Goal: Navigation & Orientation: Find specific page/section

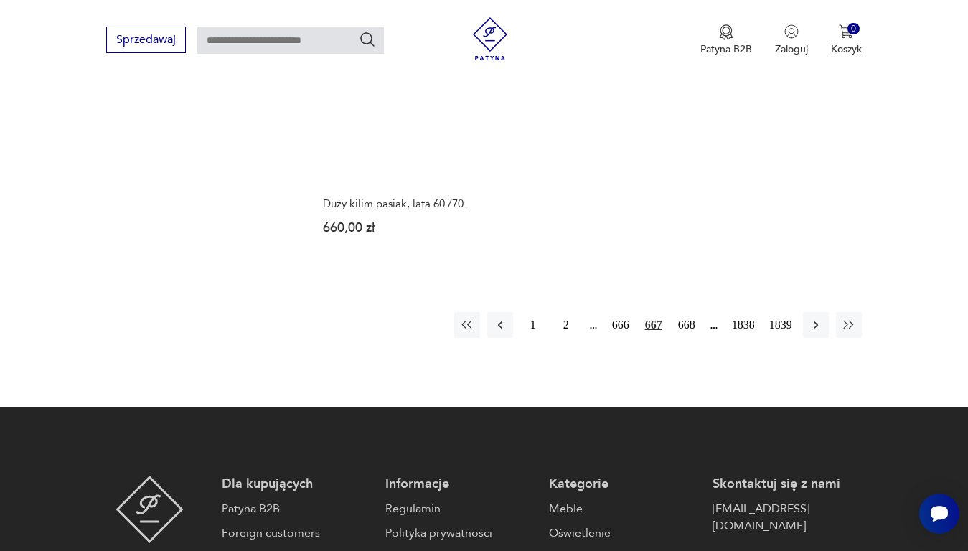
scroll to position [1937, 0]
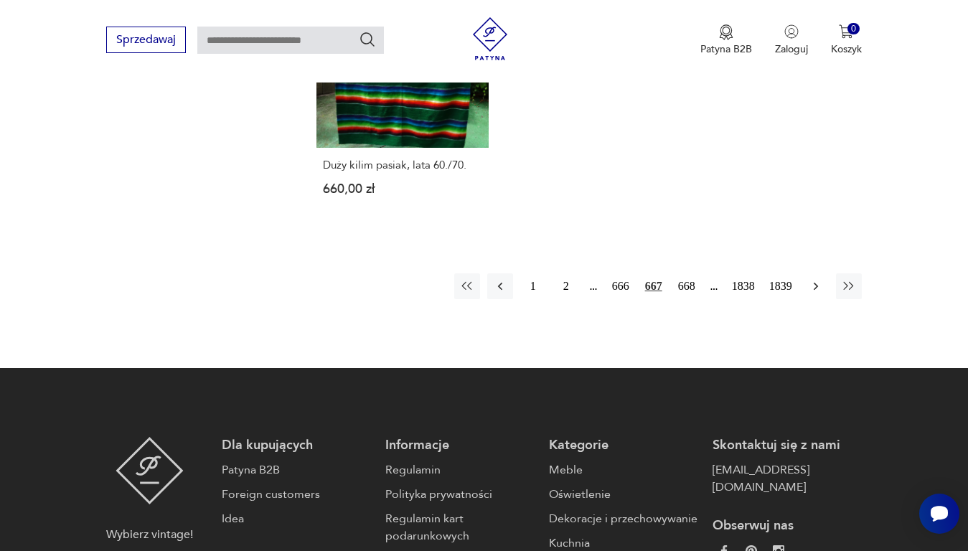
click at [812, 279] on icon "button" at bounding box center [816, 286] width 14 height 14
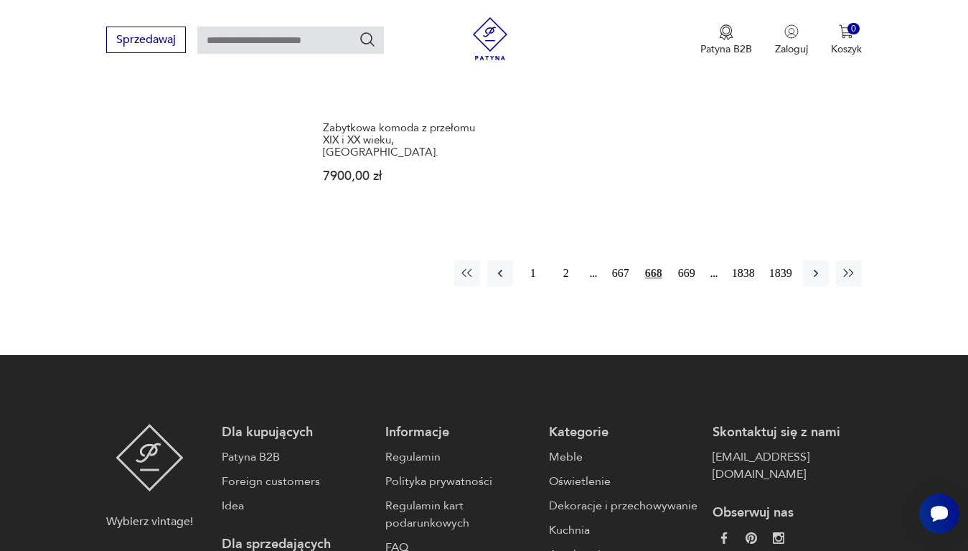
scroll to position [2052, 0]
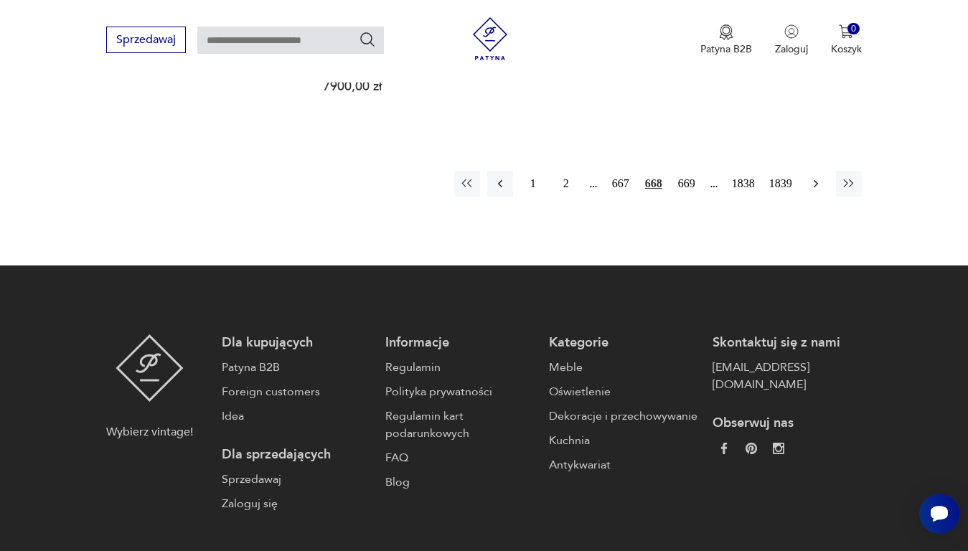
click at [810, 177] on icon "button" at bounding box center [816, 184] width 14 height 14
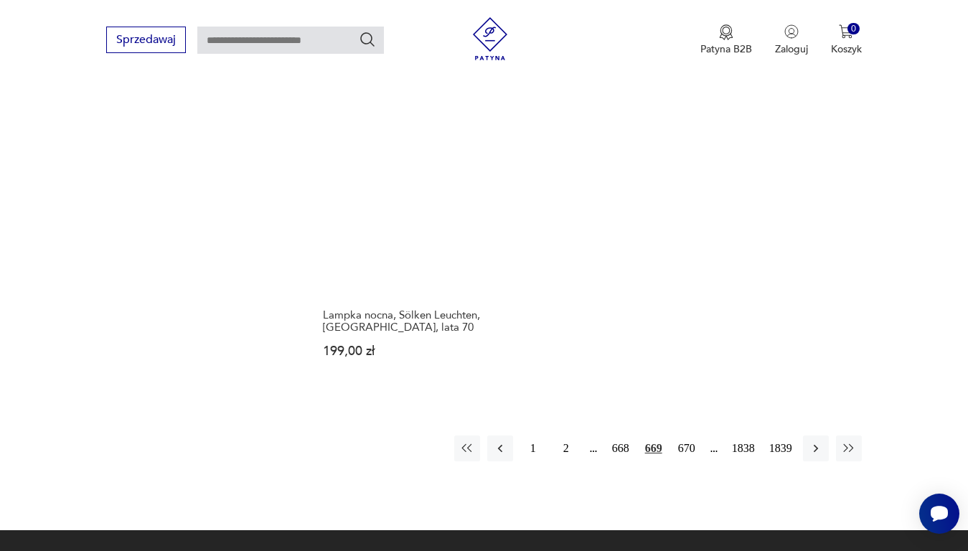
scroll to position [1837, 0]
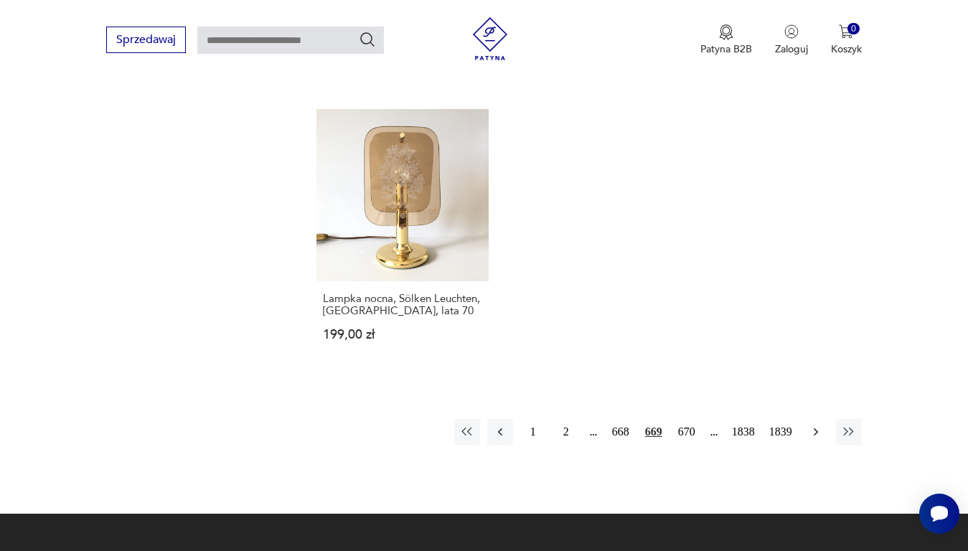
click at [815, 425] on icon "button" at bounding box center [816, 432] width 14 height 14
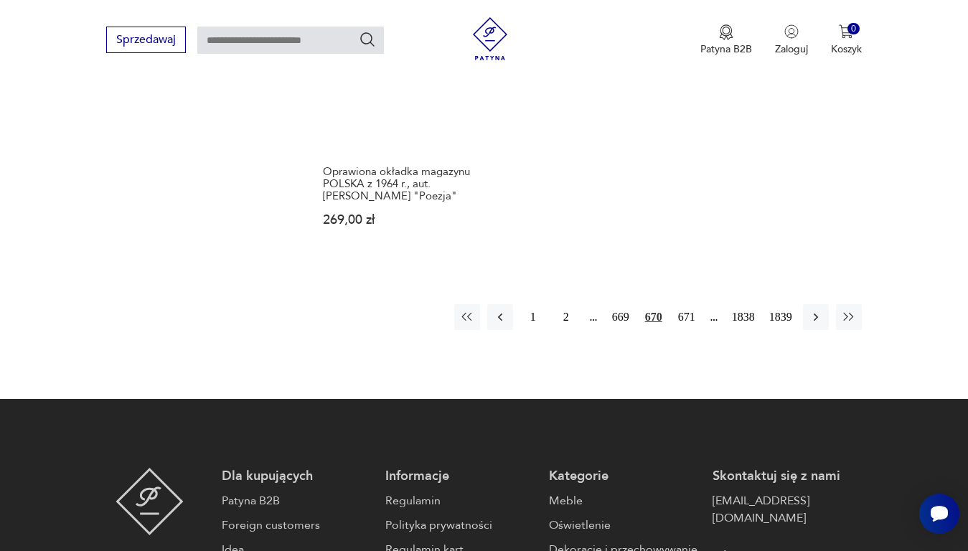
scroll to position [1981, 0]
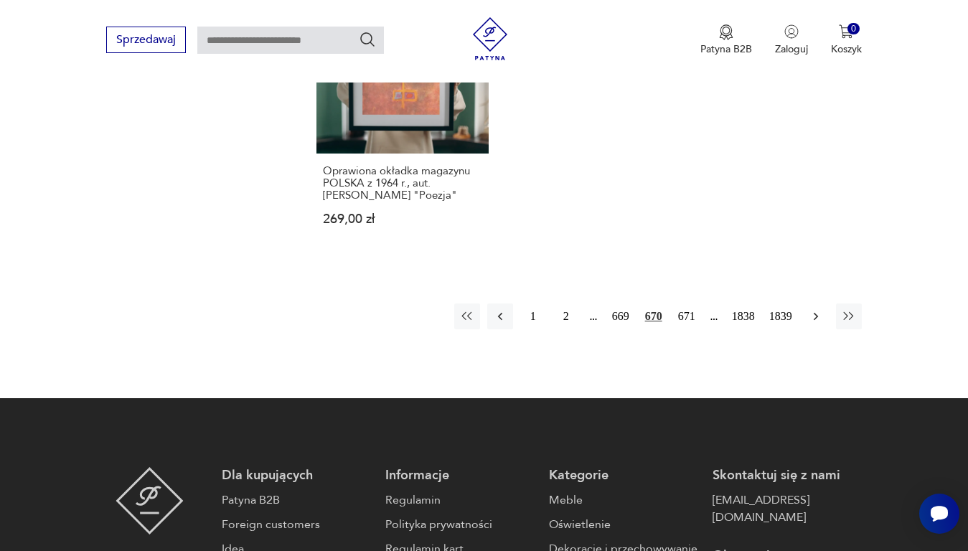
click at [819, 309] on icon "button" at bounding box center [816, 316] width 14 height 14
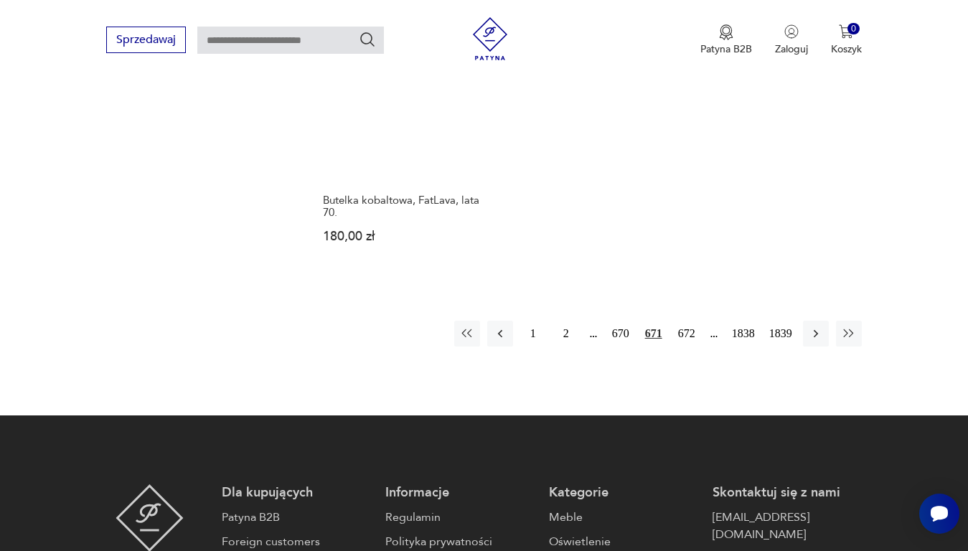
scroll to position [1981, 0]
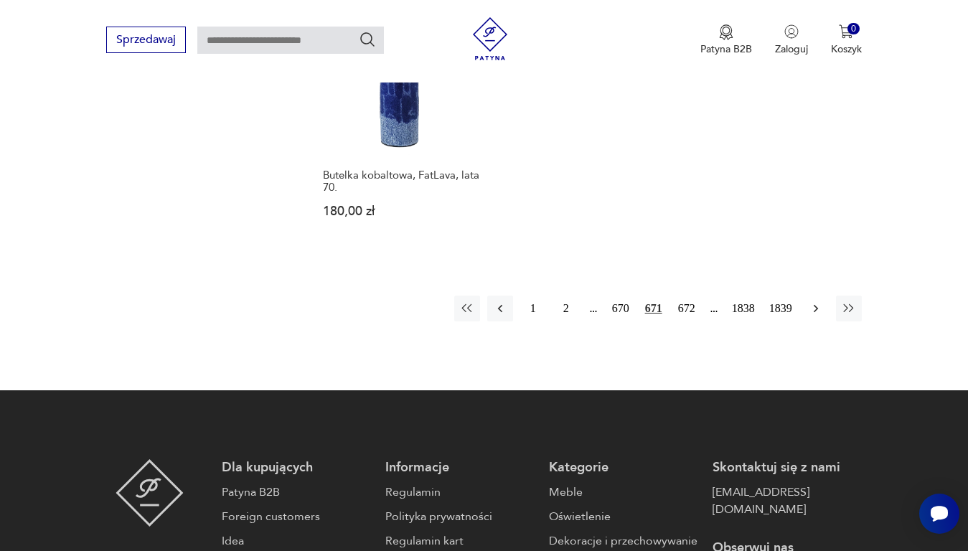
click at [814, 301] on icon "button" at bounding box center [816, 308] width 14 height 14
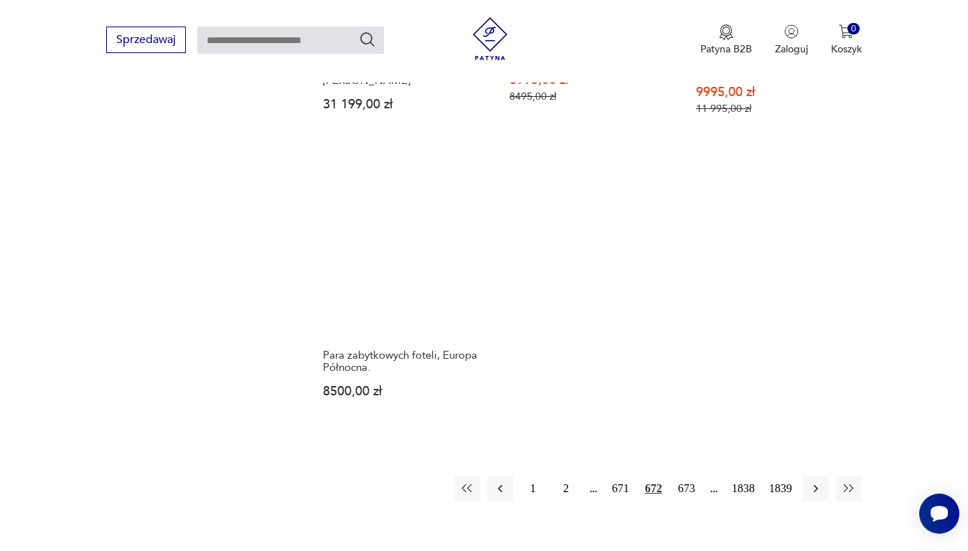
scroll to position [1837, 0]
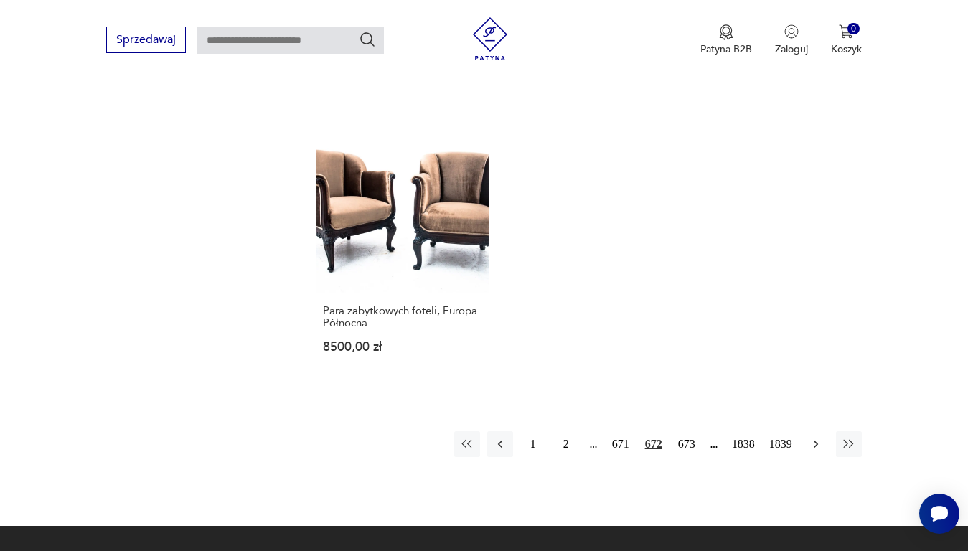
click at [816, 440] on icon "button" at bounding box center [815, 444] width 4 height 8
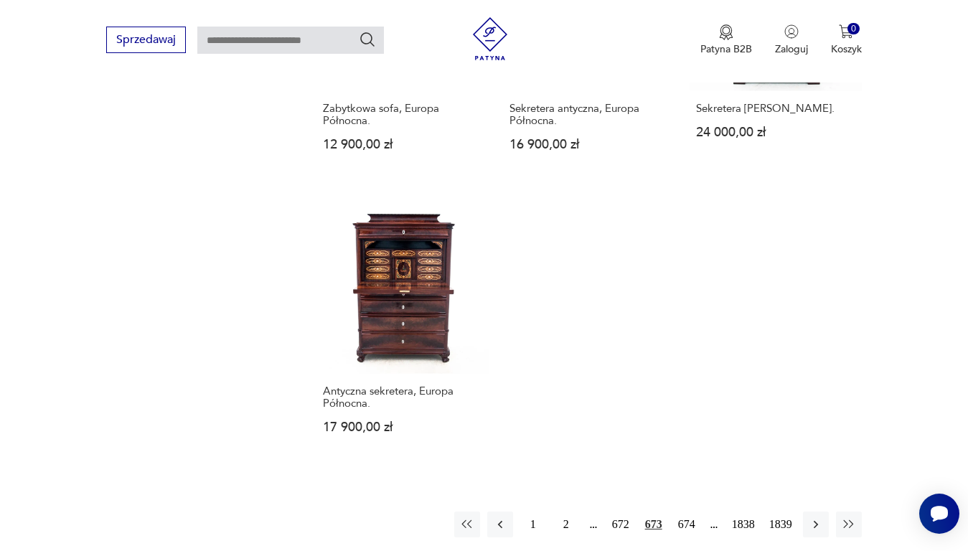
scroll to position [1837, 0]
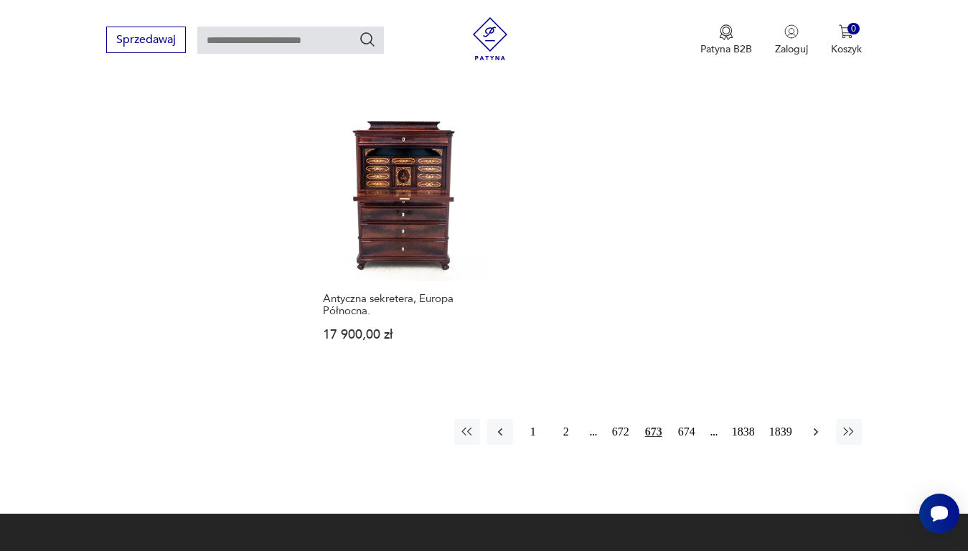
click at [813, 425] on icon "button" at bounding box center [816, 432] width 14 height 14
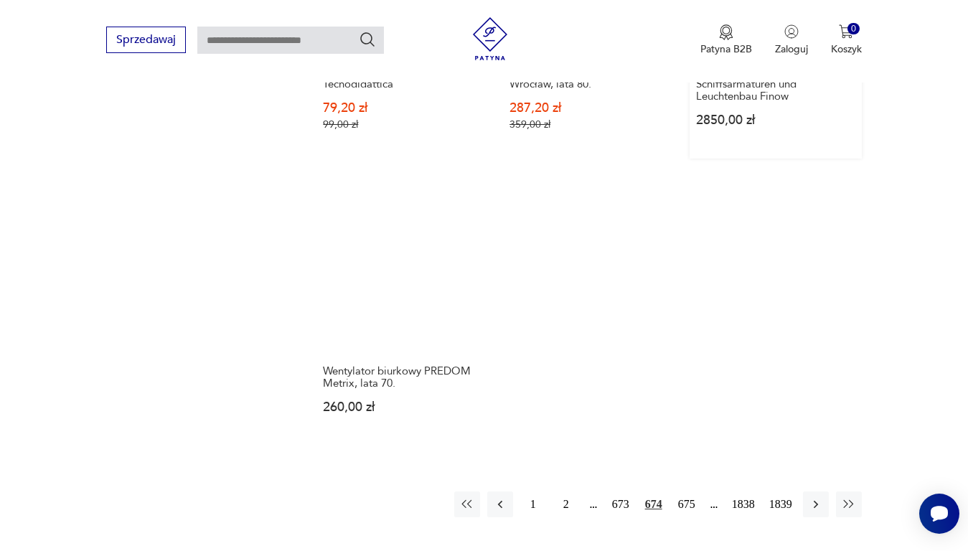
scroll to position [1765, 0]
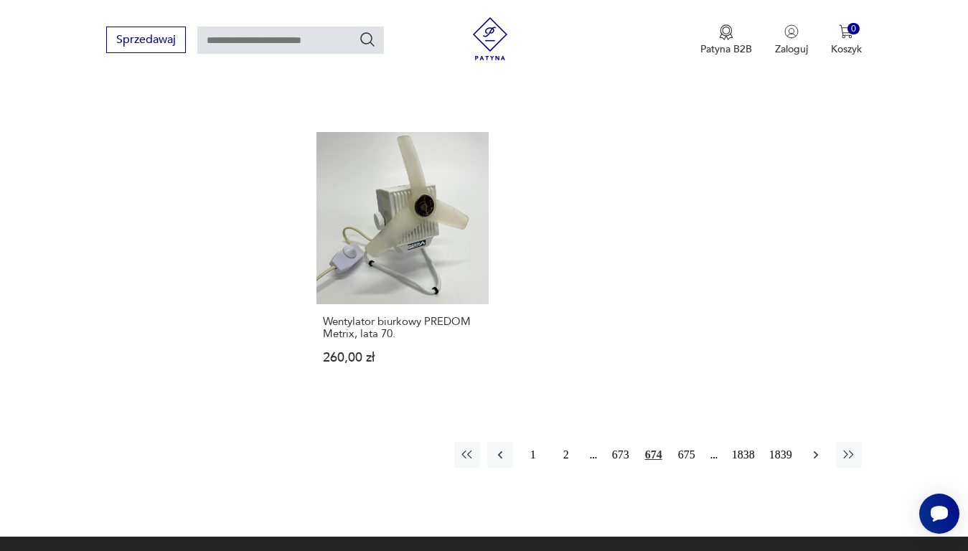
click at [813, 455] on icon "button" at bounding box center [816, 455] width 14 height 14
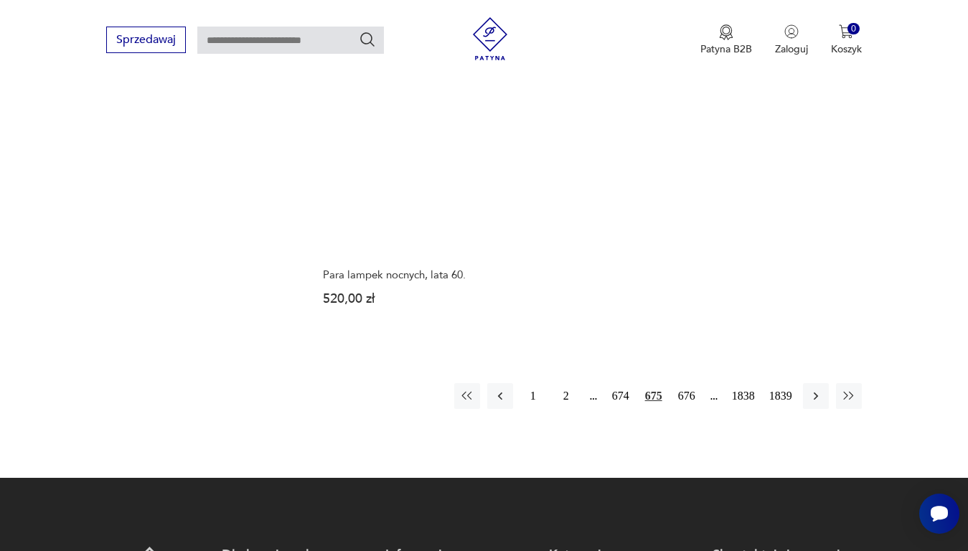
scroll to position [1837, 0]
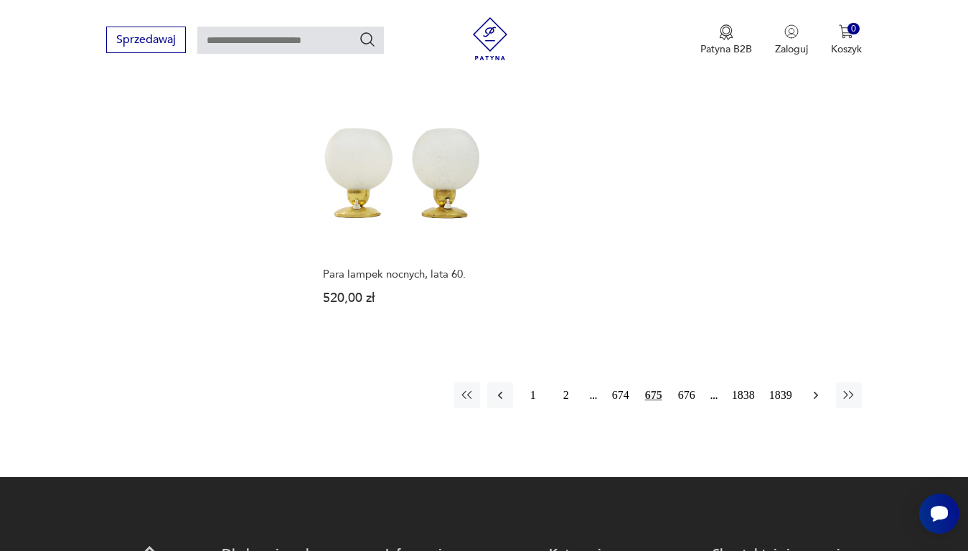
click at [817, 391] on icon "button" at bounding box center [815, 395] width 4 height 8
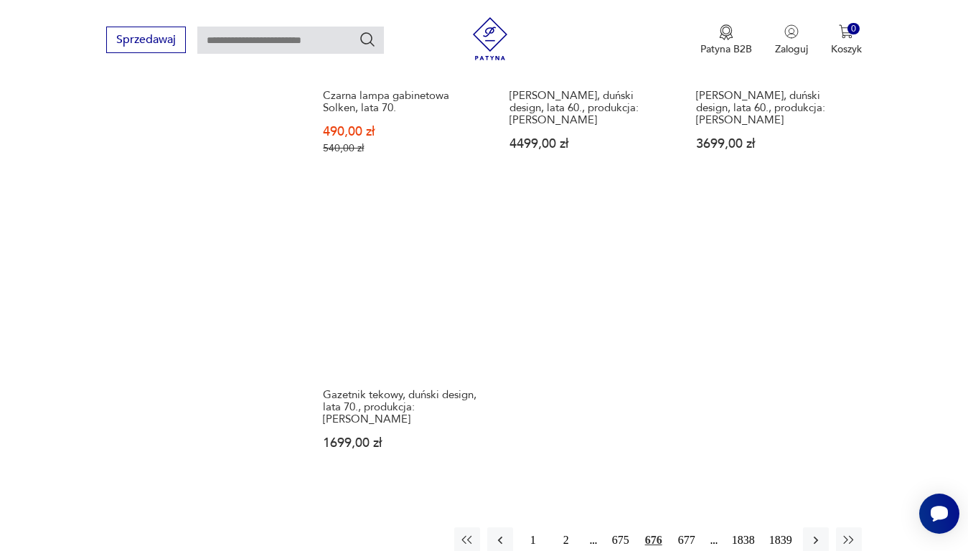
scroll to position [1837, 0]
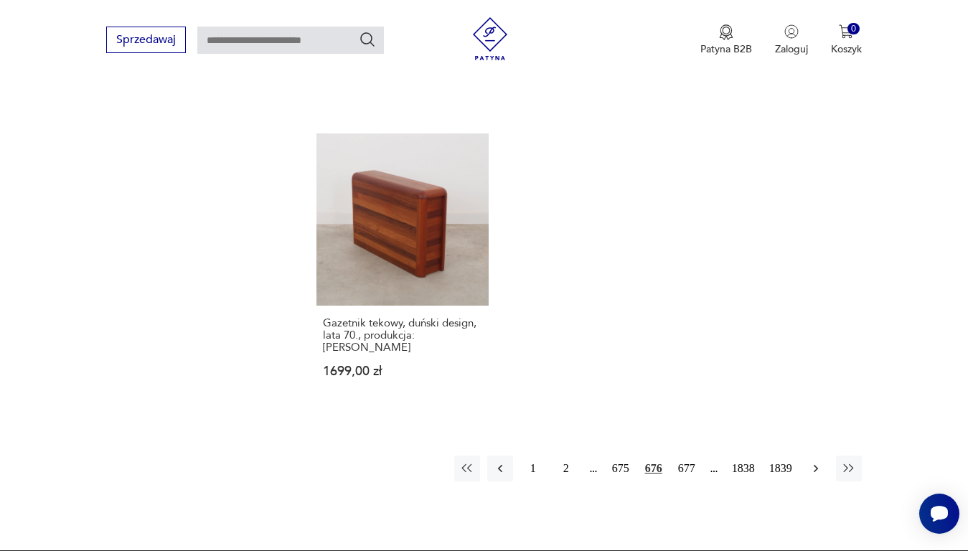
click at [814, 462] on icon "button" at bounding box center [816, 469] width 14 height 14
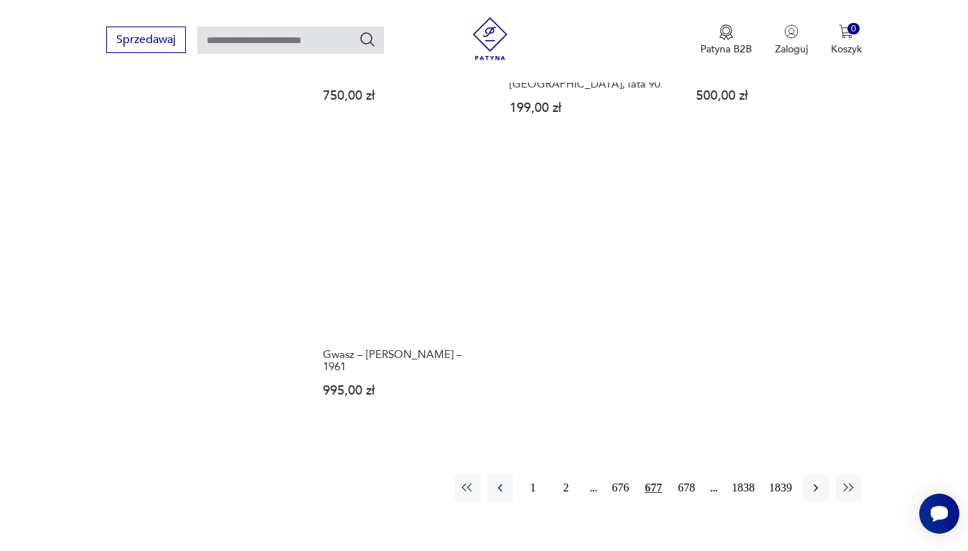
scroll to position [1765, 0]
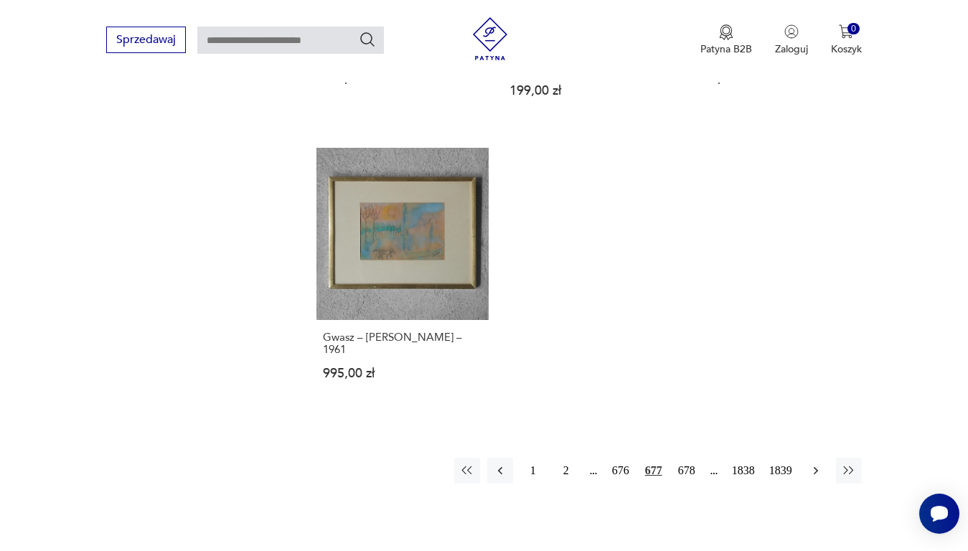
click at [812, 464] on icon "button" at bounding box center [816, 471] width 14 height 14
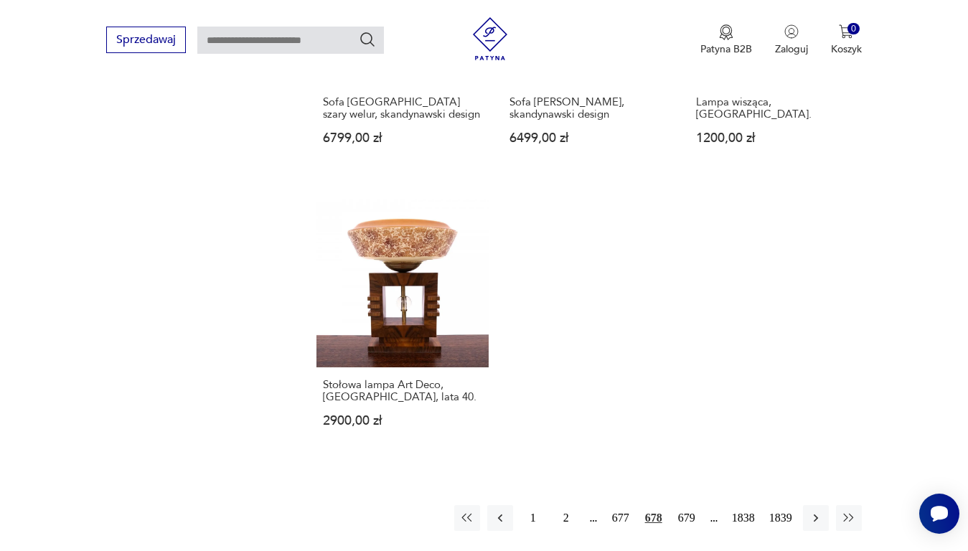
scroll to position [1909, 0]
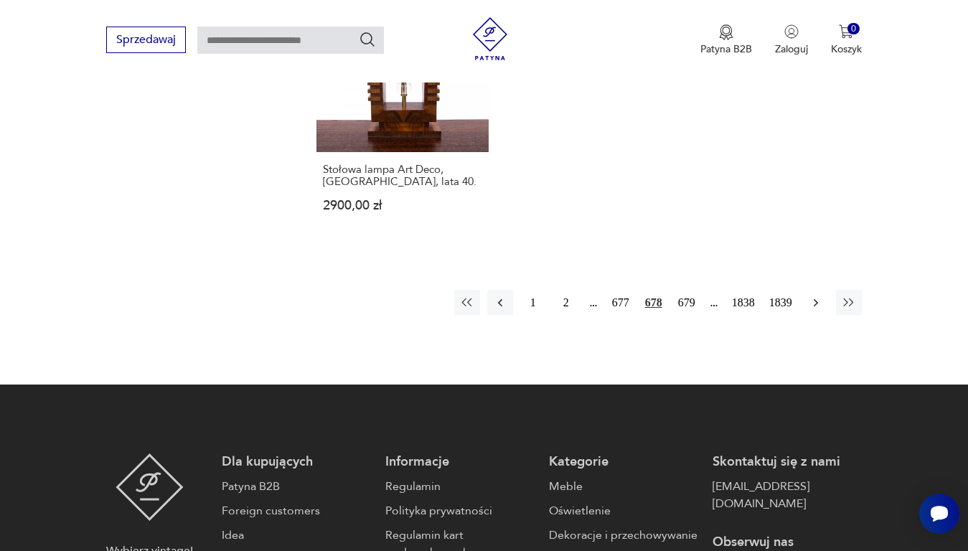
click at [815, 302] on icon "button" at bounding box center [816, 303] width 14 height 14
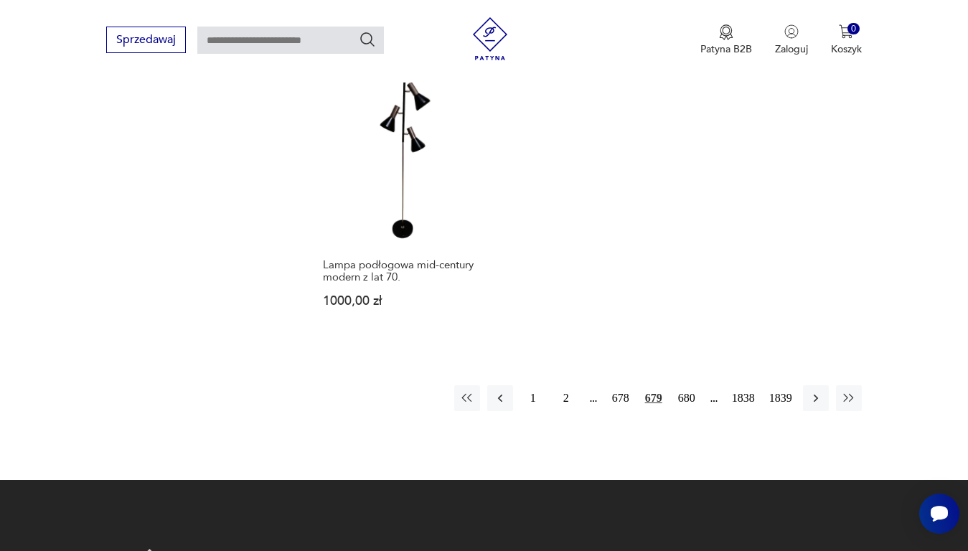
scroll to position [1909, 0]
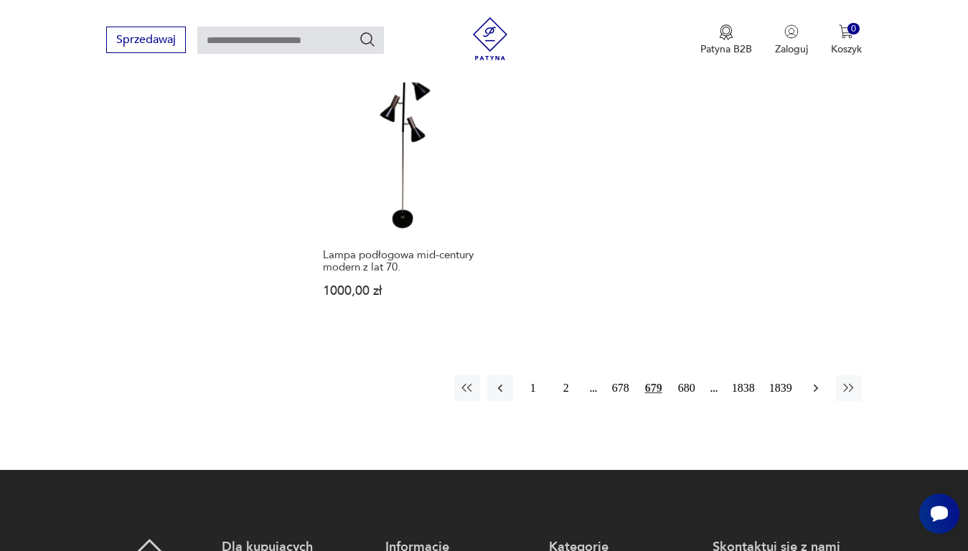
click at [816, 381] on icon "button" at bounding box center [816, 388] width 14 height 14
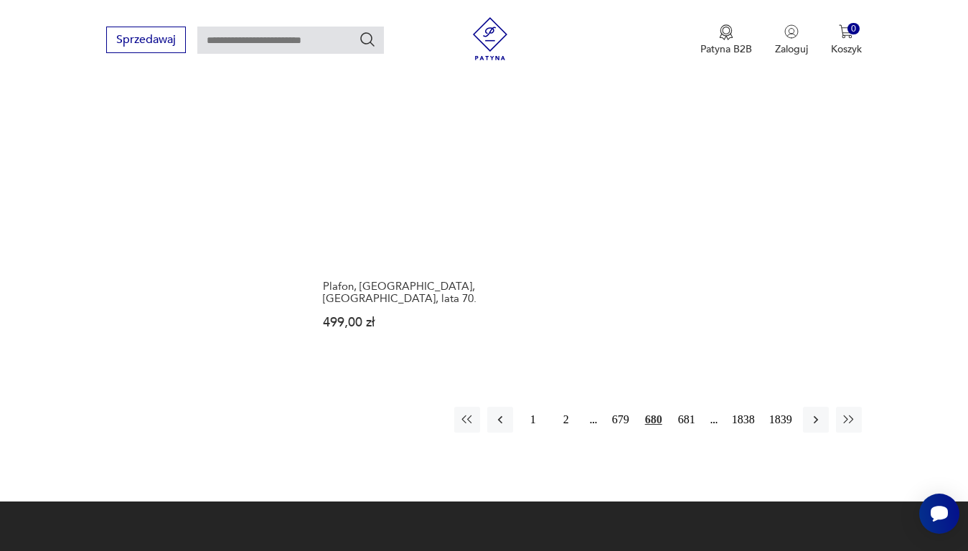
scroll to position [1981, 0]
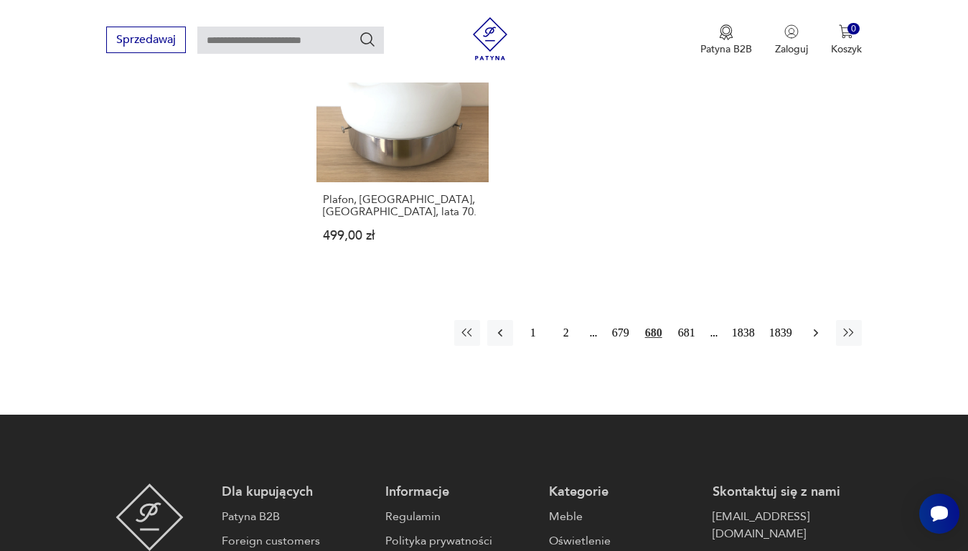
click at [816, 326] on icon "button" at bounding box center [816, 333] width 14 height 14
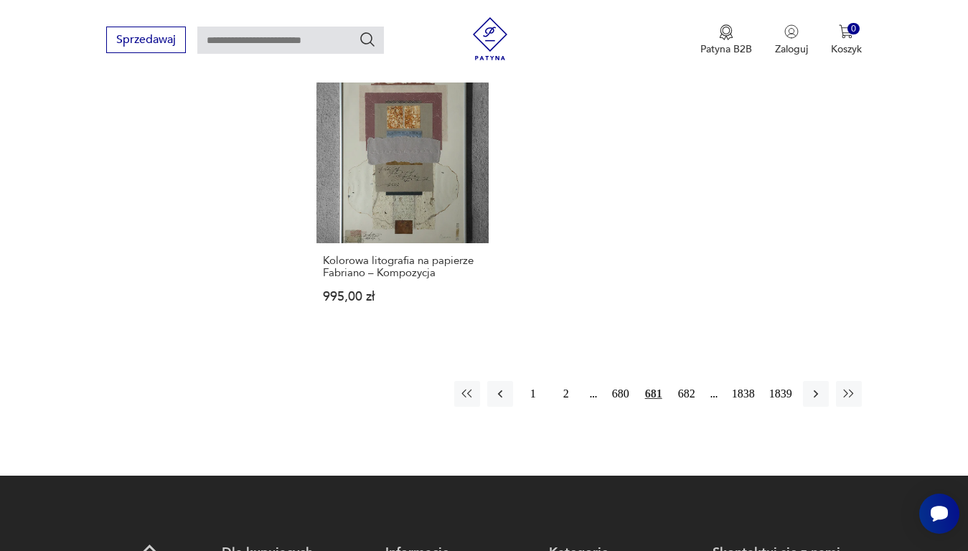
scroll to position [1981, 0]
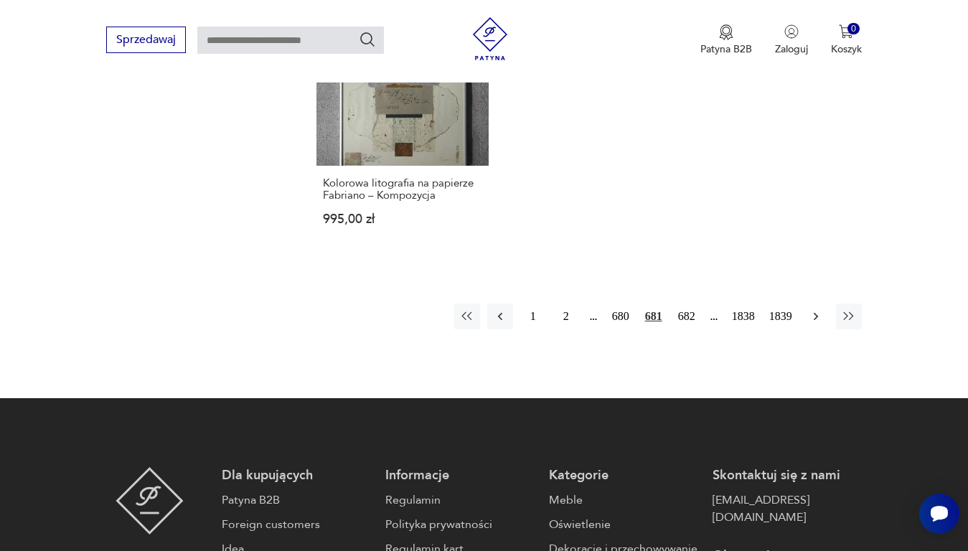
click at [817, 309] on icon "button" at bounding box center [816, 316] width 14 height 14
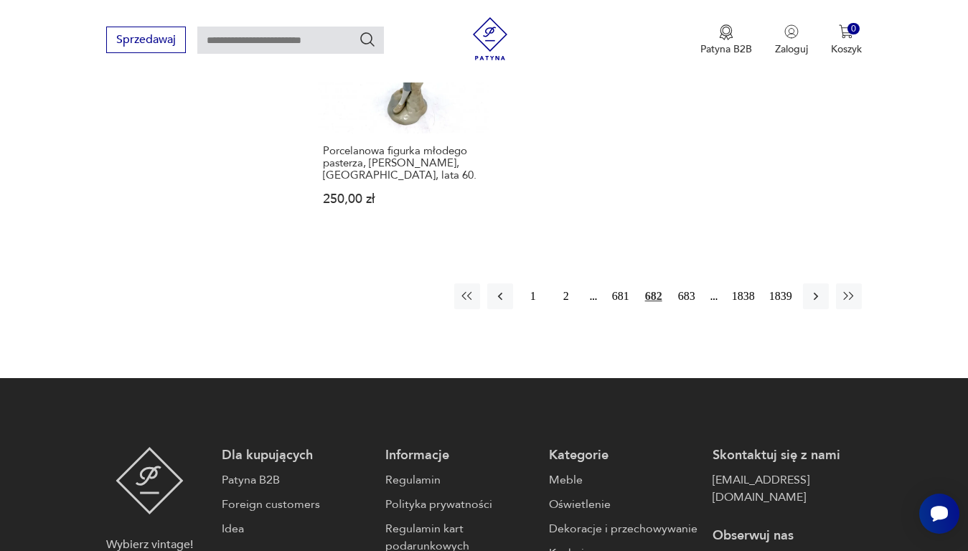
scroll to position [2052, 0]
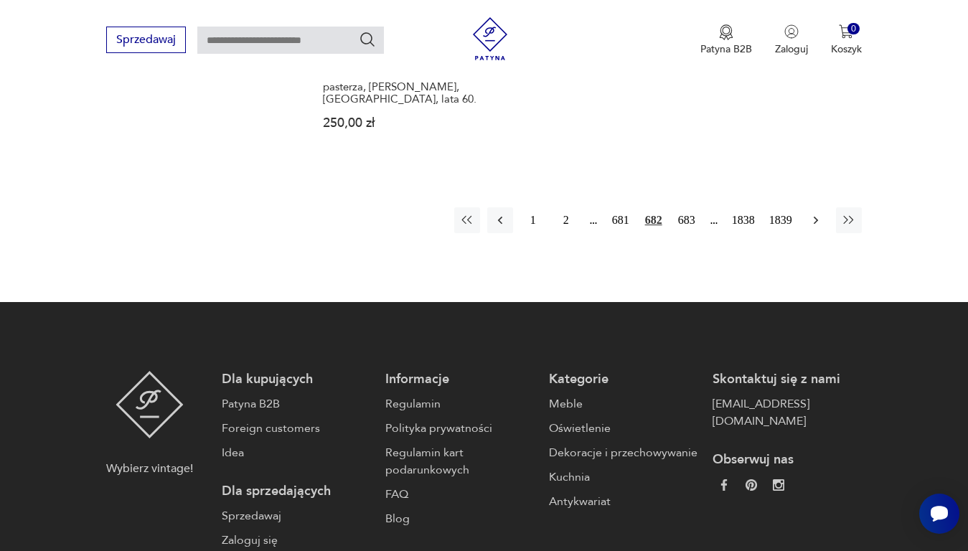
click at [815, 213] on icon "button" at bounding box center [816, 220] width 14 height 14
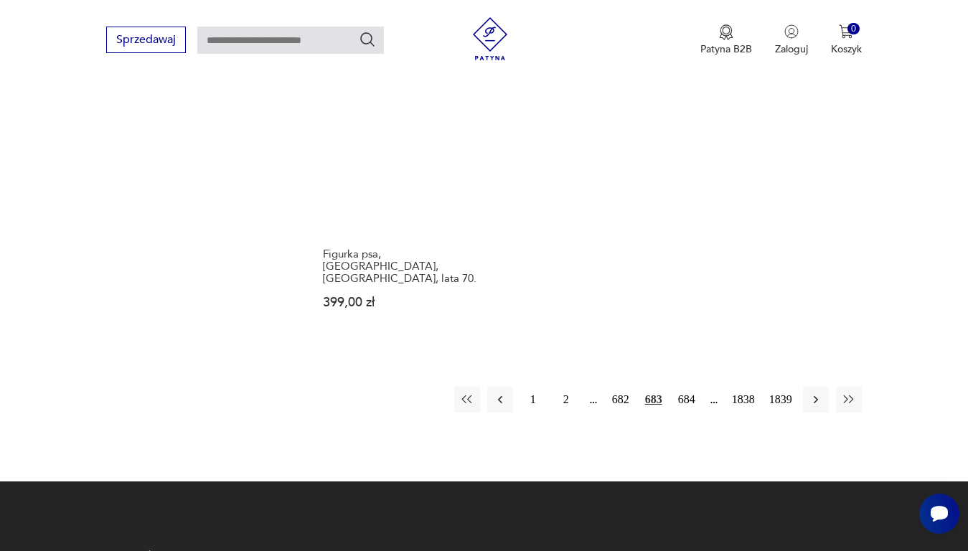
scroll to position [1837, 0]
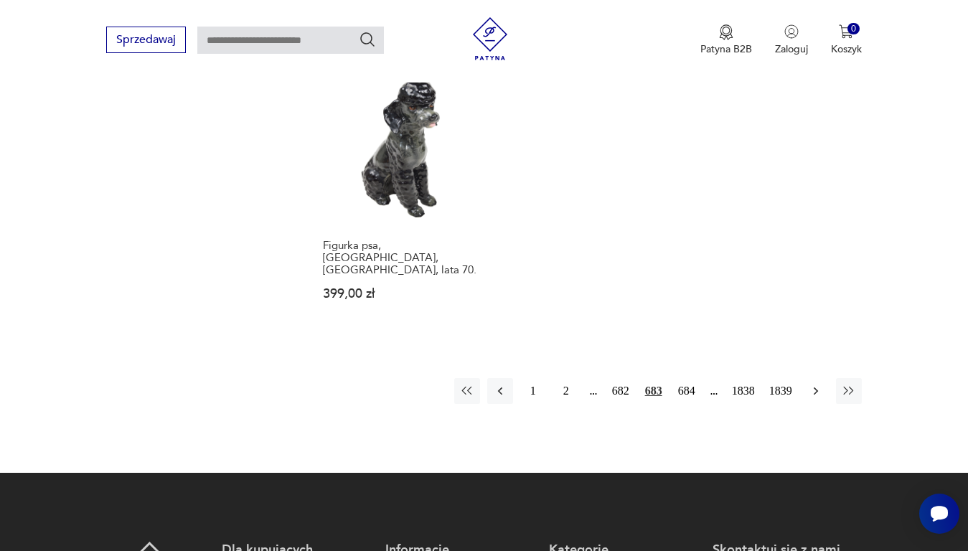
click at [819, 384] on icon "button" at bounding box center [816, 391] width 14 height 14
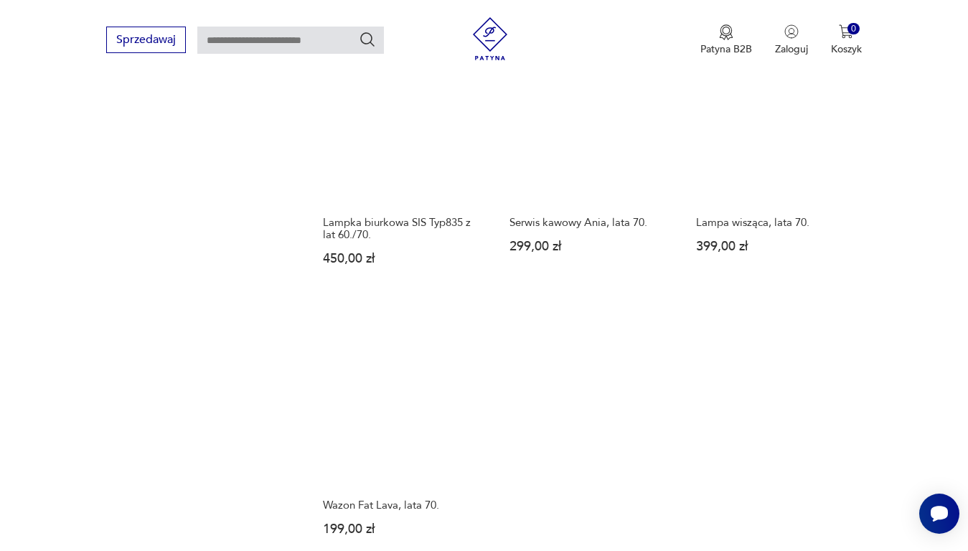
scroll to position [1909, 0]
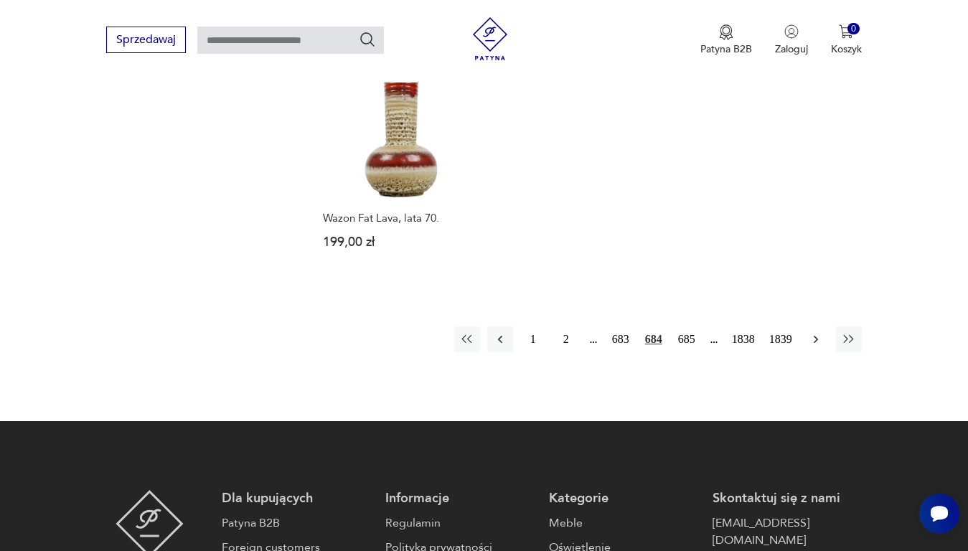
click at [815, 332] on icon "button" at bounding box center [816, 339] width 14 height 14
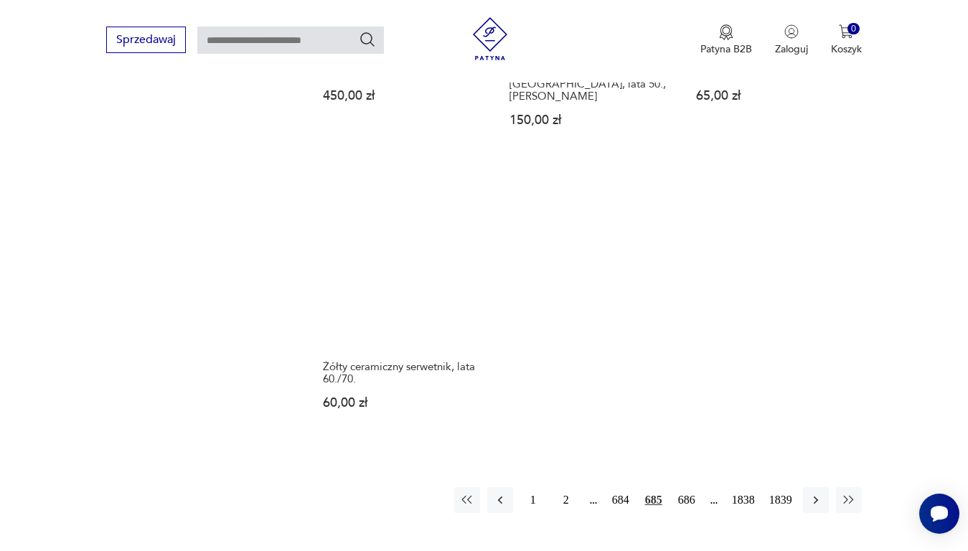
scroll to position [1765, 0]
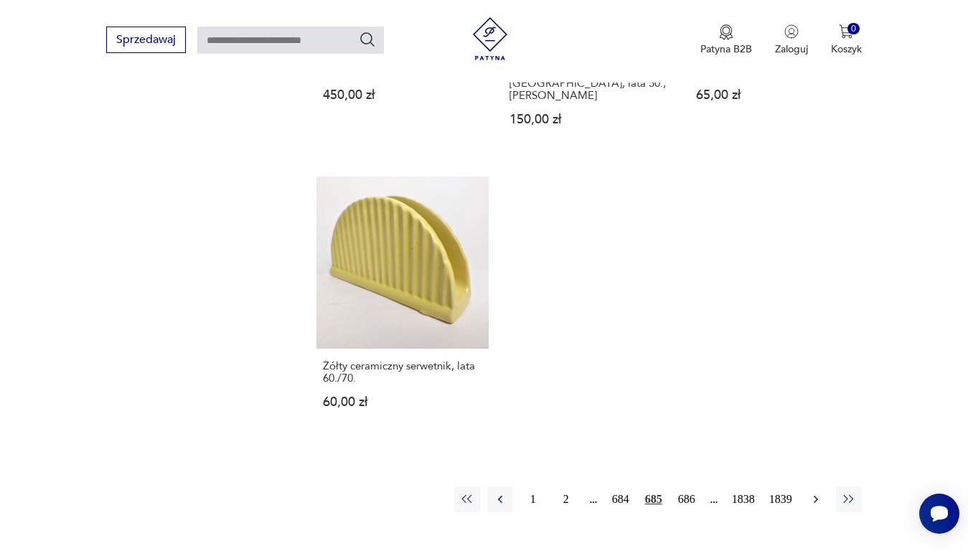
click at [815, 495] on icon "button" at bounding box center [815, 499] width 4 height 8
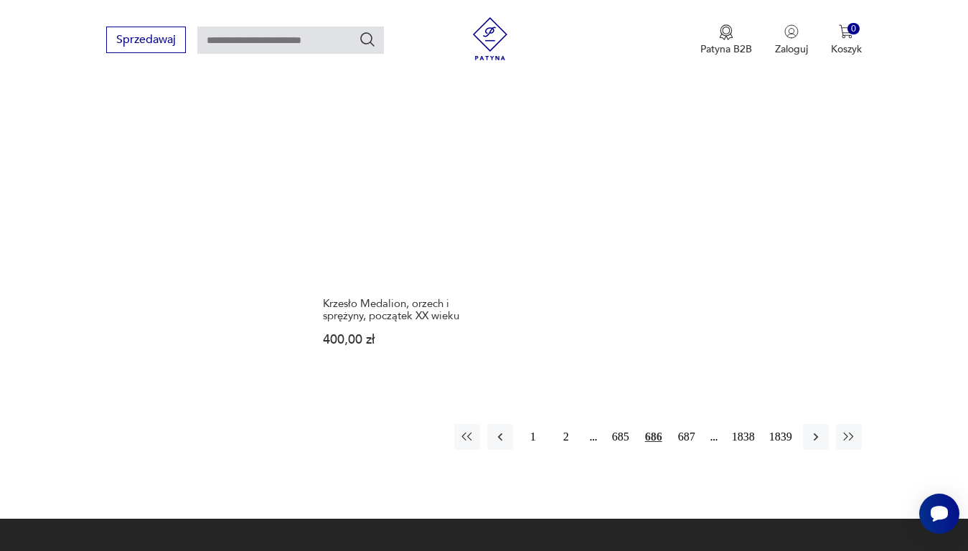
scroll to position [1837, 0]
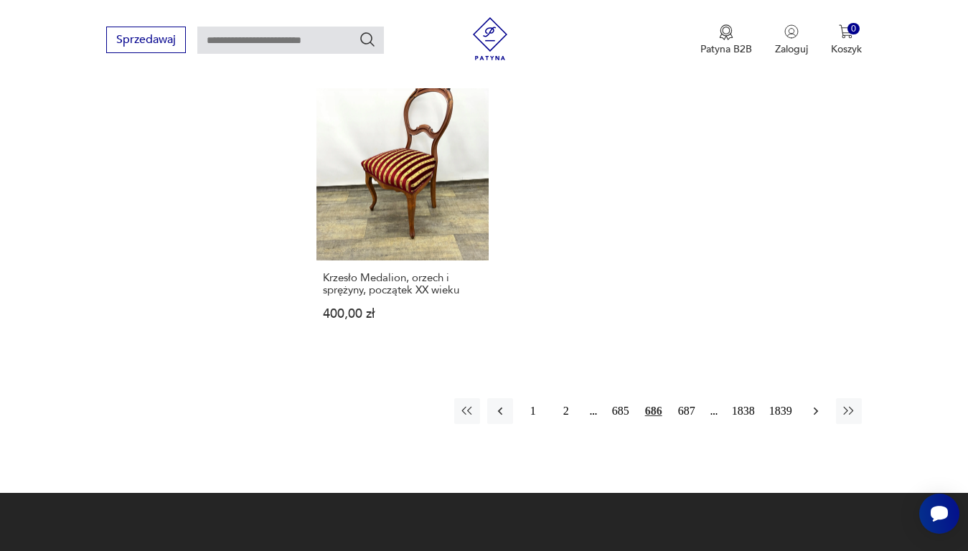
click at [815, 407] on icon "button" at bounding box center [815, 411] width 4 height 8
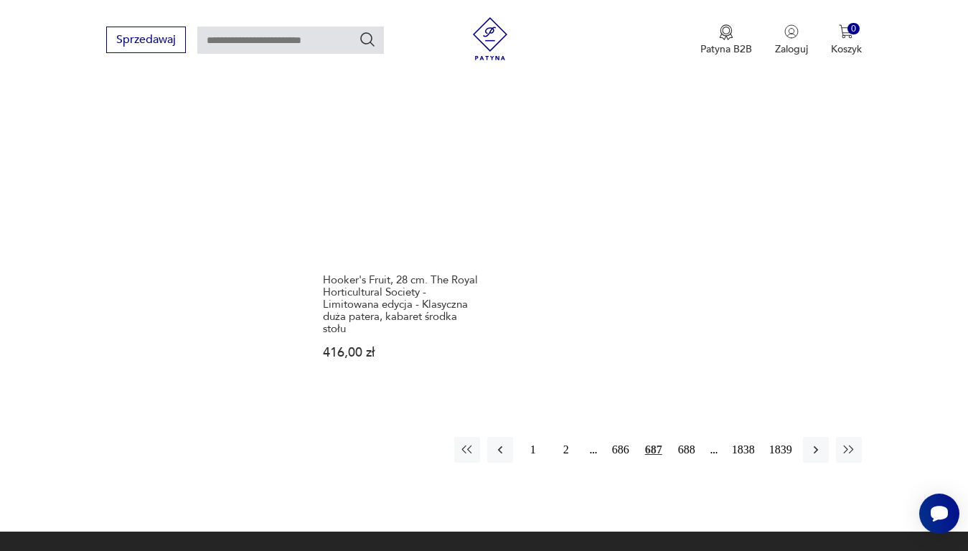
scroll to position [1837, 0]
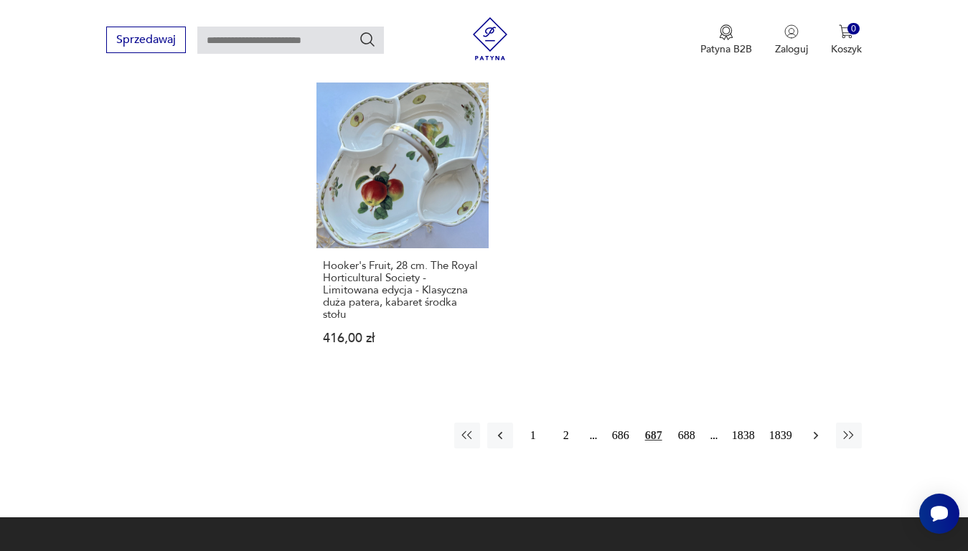
click at [816, 429] on icon "button" at bounding box center [816, 436] width 14 height 14
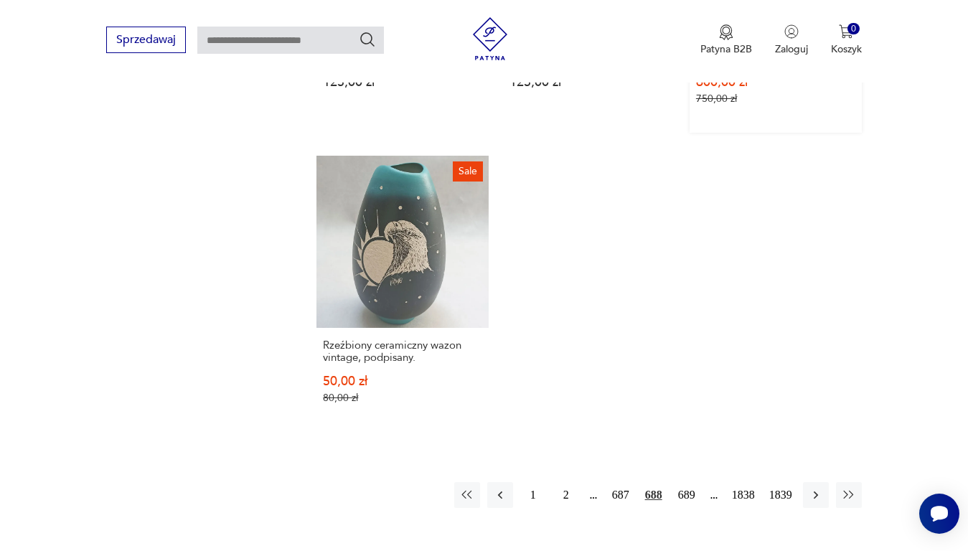
scroll to position [1837, 0]
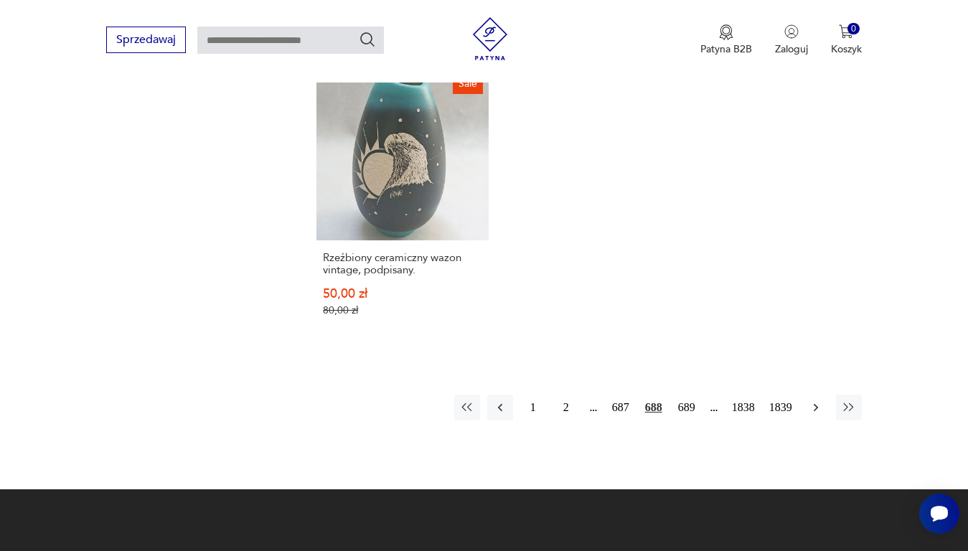
click at [815, 403] on icon "button" at bounding box center [816, 408] width 14 height 14
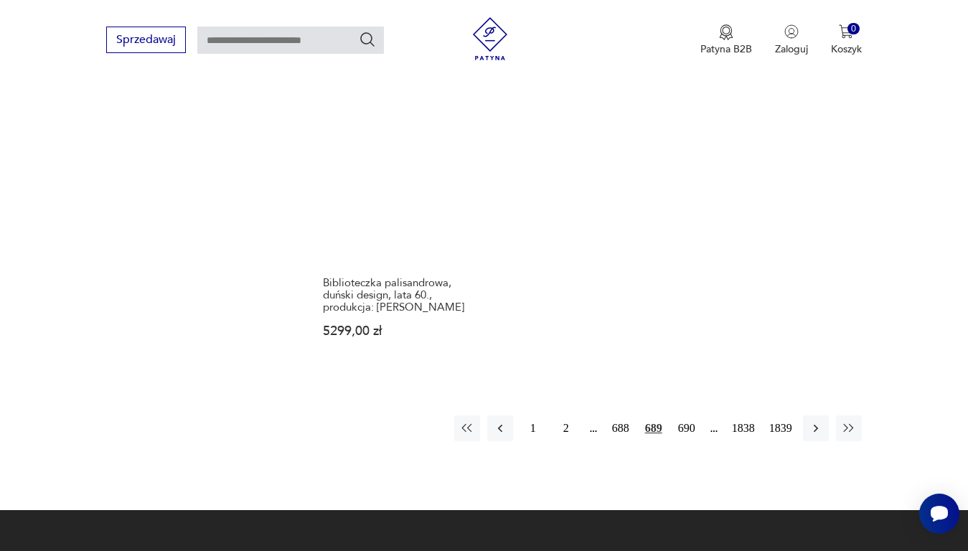
scroll to position [1909, 0]
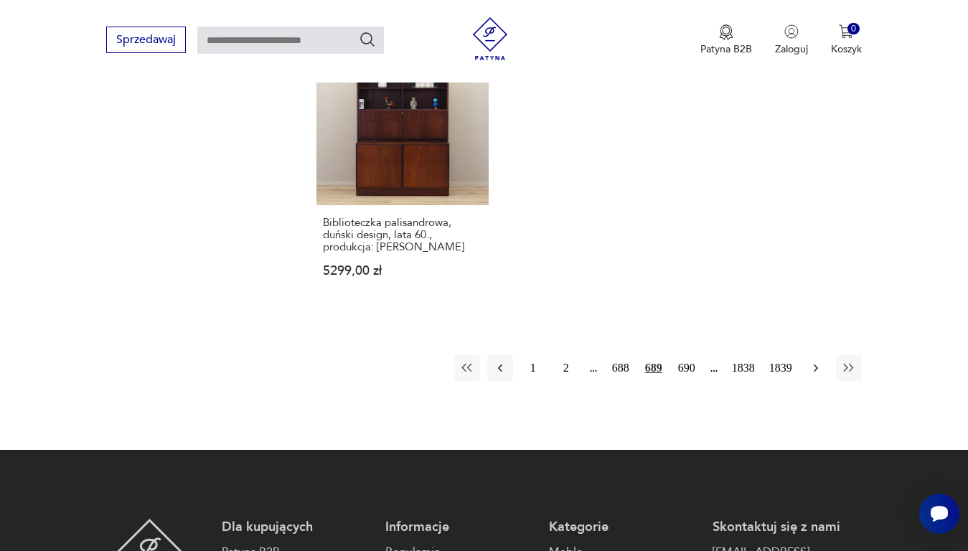
click at [816, 361] on icon "button" at bounding box center [816, 368] width 14 height 14
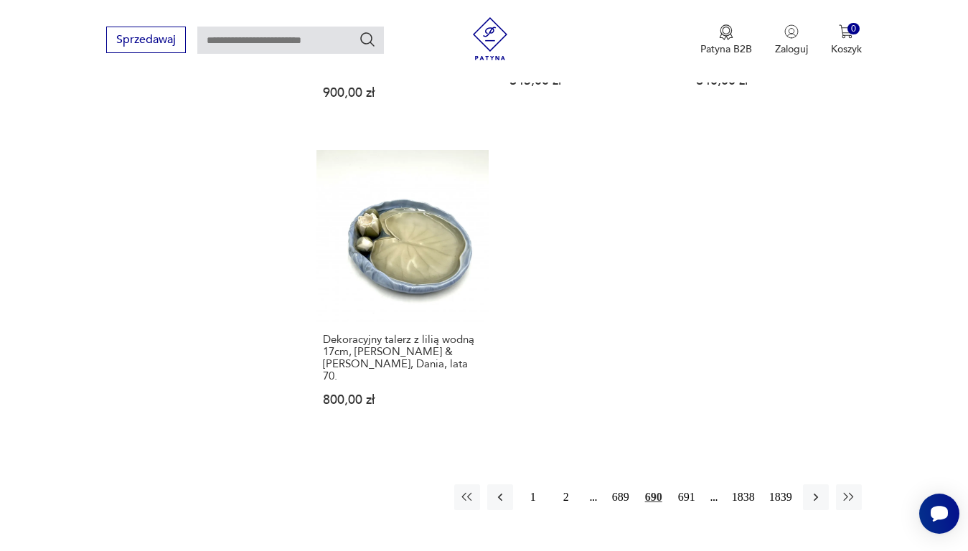
scroll to position [1837, 0]
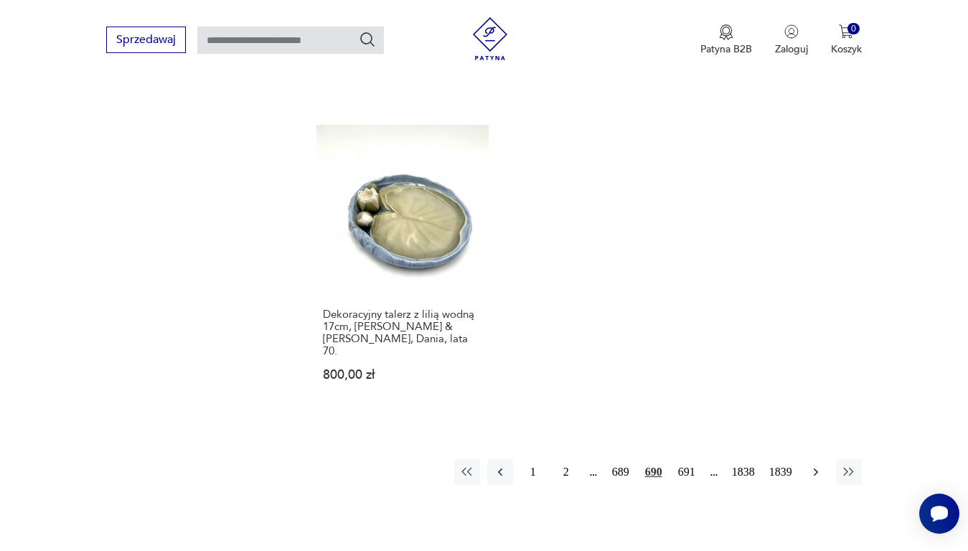
click at [818, 465] on icon "button" at bounding box center [816, 472] width 14 height 14
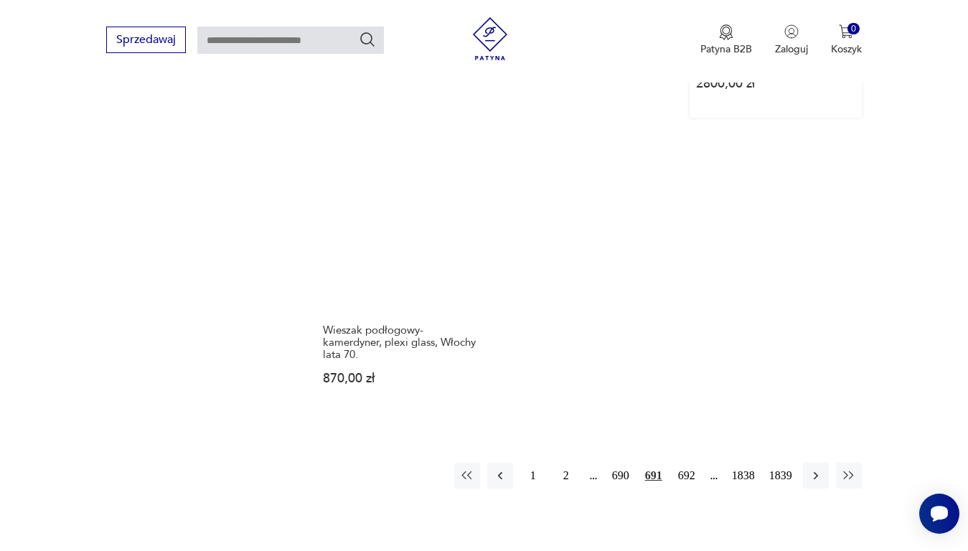
scroll to position [1909, 0]
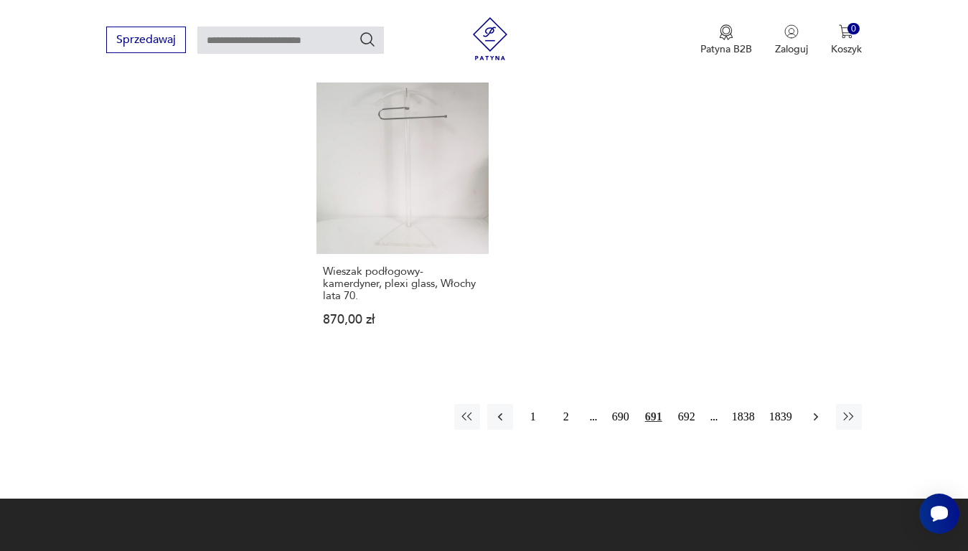
click at [814, 410] on icon "button" at bounding box center [816, 417] width 14 height 14
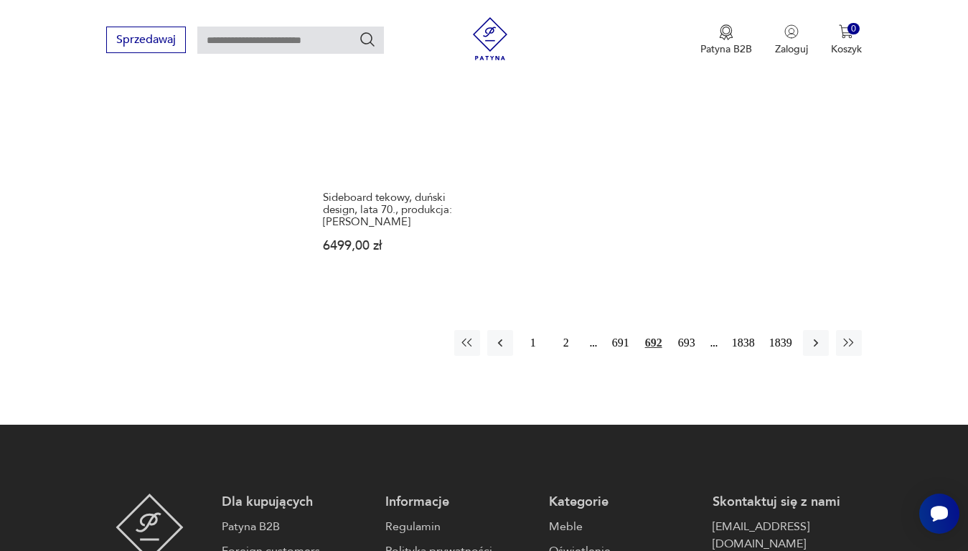
scroll to position [1981, 0]
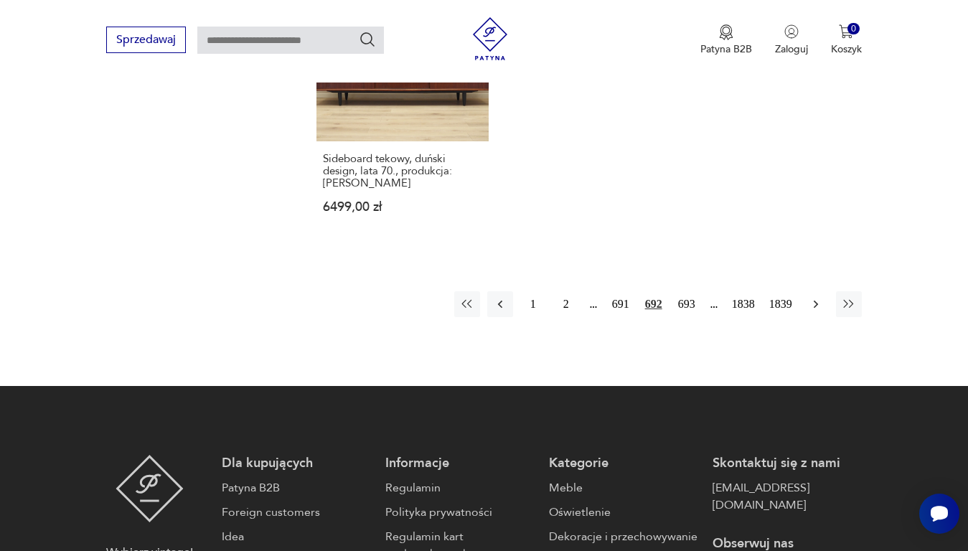
click at [816, 300] on icon "button" at bounding box center [815, 304] width 4 height 8
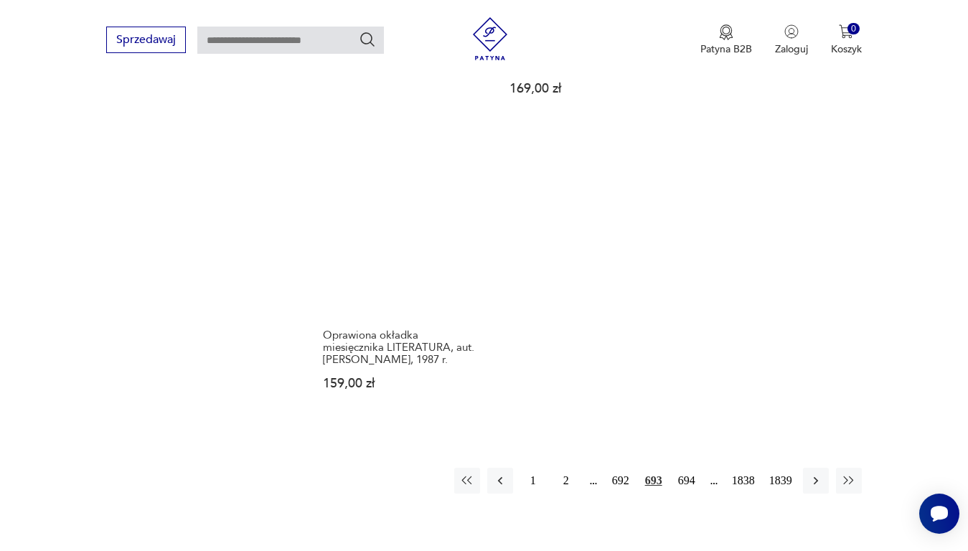
scroll to position [1837, 0]
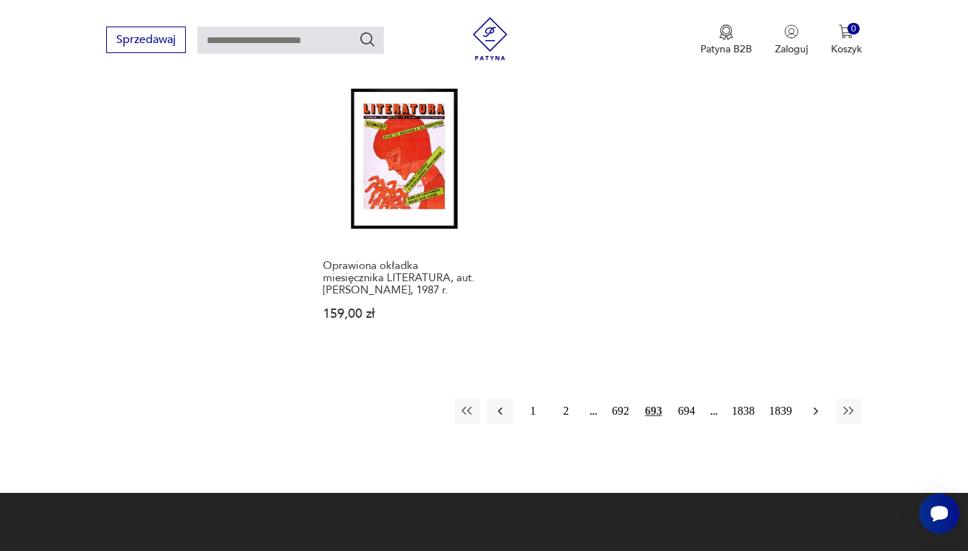
click at [815, 412] on icon "button" at bounding box center [815, 411] width 4 height 8
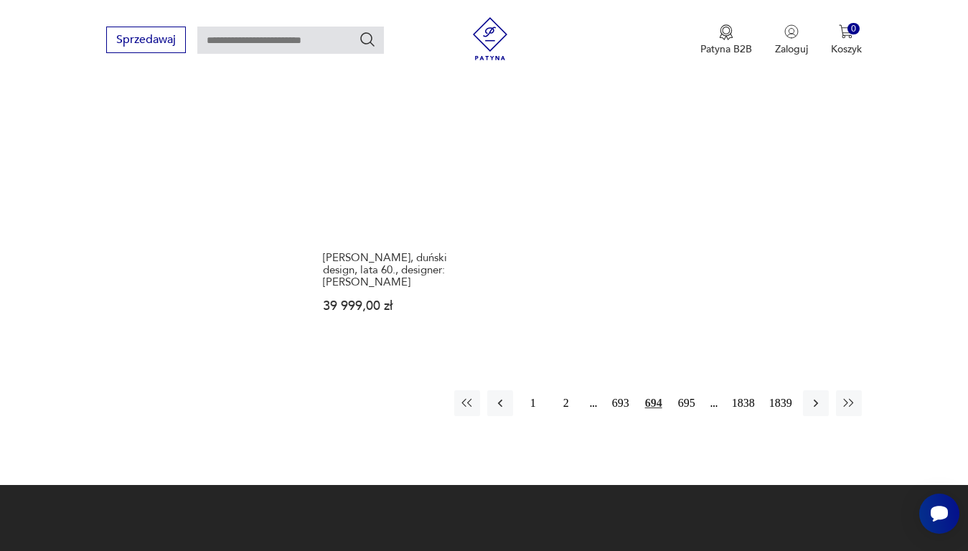
scroll to position [1909, 0]
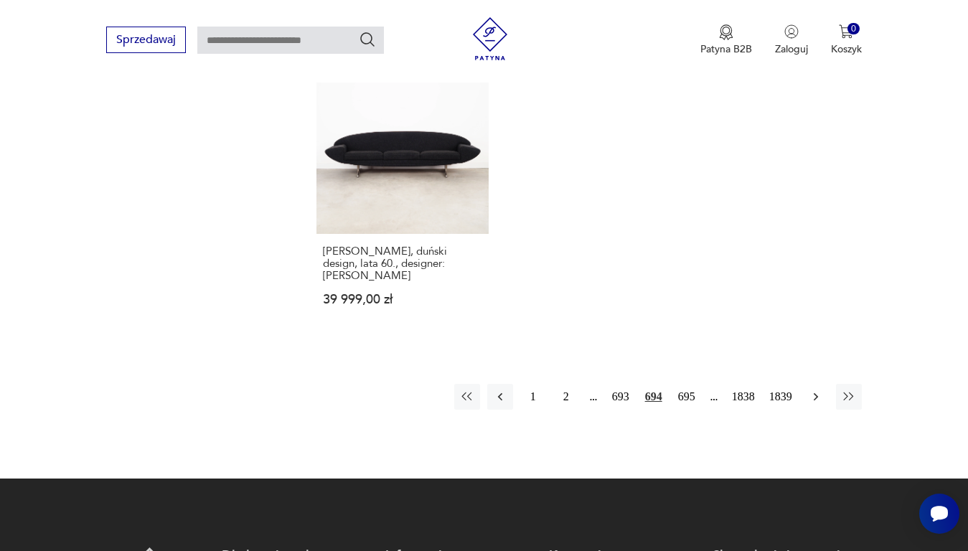
click at [815, 390] on icon "button" at bounding box center [816, 397] width 14 height 14
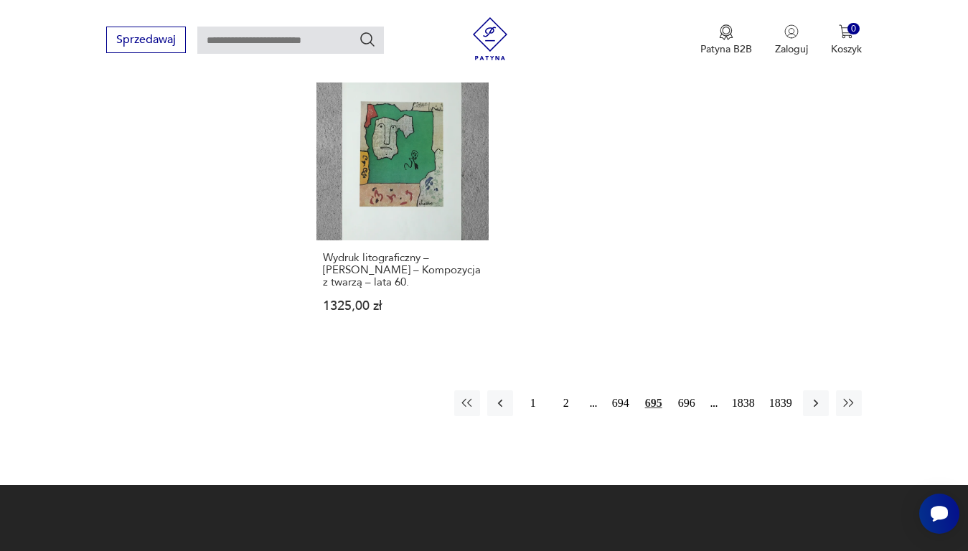
scroll to position [1837, 0]
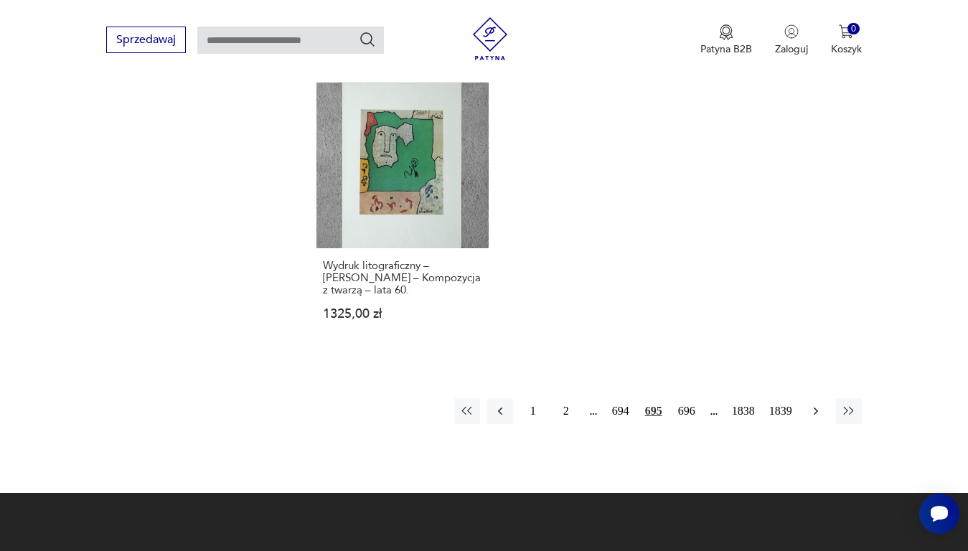
click at [813, 404] on icon "button" at bounding box center [816, 411] width 14 height 14
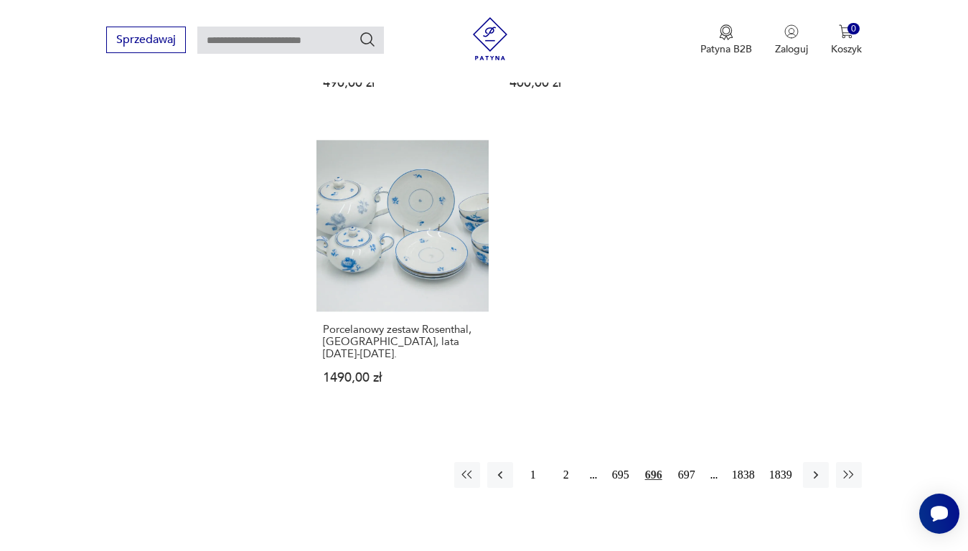
scroll to position [1837, 0]
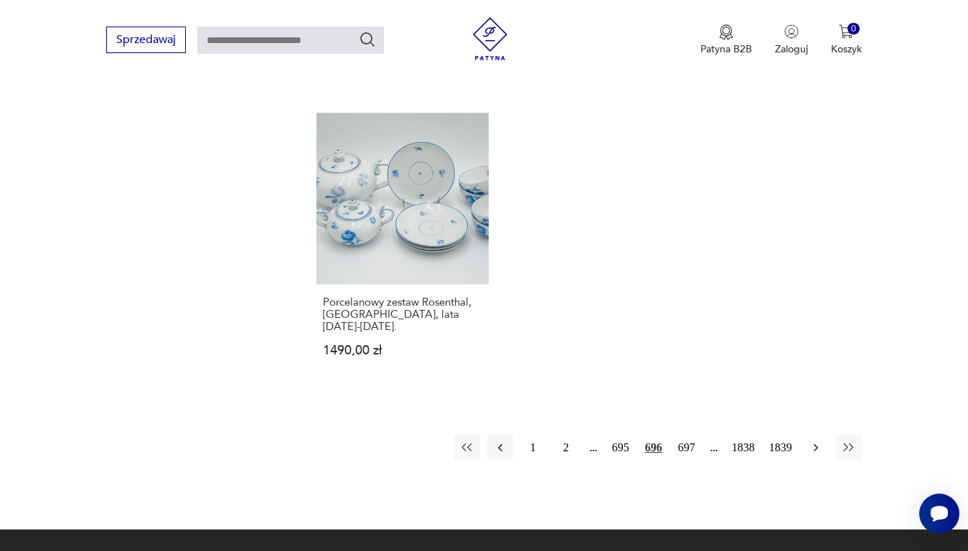
click at [816, 444] on icon "button" at bounding box center [815, 448] width 4 height 8
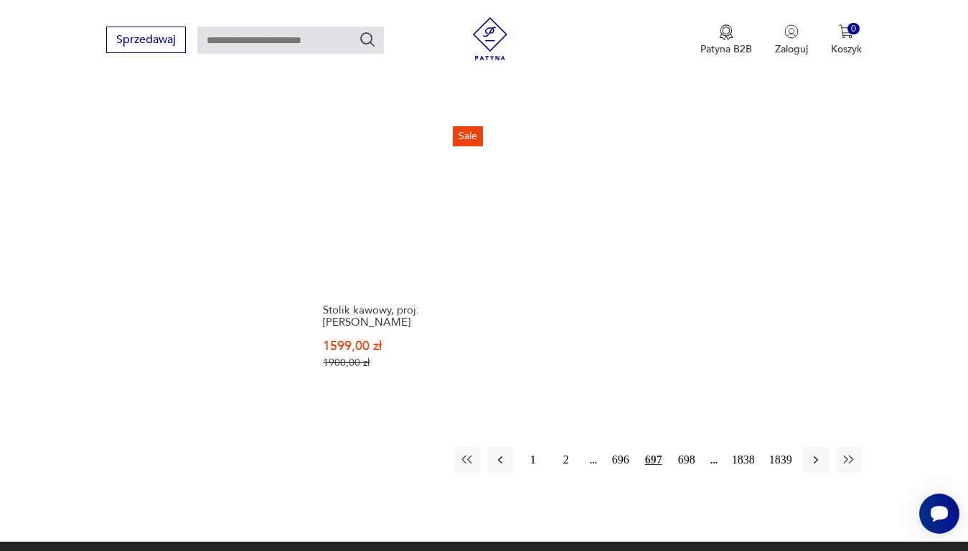
scroll to position [1837, 0]
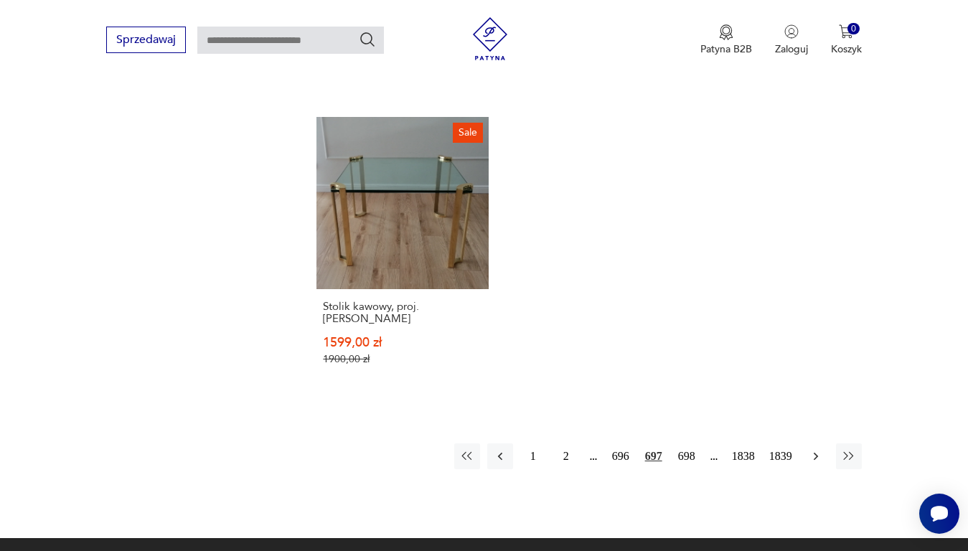
click at [813, 449] on icon "button" at bounding box center [816, 456] width 14 height 14
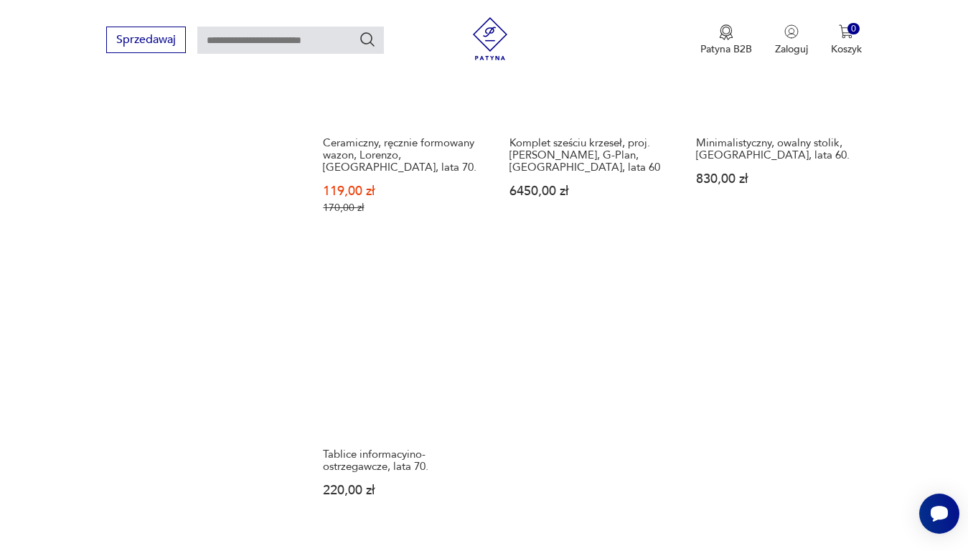
scroll to position [1765, 0]
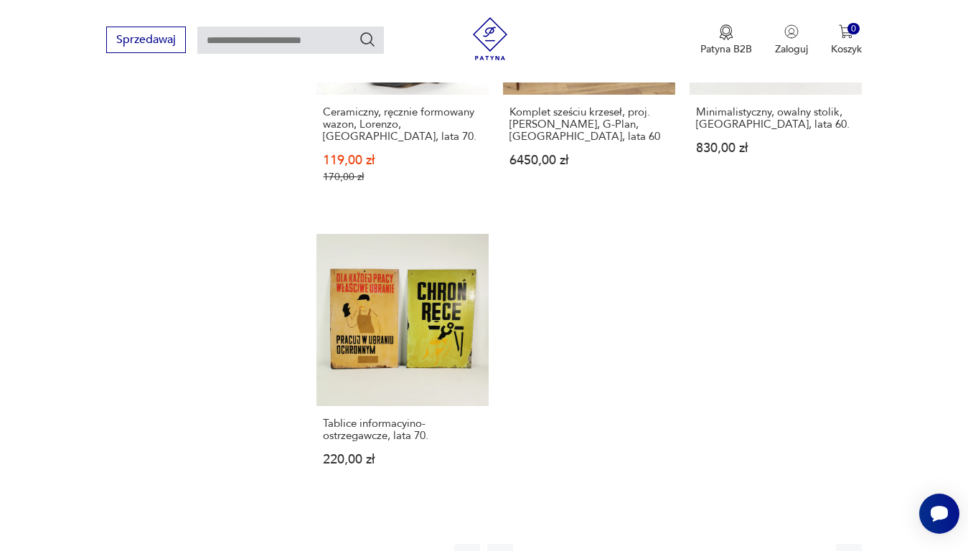
click at [818, 551] on icon "button" at bounding box center [815, 557] width 4 height 8
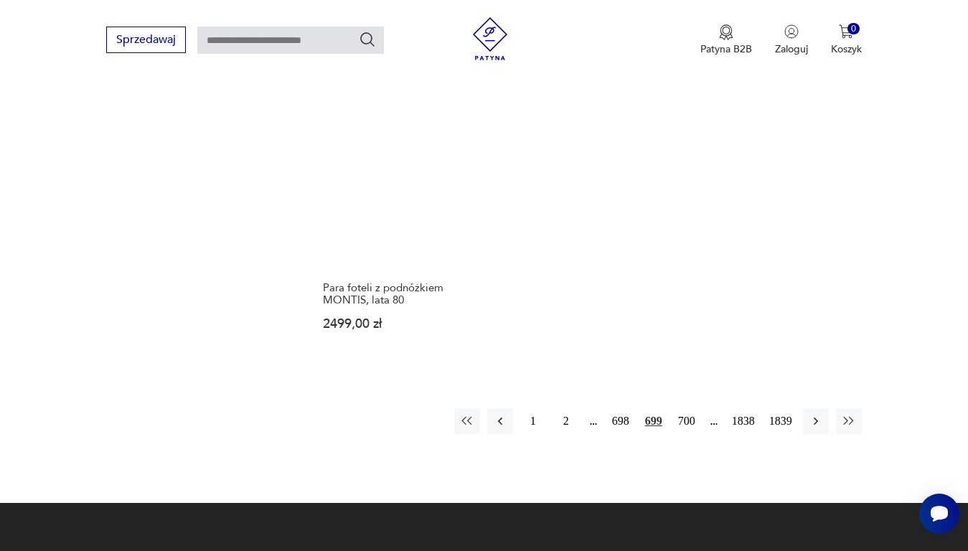
scroll to position [1909, 0]
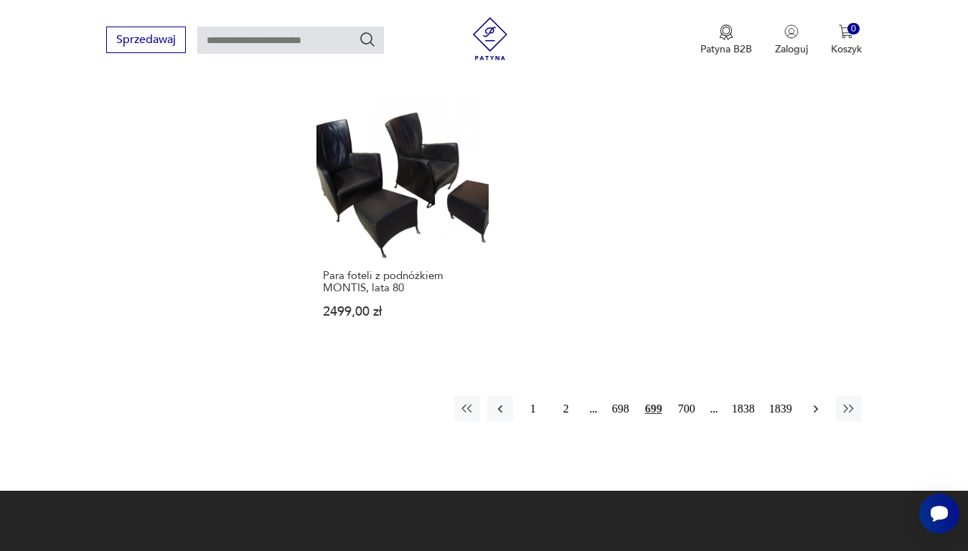
click at [814, 402] on icon "button" at bounding box center [816, 409] width 14 height 14
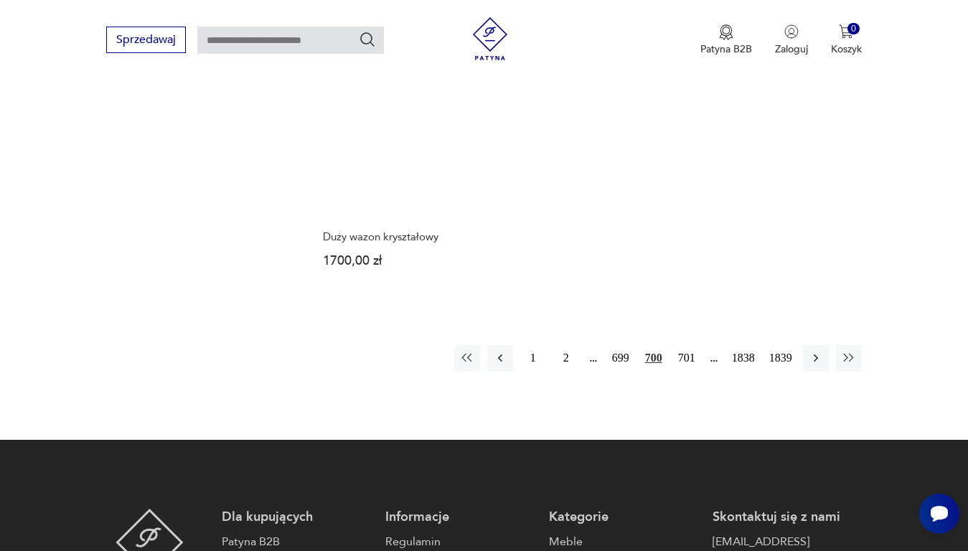
scroll to position [1909, 0]
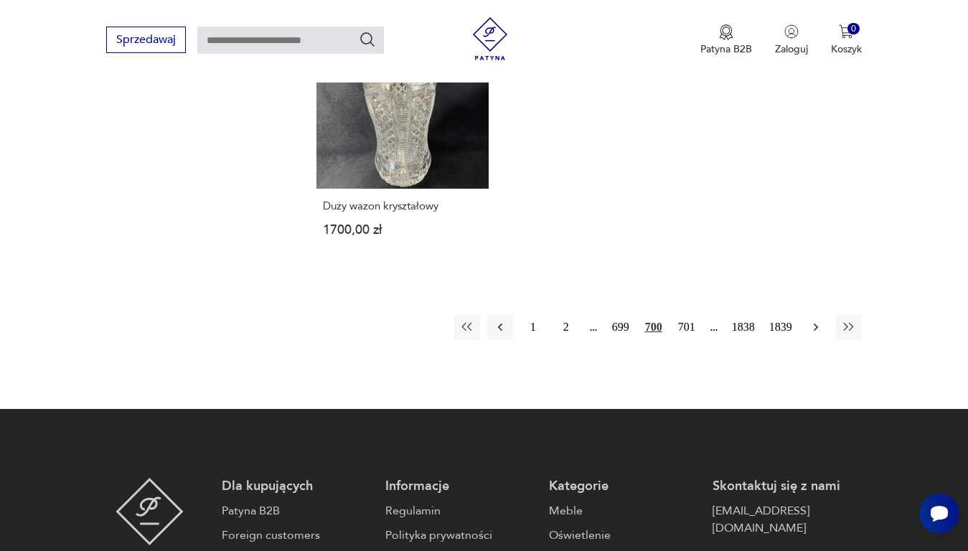
click at [816, 328] on icon "button" at bounding box center [815, 327] width 4 height 8
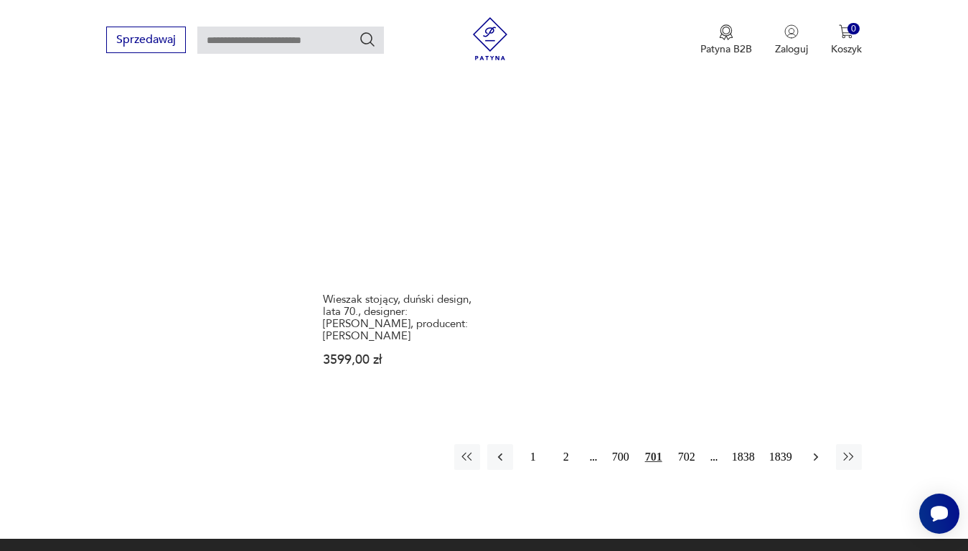
scroll to position [1909, 0]
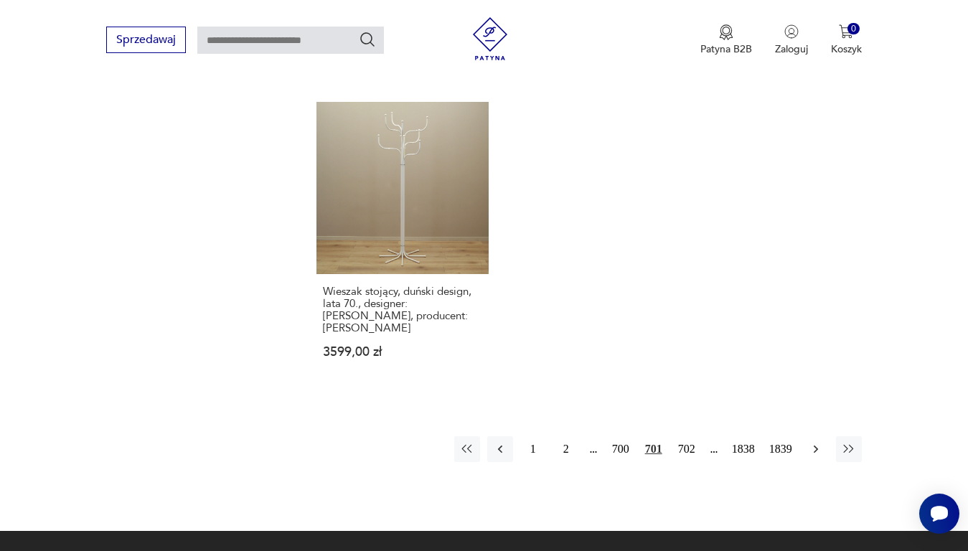
click at [815, 445] on icon "button" at bounding box center [815, 449] width 4 height 8
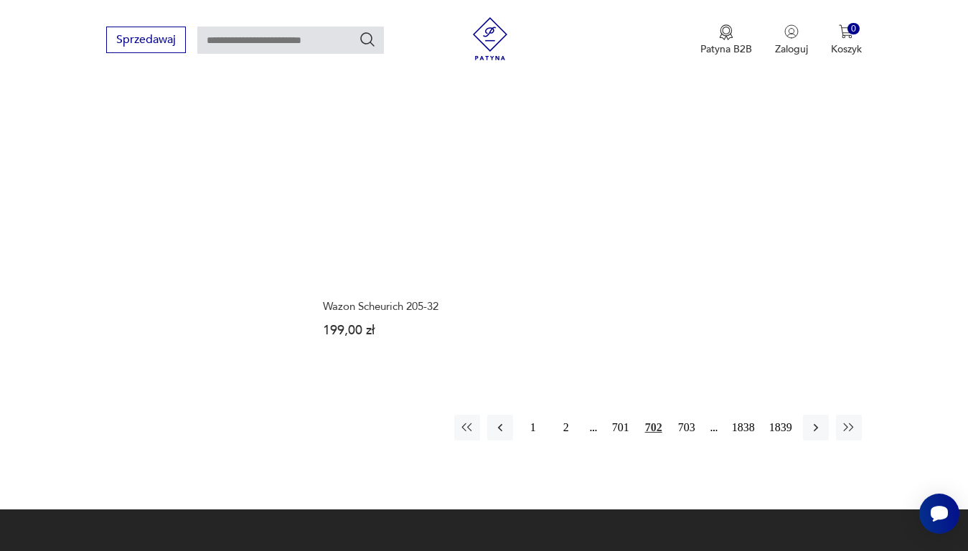
scroll to position [1909, 0]
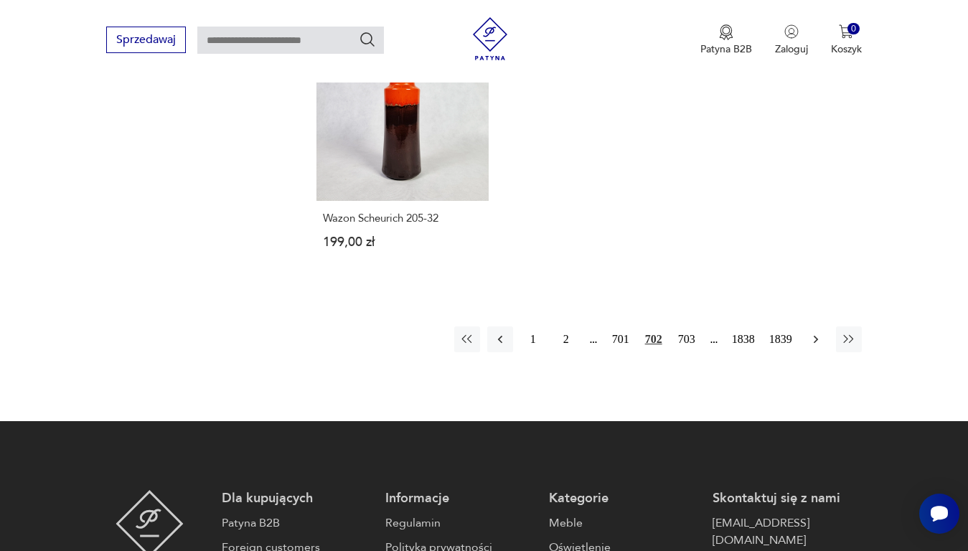
click at [813, 332] on icon "button" at bounding box center [816, 339] width 14 height 14
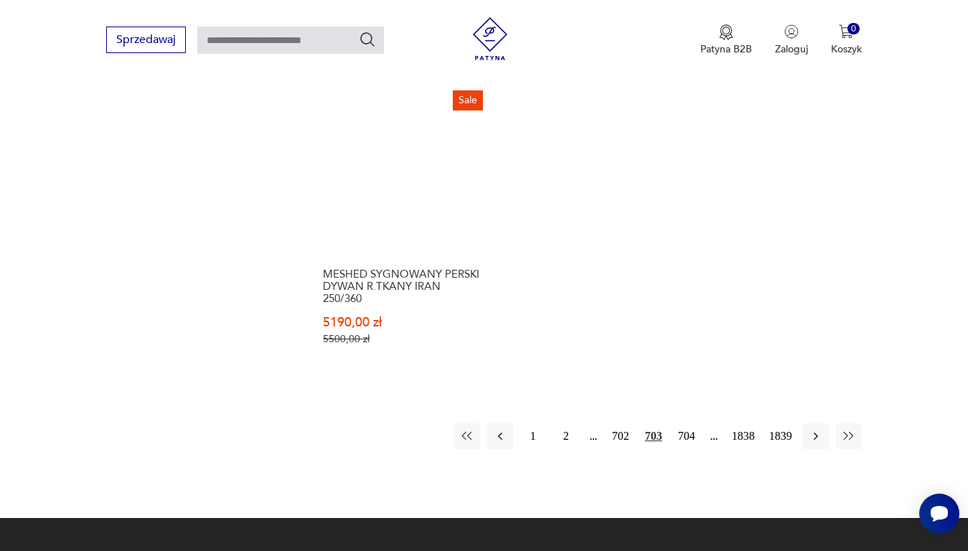
scroll to position [1909, 0]
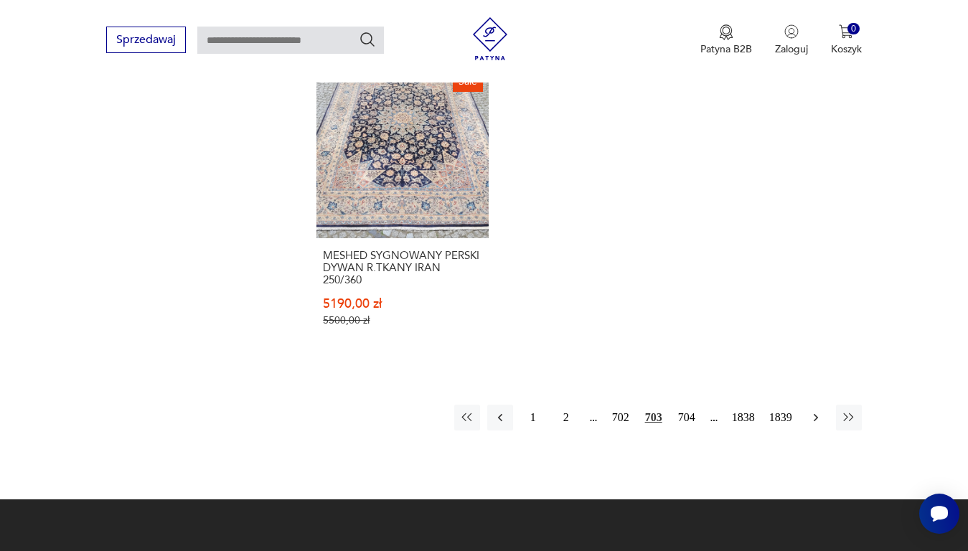
click at [815, 411] on icon "button" at bounding box center [816, 418] width 14 height 14
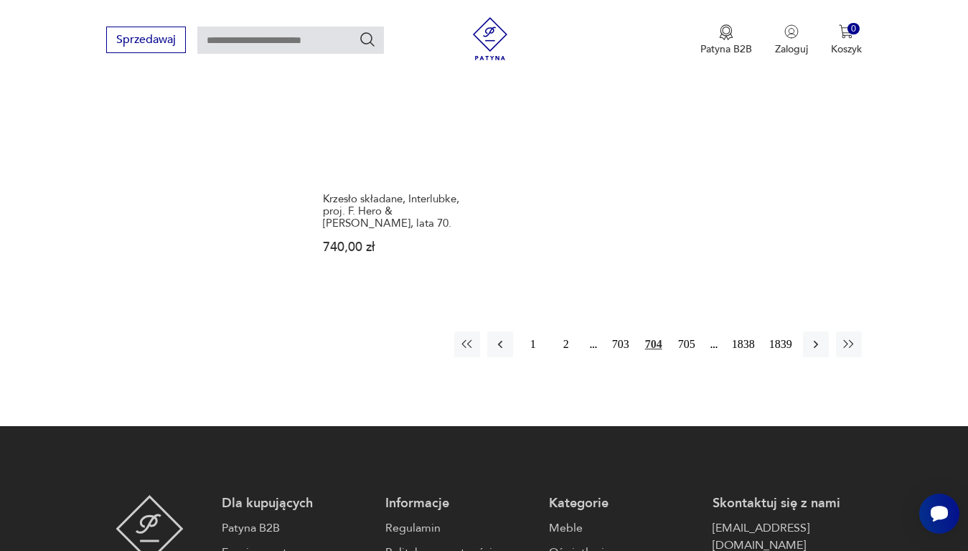
scroll to position [2052, 0]
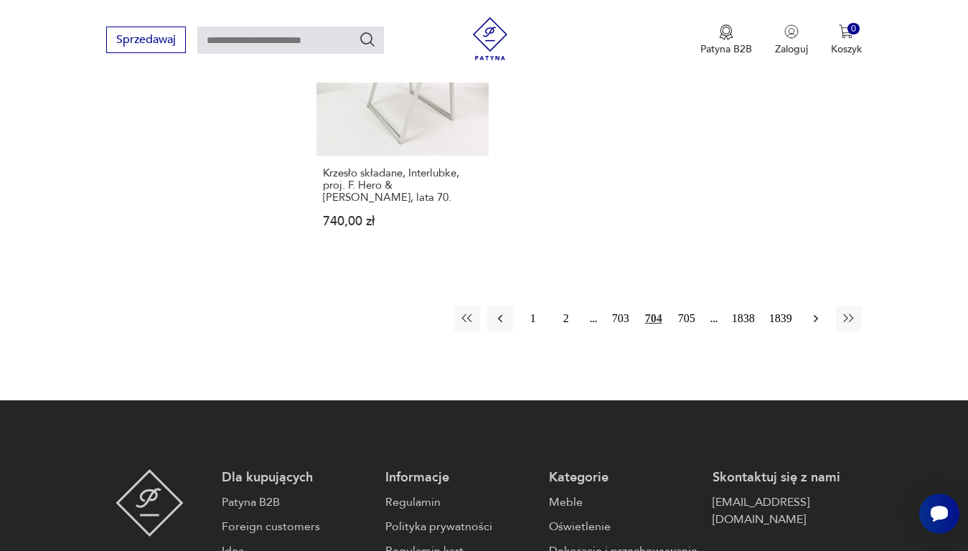
click at [813, 312] on icon "button" at bounding box center [816, 319] width 14 height 14
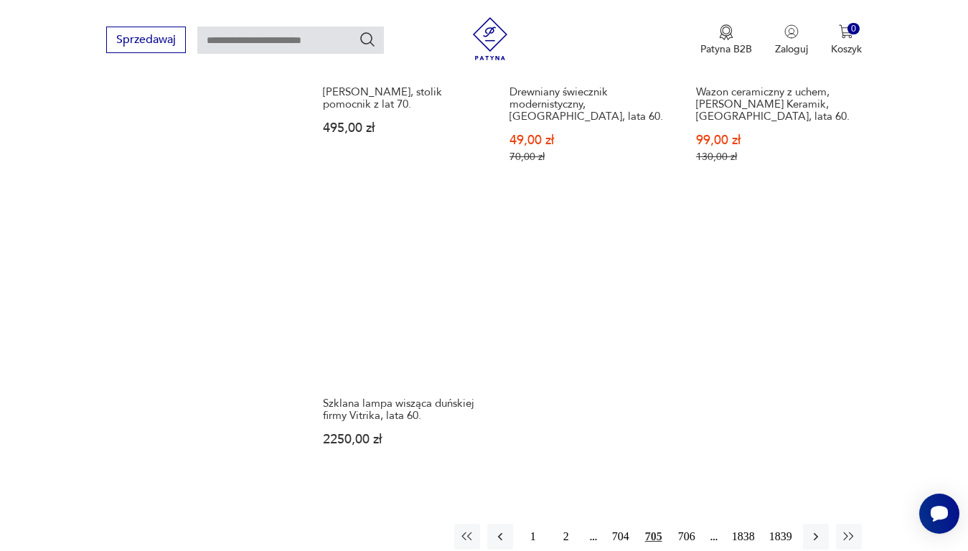
scroll to position [1765, 0]
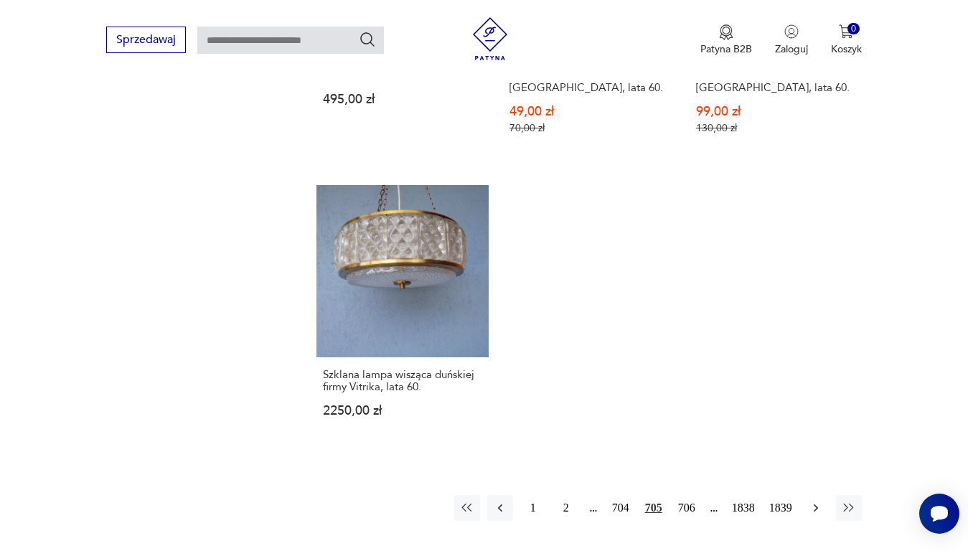
click at [815, 501] on icon "button" at bounding box center [816, 508] width 14 height 14
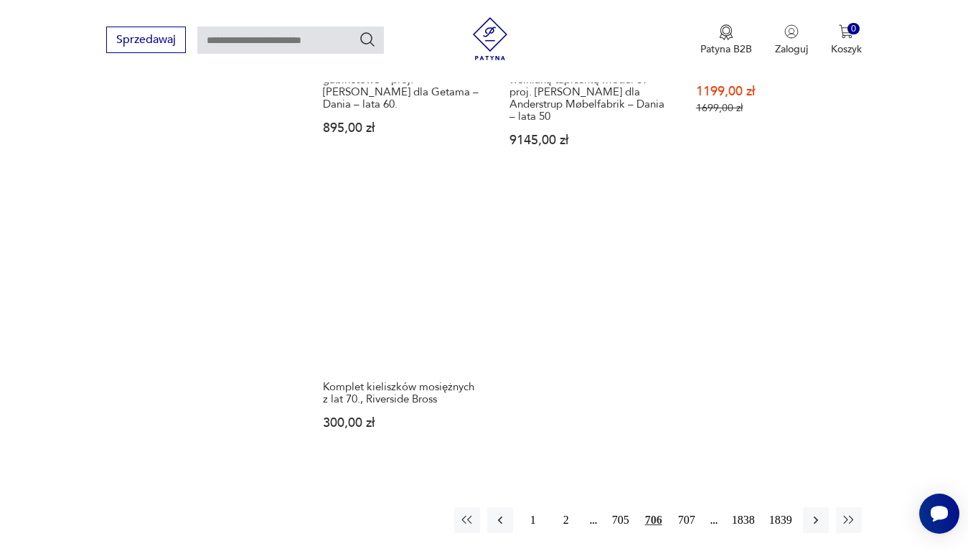
scroll to position [1837, 0]
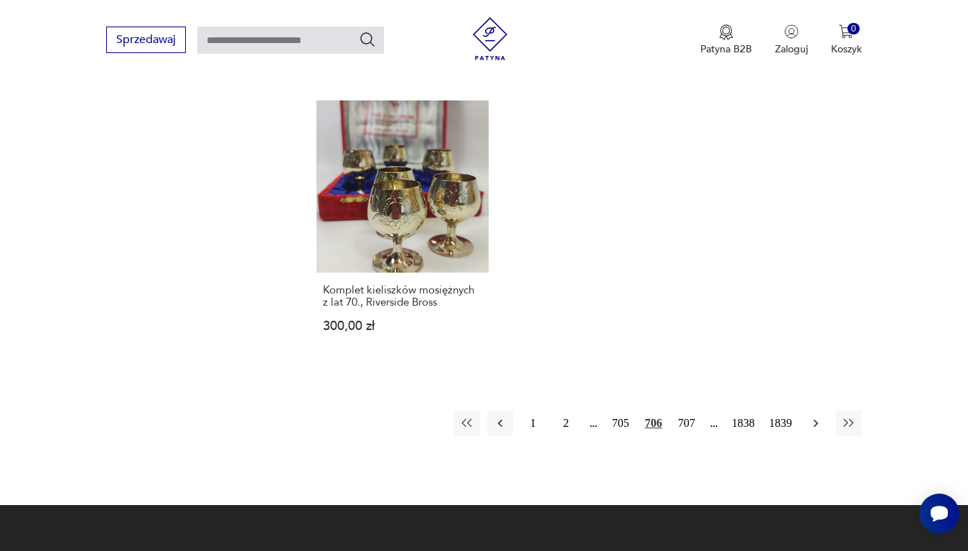
click at [816, 419] on icon "button" at bounding box center [815, 423] width 4 height 8
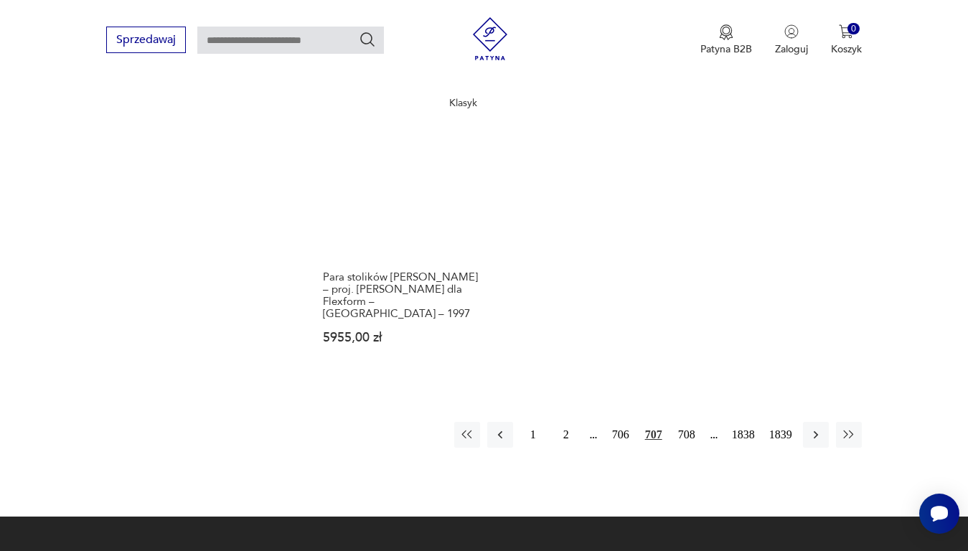
scroll to position [1837, 0]
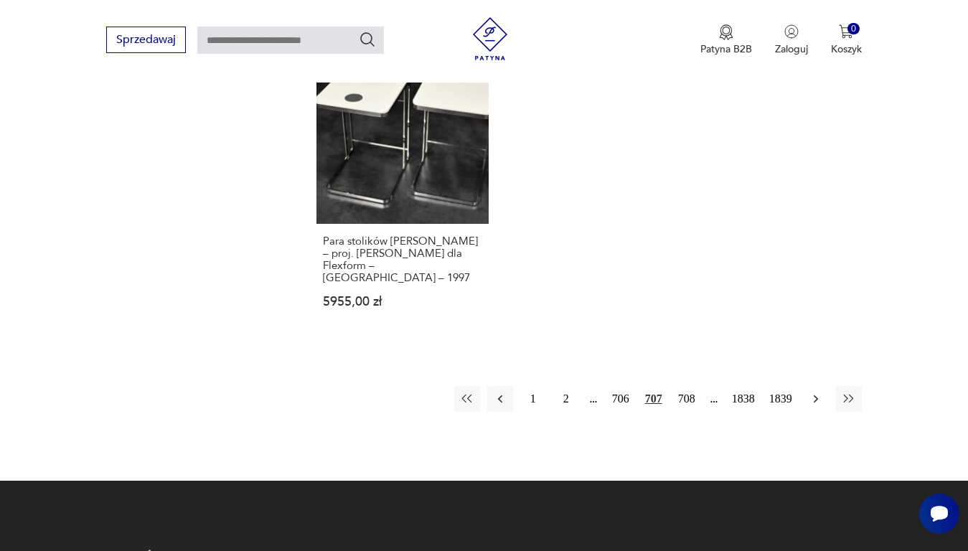
click at [814, 392] on icon "button" at bounding box center [816, 399] width 14 height 14
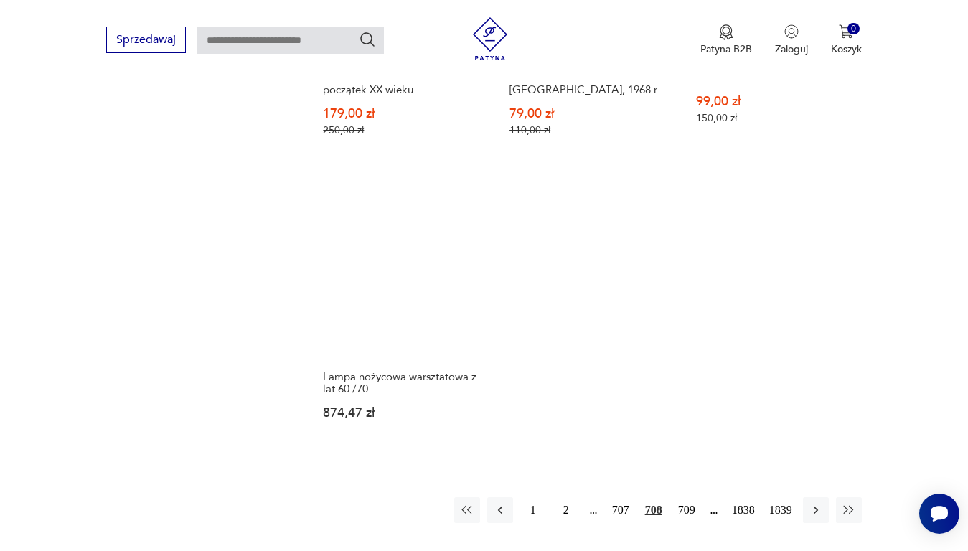
scroll to position [1765, 0]
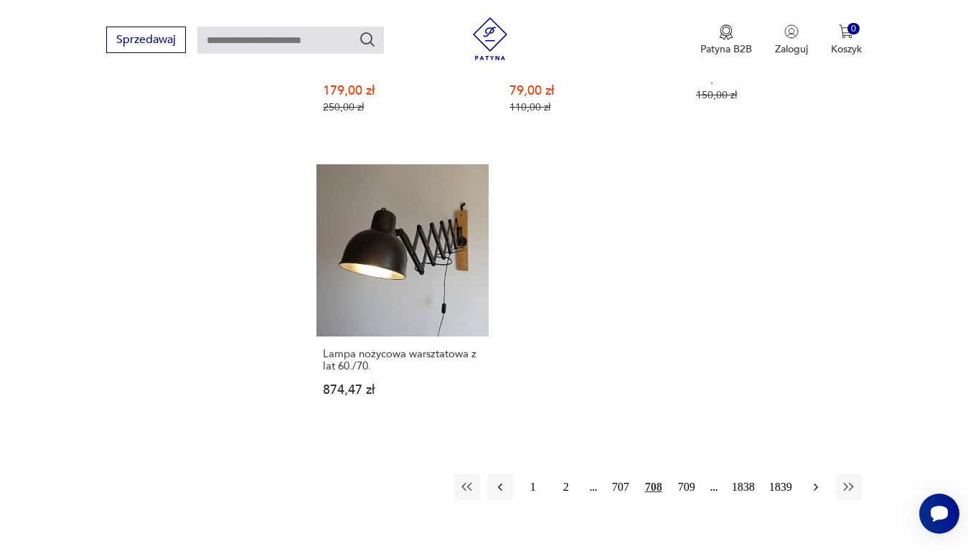
click at [813, 480] on icon "button" at bounding box center [816, 487] width 14 height 14
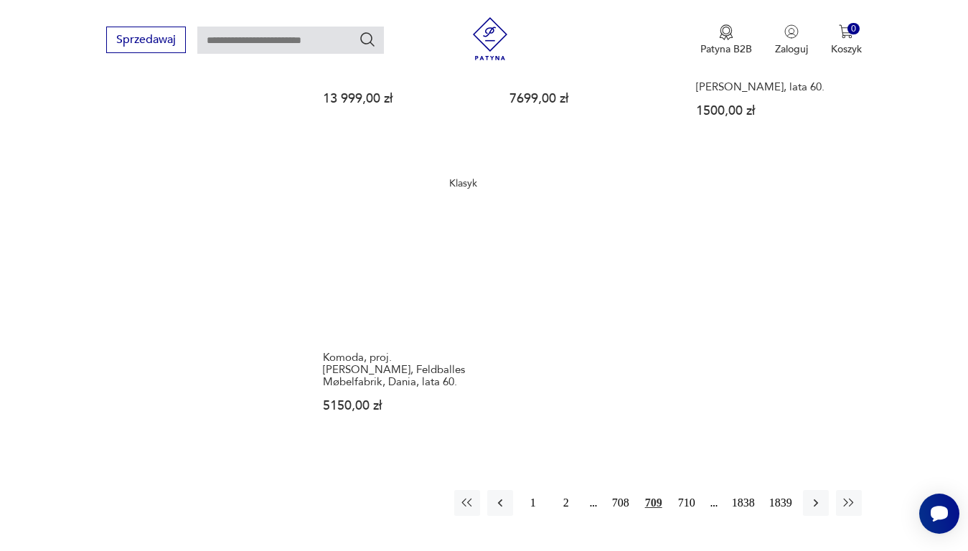
scroll to position [1765, 0]
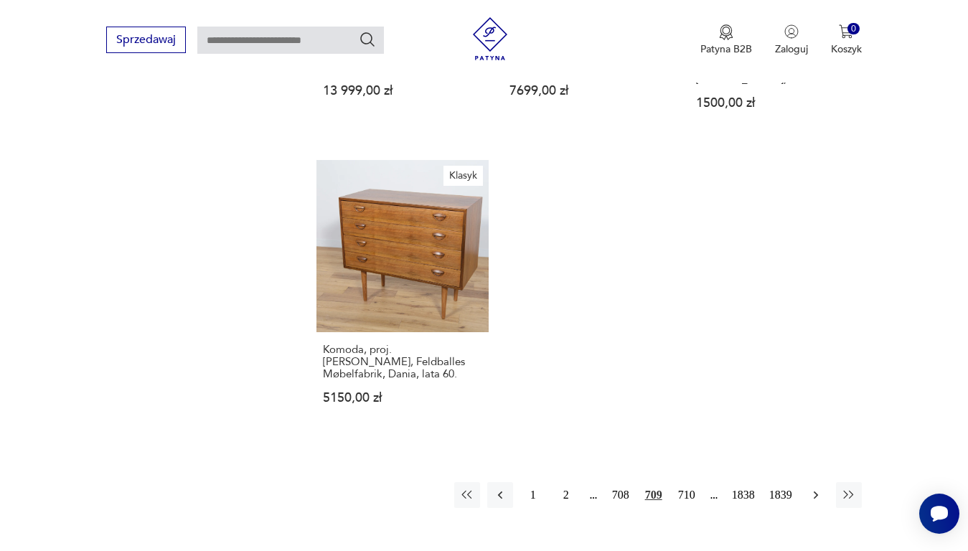
click at [815, 488] on icon "button" at bounding box center [816, 495] width 14 height 14
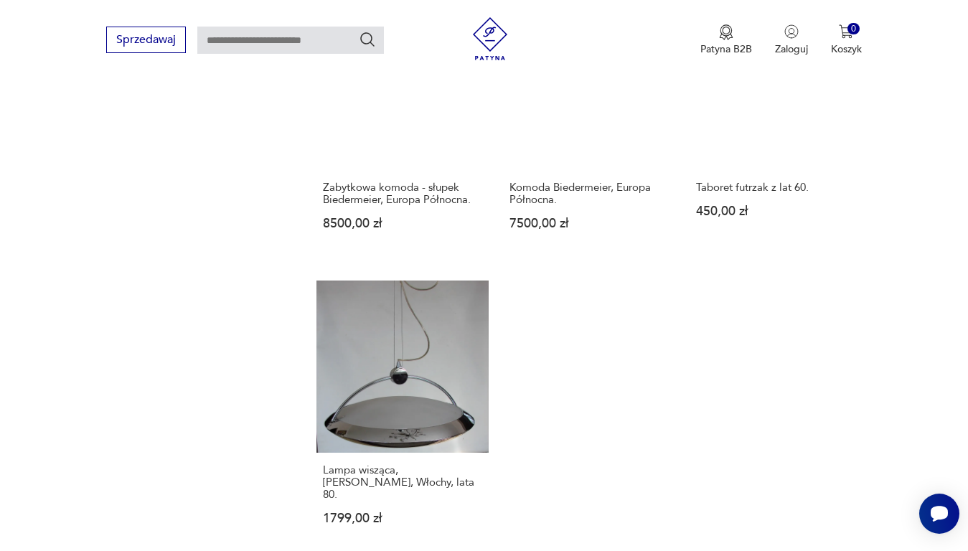
scroll to position [1765, 0]
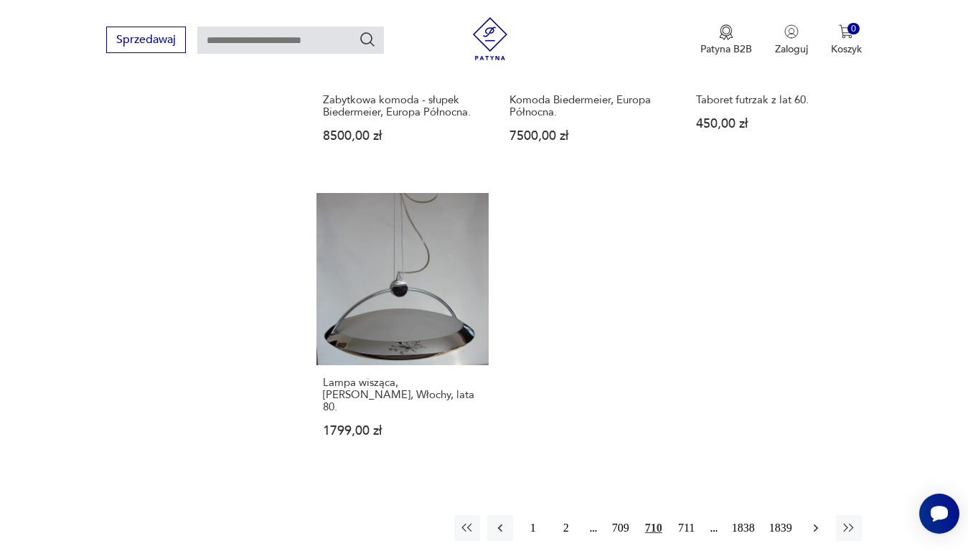
click at [815, 521] on icon "button" at bounding box center [816, 528] width 14 height 14
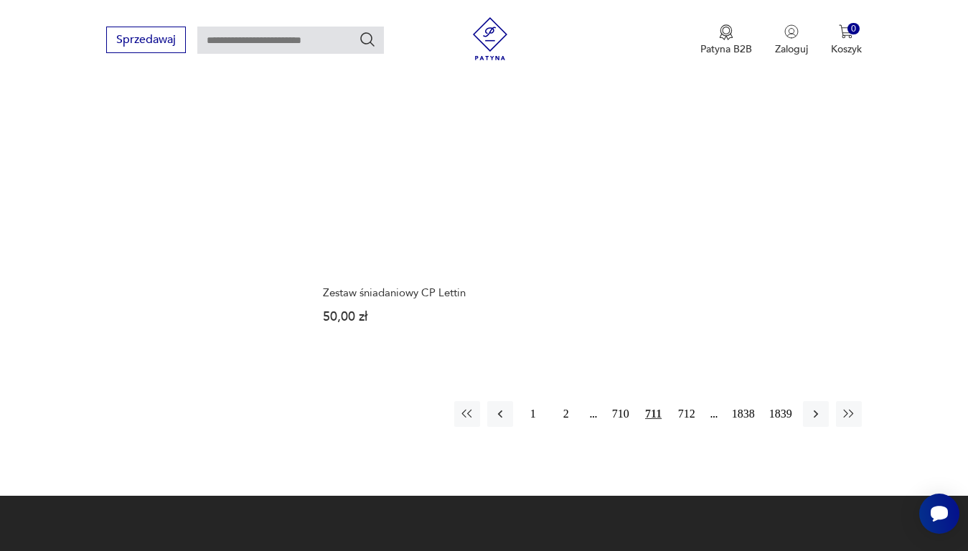
scroll to position [1837, 0]
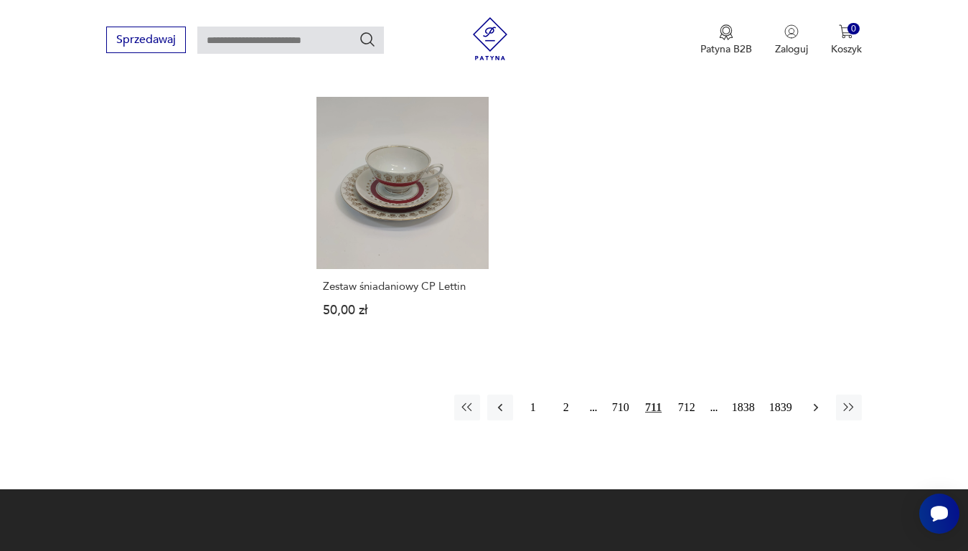
click at [817, 403] on icon "button" at bounding box center [815, 407] width 4 height 8
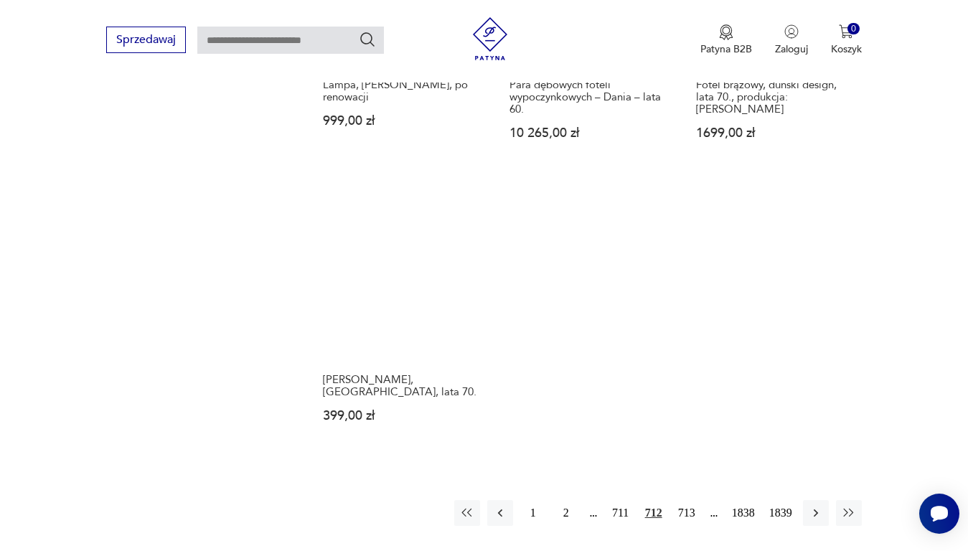
scroll to position [1837, 0]
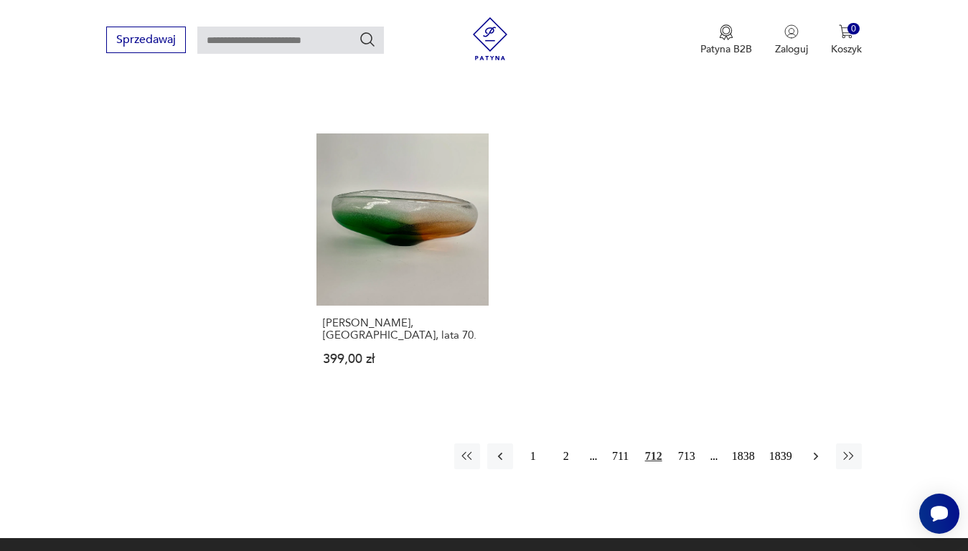
click at [815, 449] on icon "button" at bounding box center [816, 456] width 14 height 14
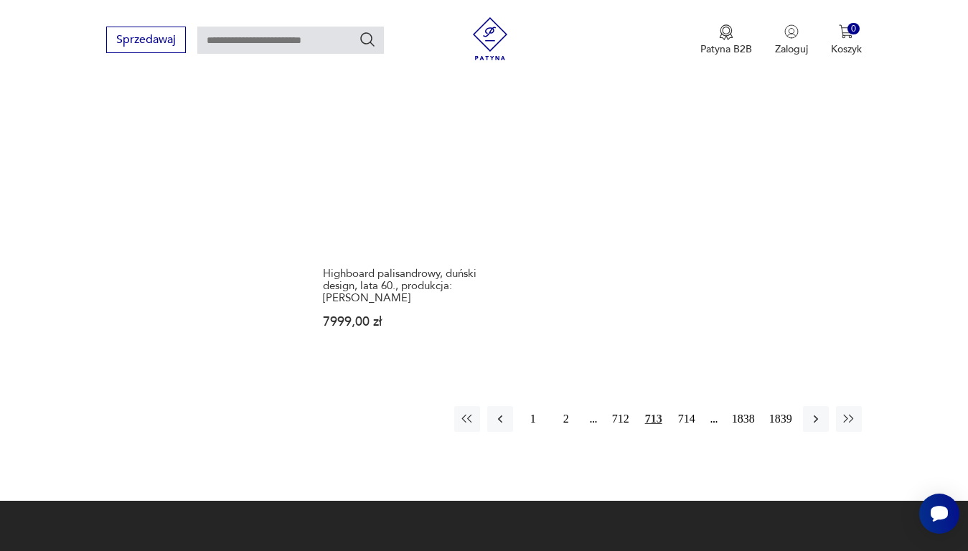
scroll to position [1837, 0]
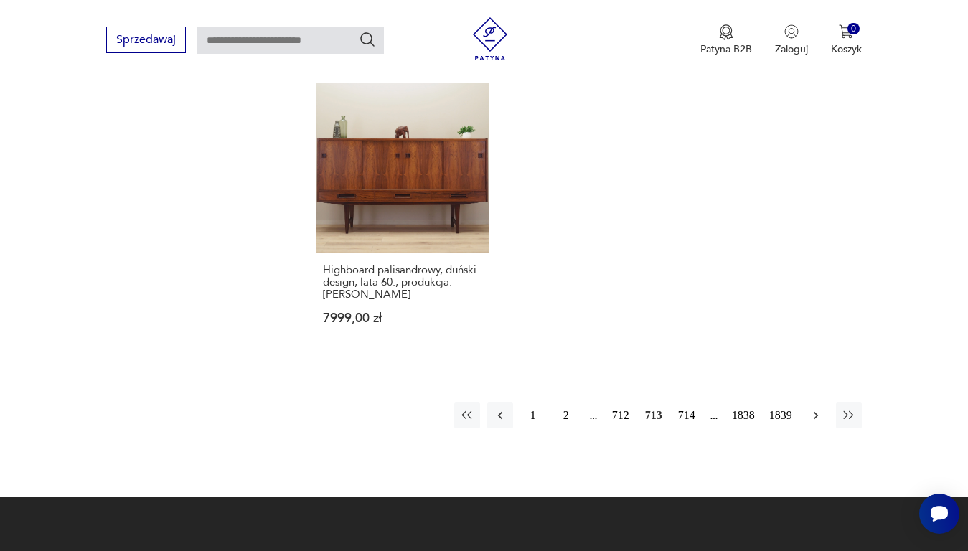
click at [822, 408] on icon "button" at bounding box center [816, 415] width 14 height 14
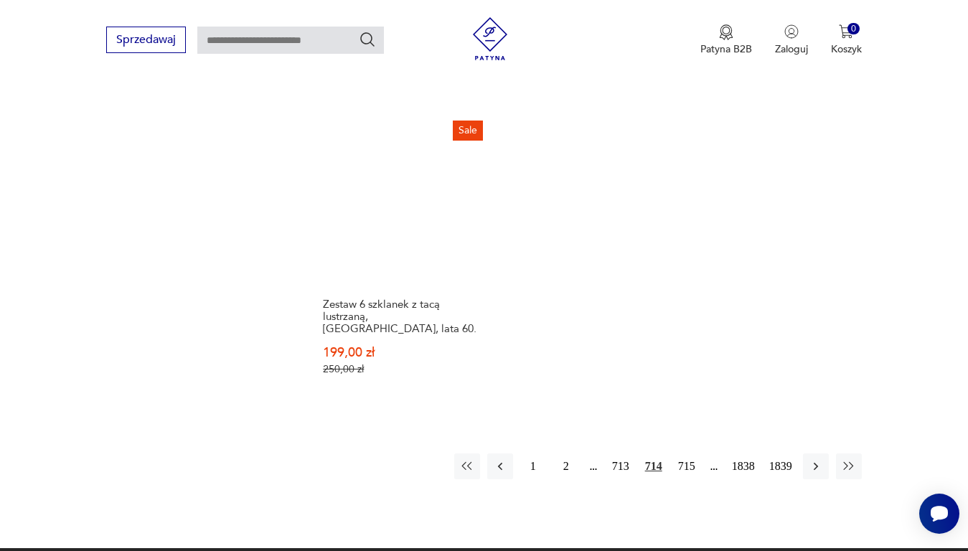
scroll to position [1909, 0]
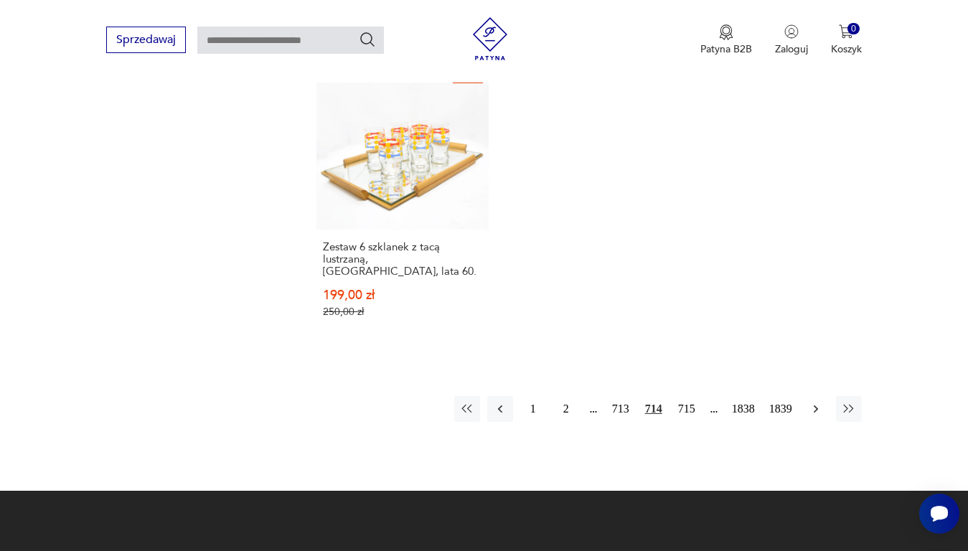
click at [814, 402] on icon "button" at bounding box center [816, 409] width 14 height 14
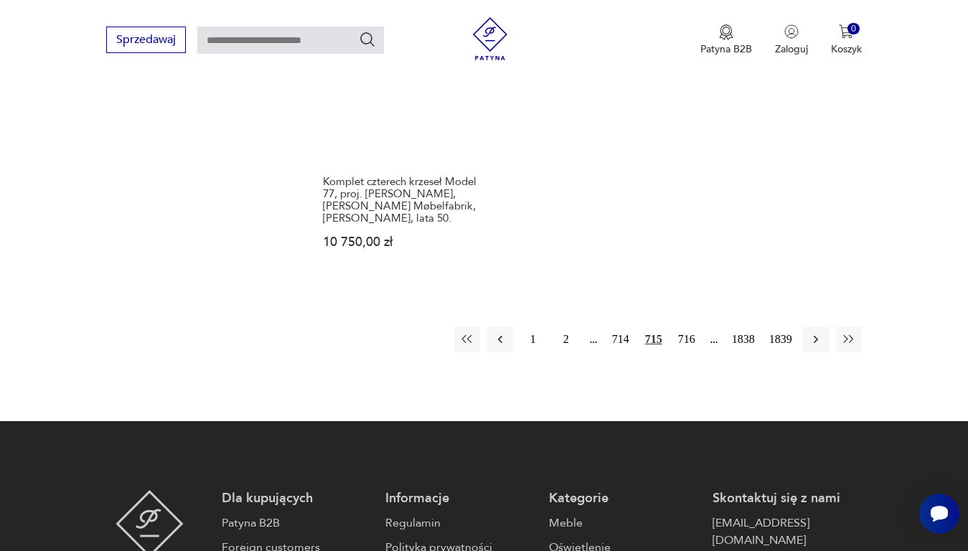
scroll to position [1981, 0]
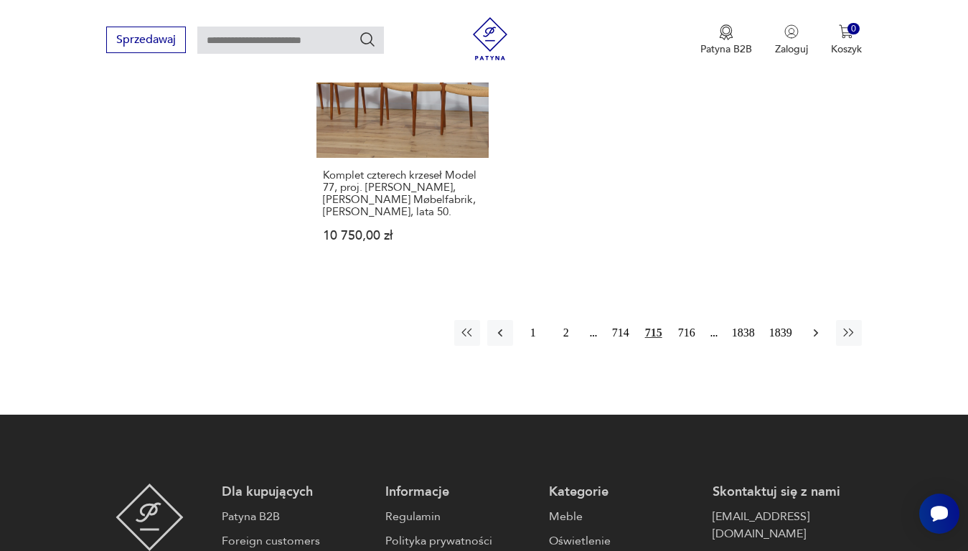
click at [816, 326] on icon "button" at bounding box center [816, 333] width 14 height 14
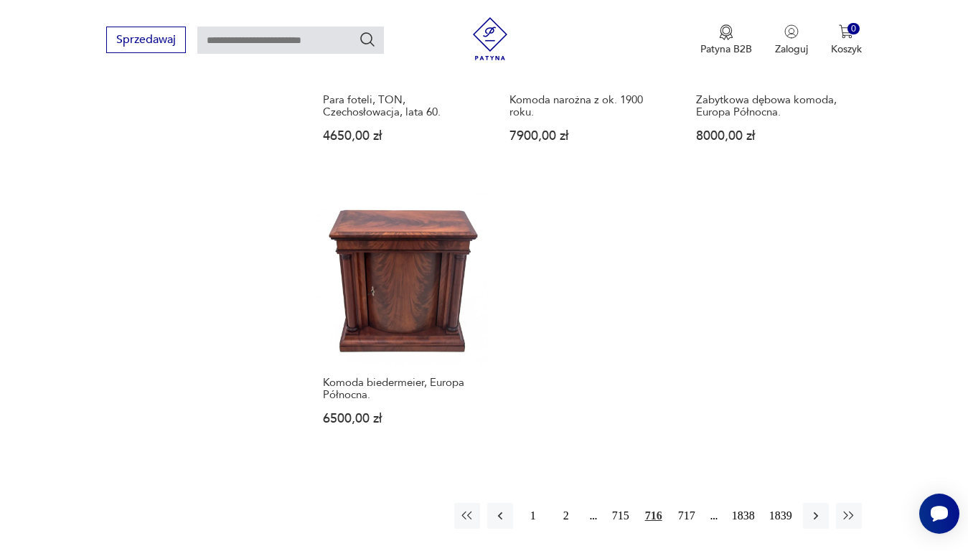
scroll to position [1765, 0]
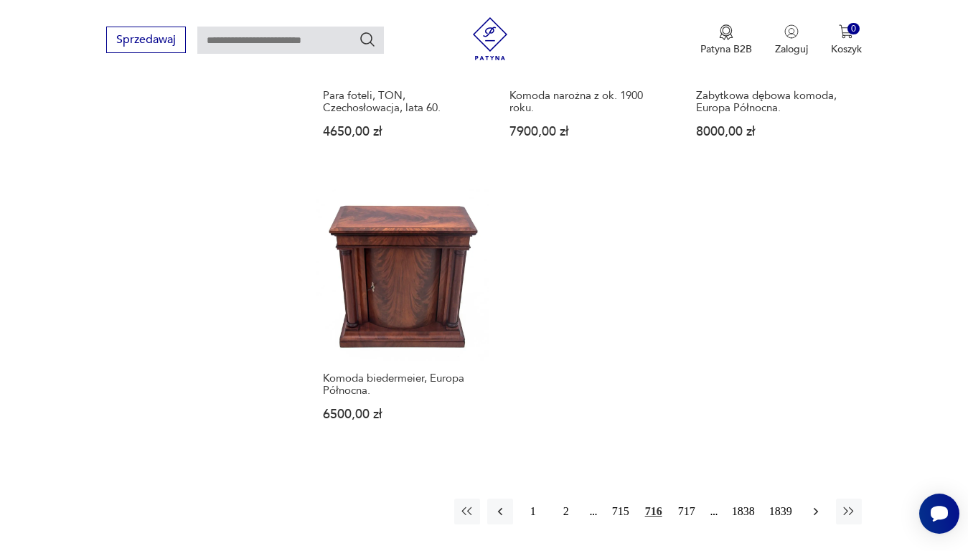
click at [818, 505] on icon "button" at bounding box center [816, 512] width 14 height 14
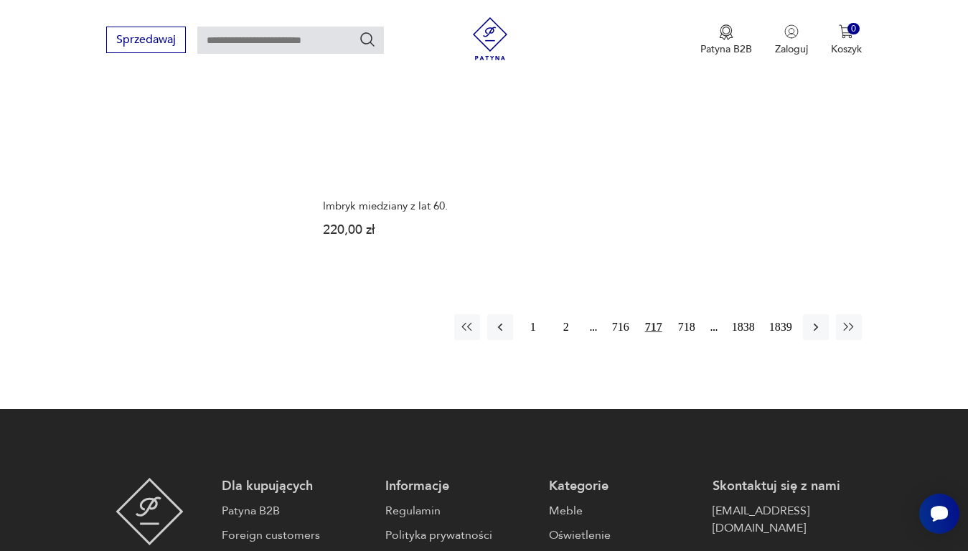
scroll to position [1837, 0]
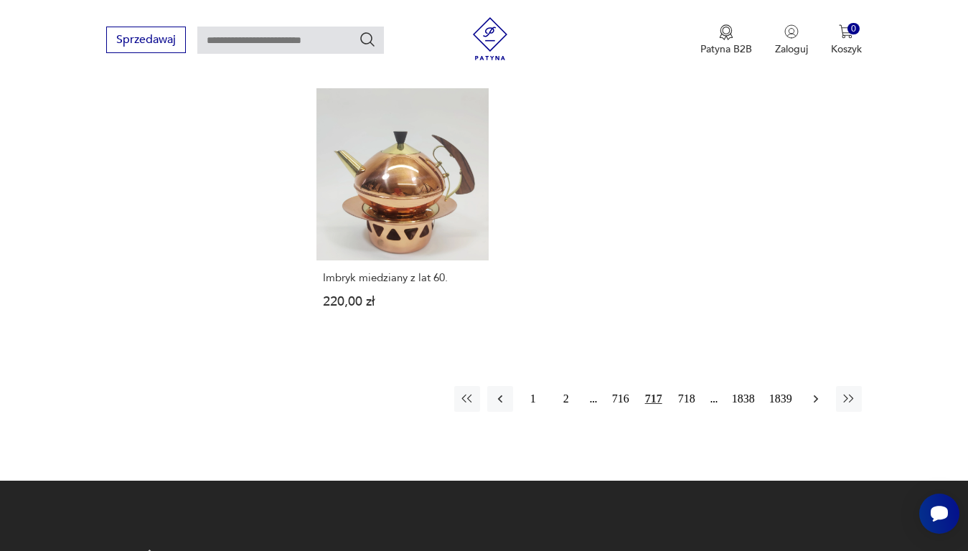
click at [816, 395] on icon "button" at bounding box center [815, 399] width 4 height 8
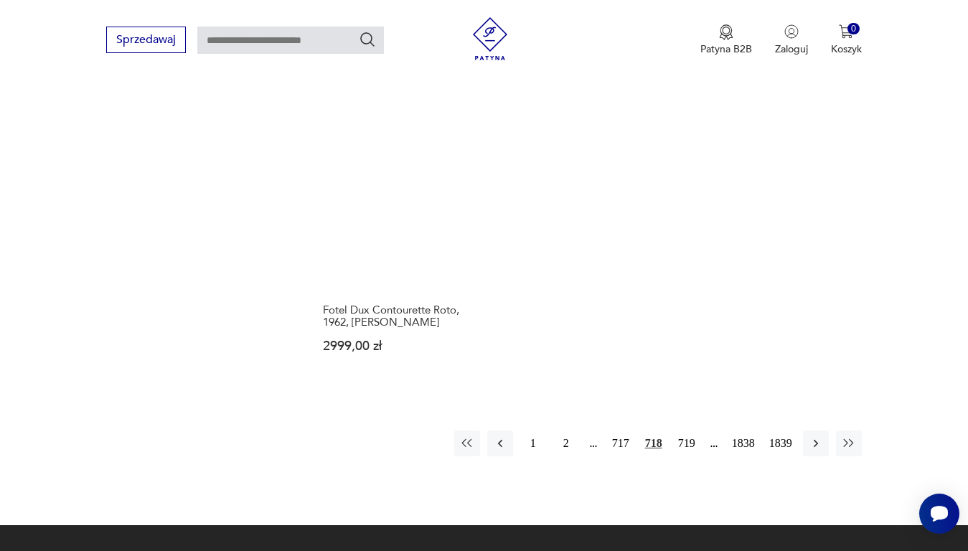
scroll to position [1909, 0]
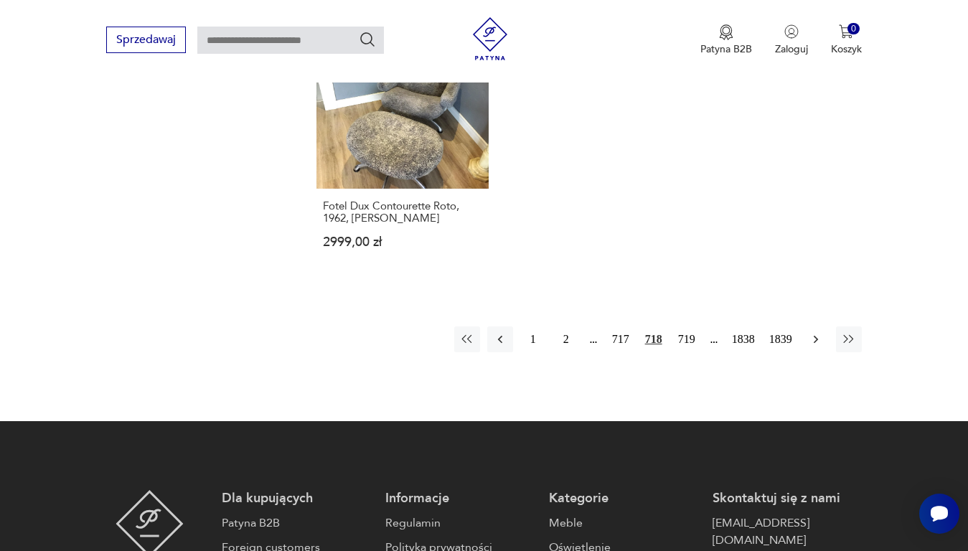
click at [813, 332] on icon "button" at bounding box center [816, 339] width 14 height 14
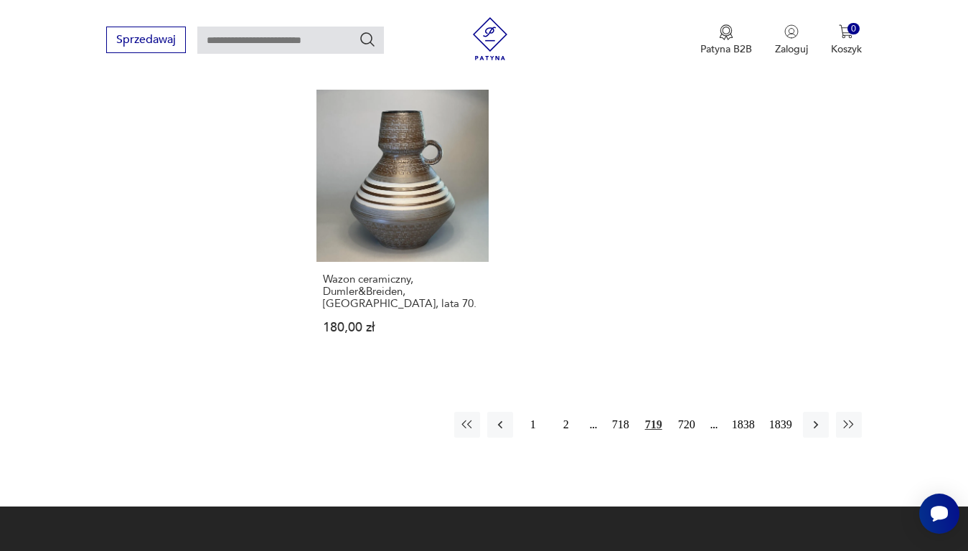
scroll to position [1909, 0]
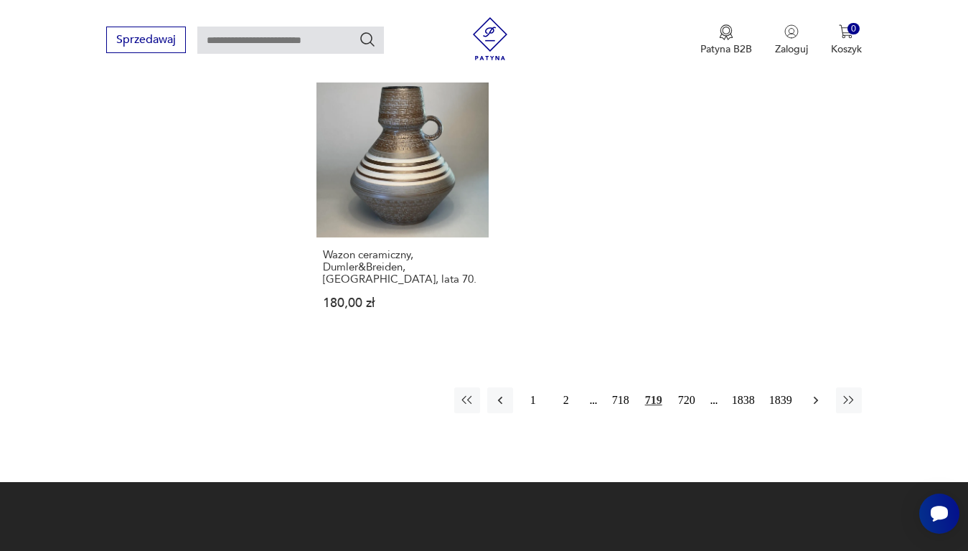
click at [813, 393] on icon "button" at bounding box center [816, 400] width 14 height 14
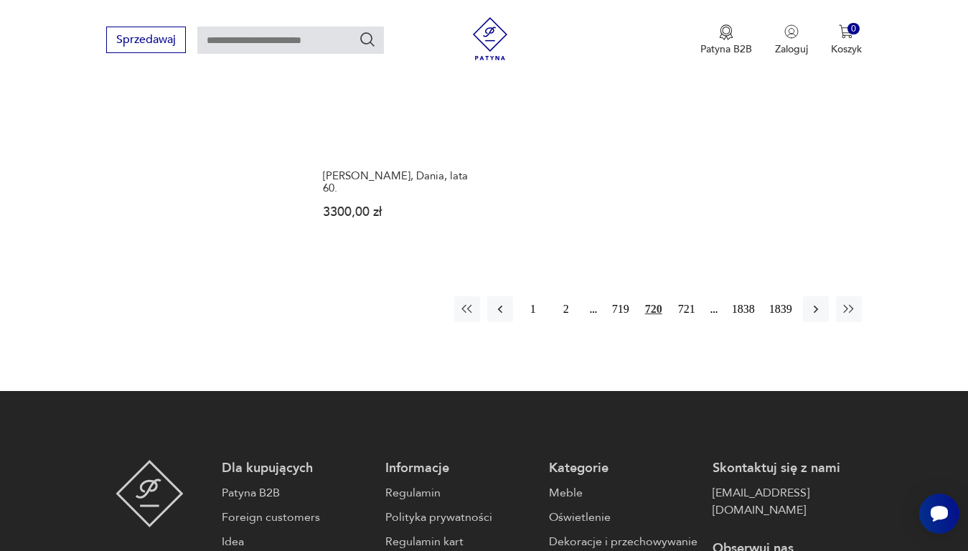
scroll to position [1981, 0]
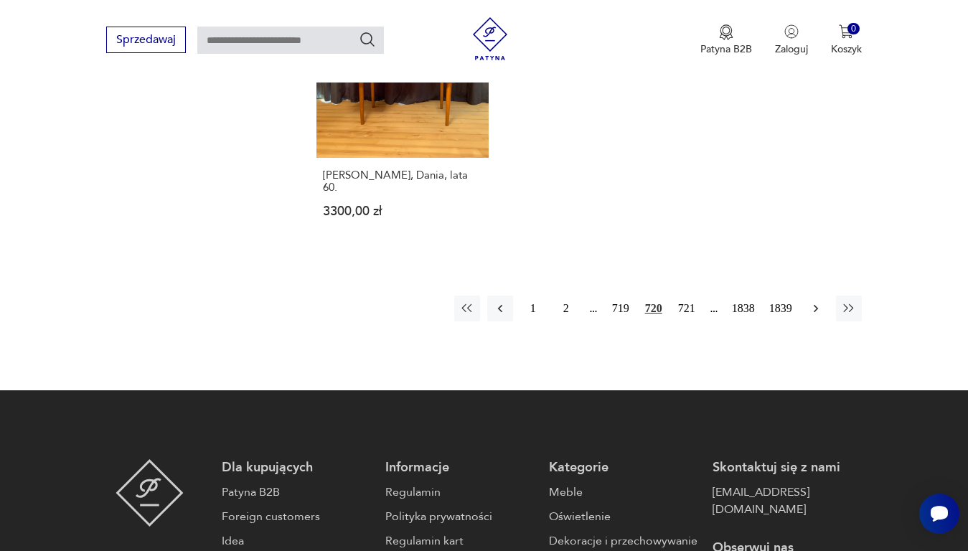
click at [813, 301] on icon "button" at bounding box center [816, 308] width 14 height 14
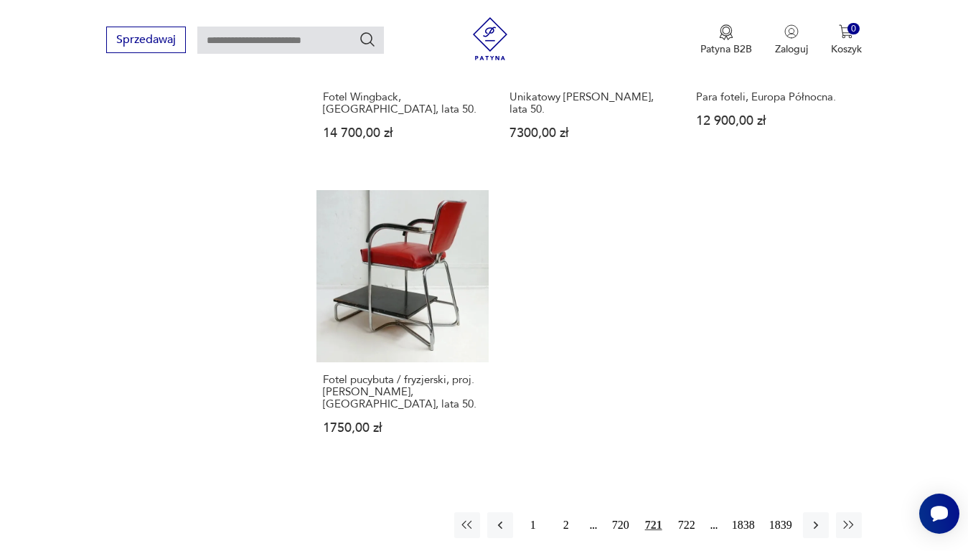
scroll to position [1837, 0]
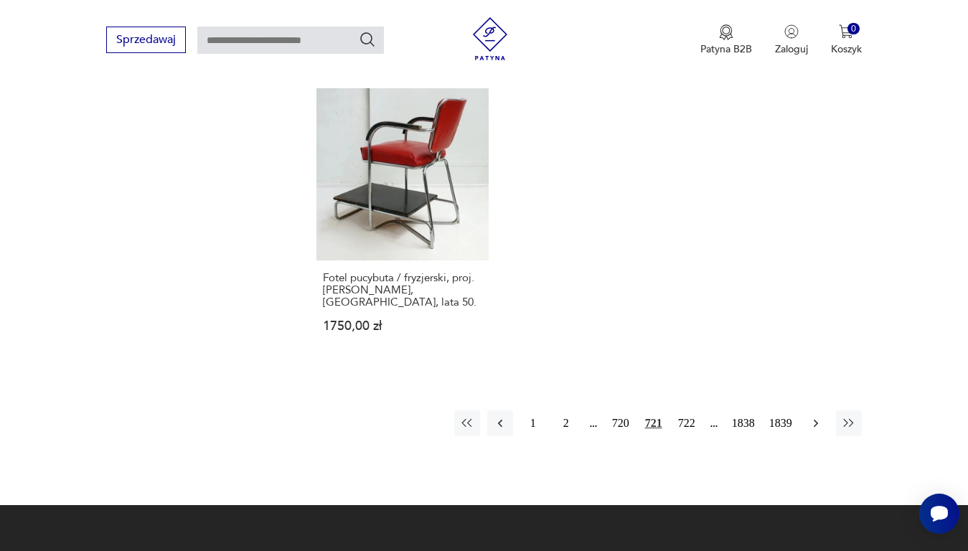
click at [814, 419] on icon "button" at bounding box center [815, 423] width 4 height 8
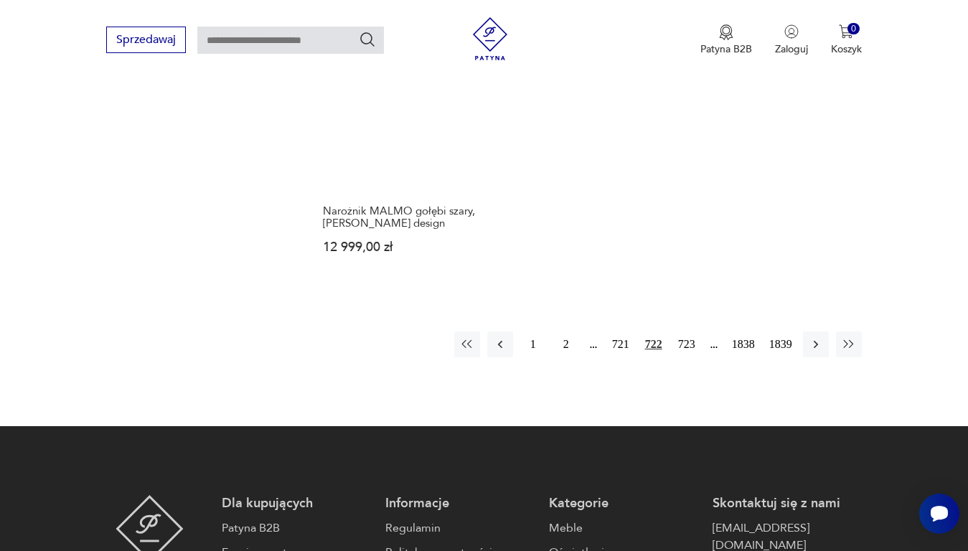
scroll to position [1909, 0]
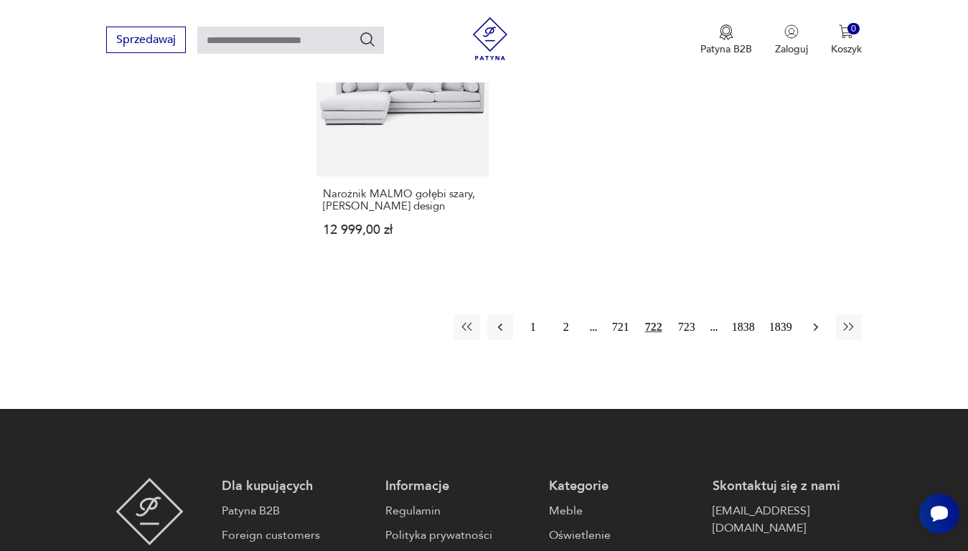
click at [815, 320] on icon "button" at bounding box center [816, 327] width 14 height 14
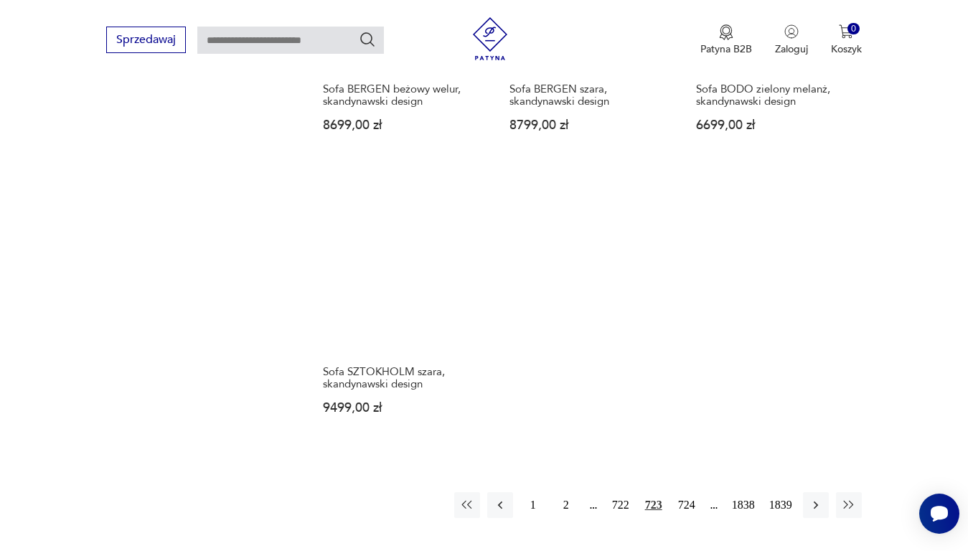
scroll to position [1765, 0]
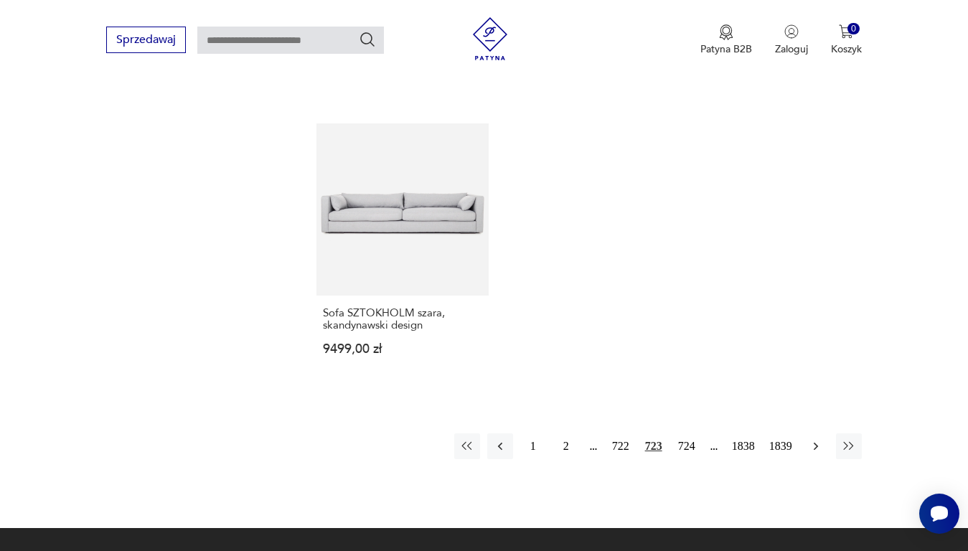
click at [815, 442] on icon "button" at bounding box center [815, 446] width 4 height 8
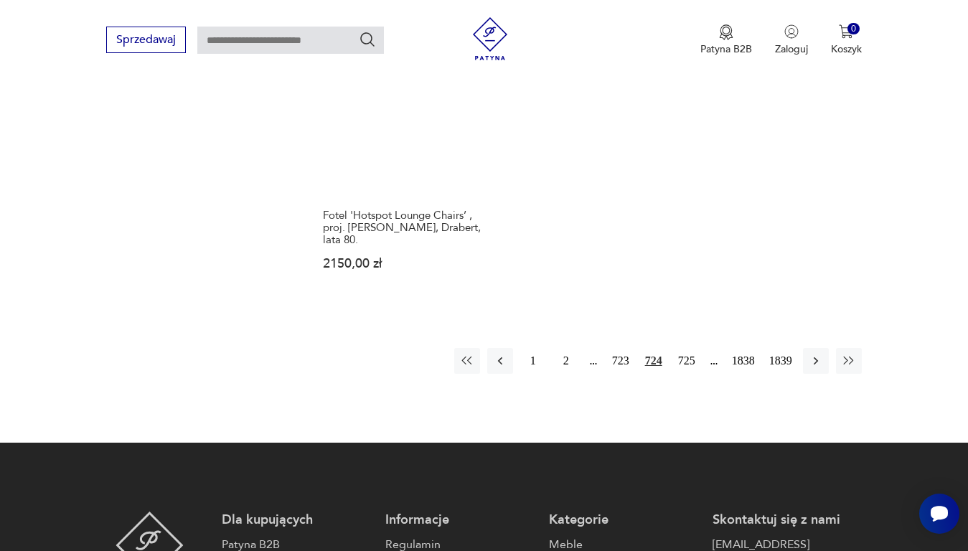
scroll to position [1981, 0]
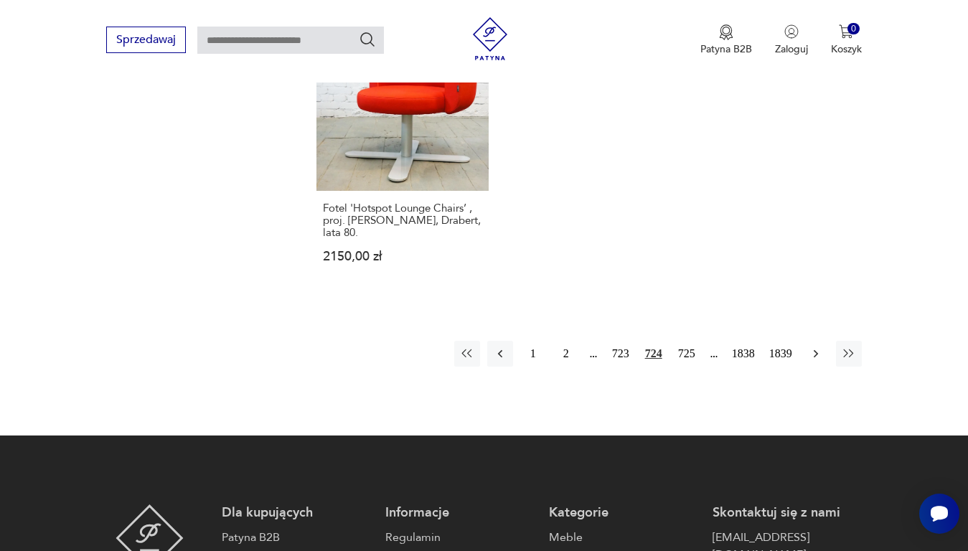
click at [813, 347] on icon "button" at bounding box center [816, 354] width 14 height 14
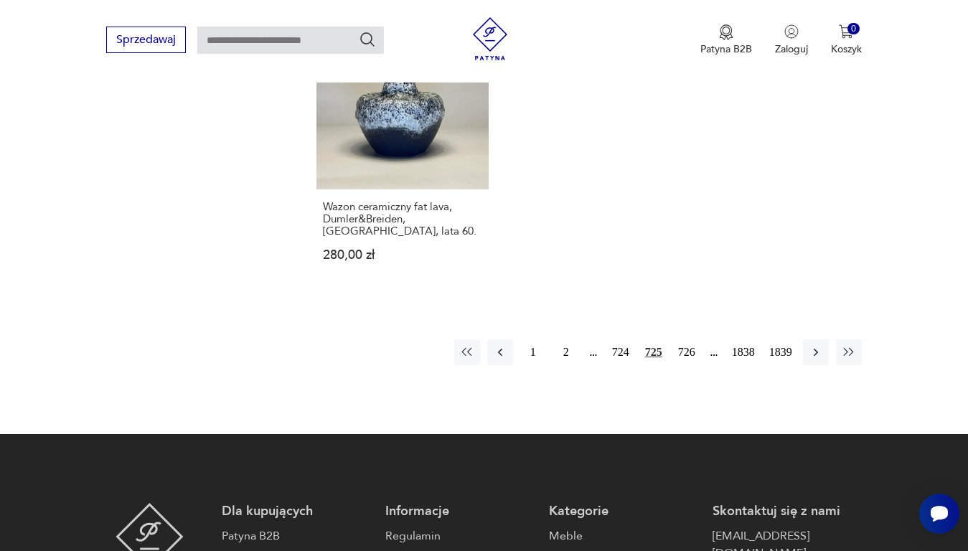
scroll to position [1981, 0]
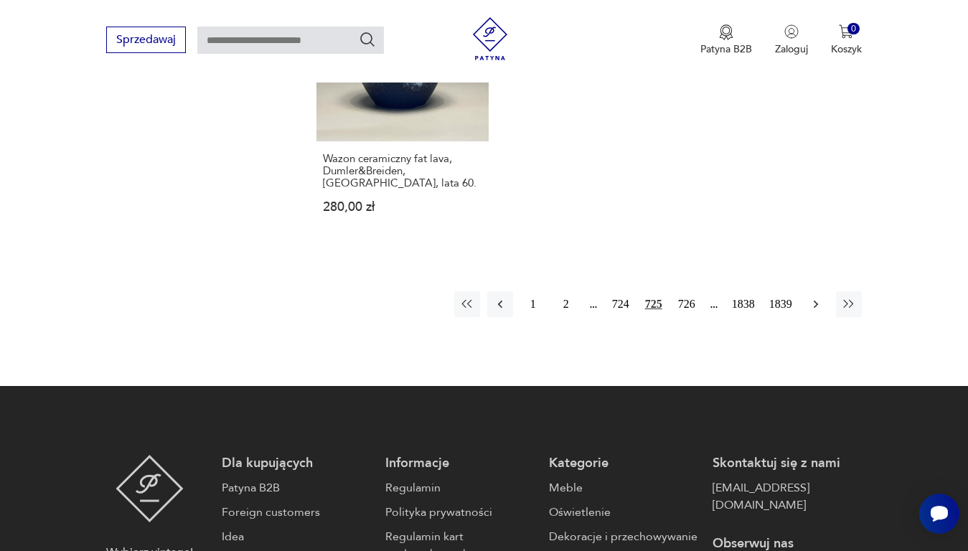
click at [815, 297] on icon "button" at bounding box center [816, 304] width 14 height 14
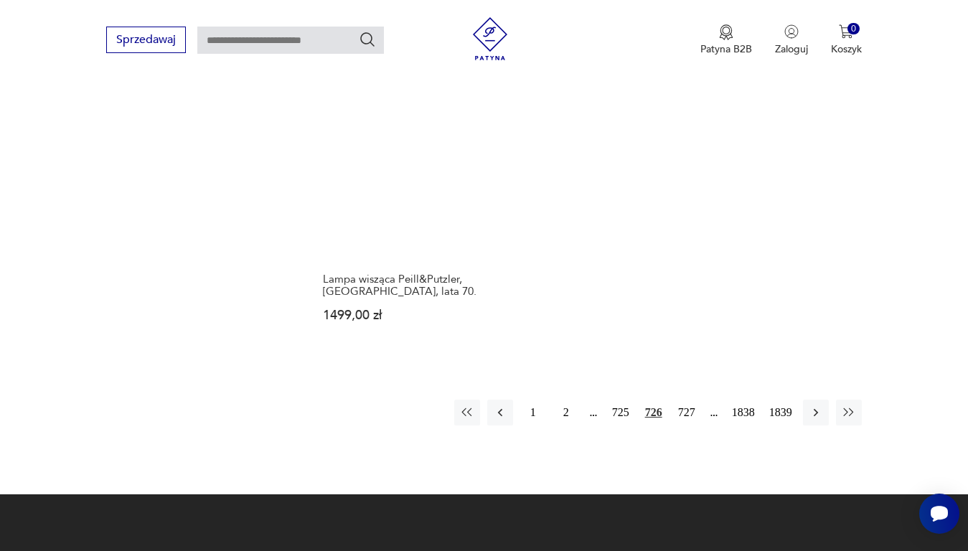
scroll to position [1909, 0]
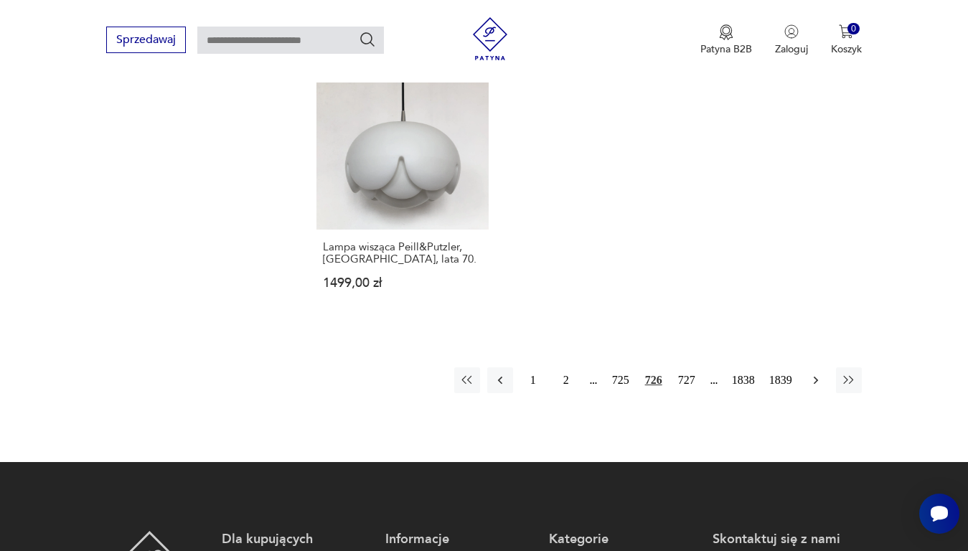
click at [817, 373] on icon "button" at bounding box center [816, 380] width 14 height 14
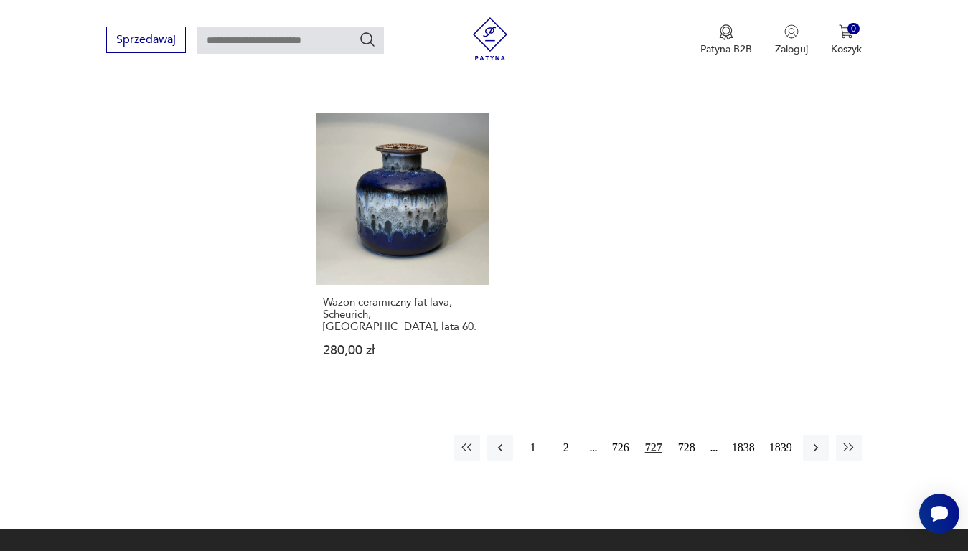
scroll to position [1837, 0]
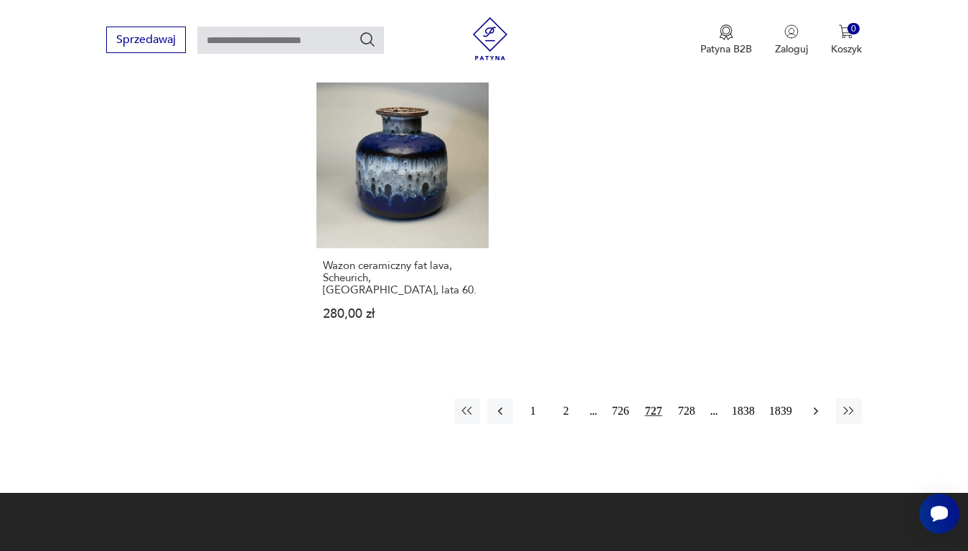
click at [813, 404] on icon "button" at bounding box center [816, 411] width 14 height 14
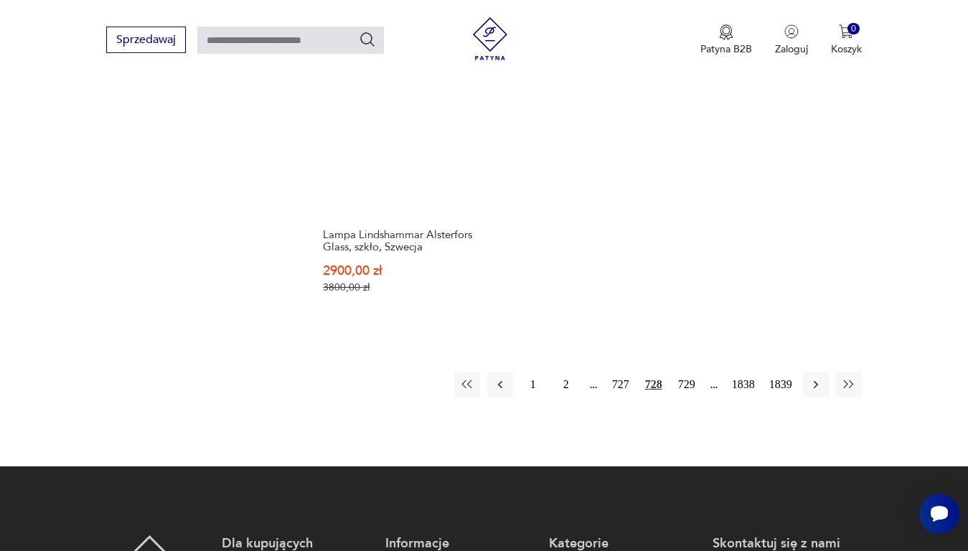
scroll to position [1981, 0]
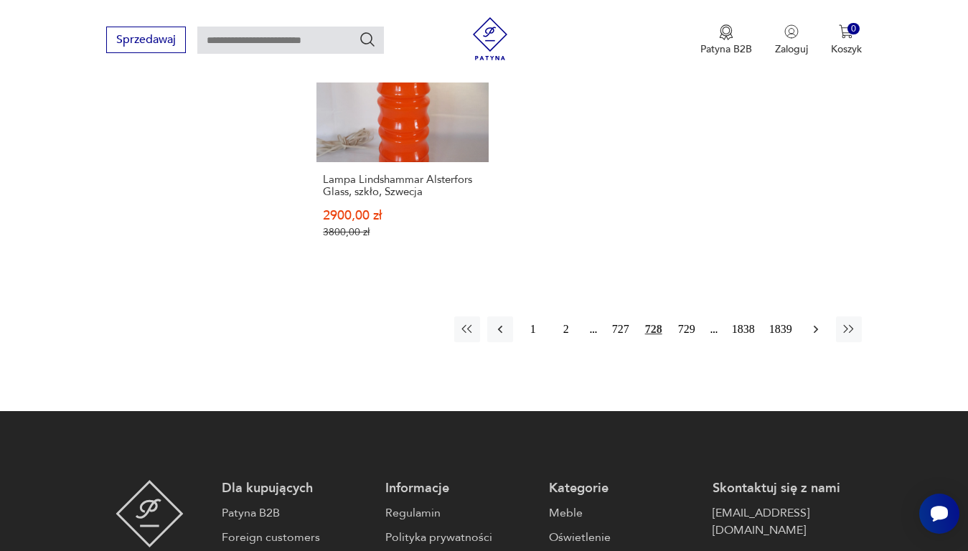
drag, startPoint x: 815, startPoint y: 294, endPoint x: 823, endPoint y: 281, distance: 16.1
click at [818, 322] on icon "button" at bounding box center [816, 329] width 14 height 14
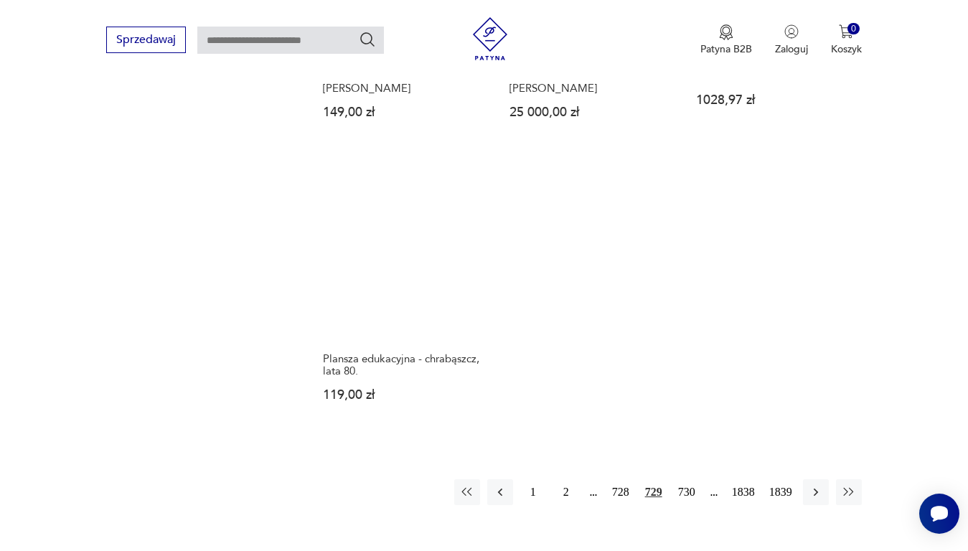
scroll to position [1909, 0]
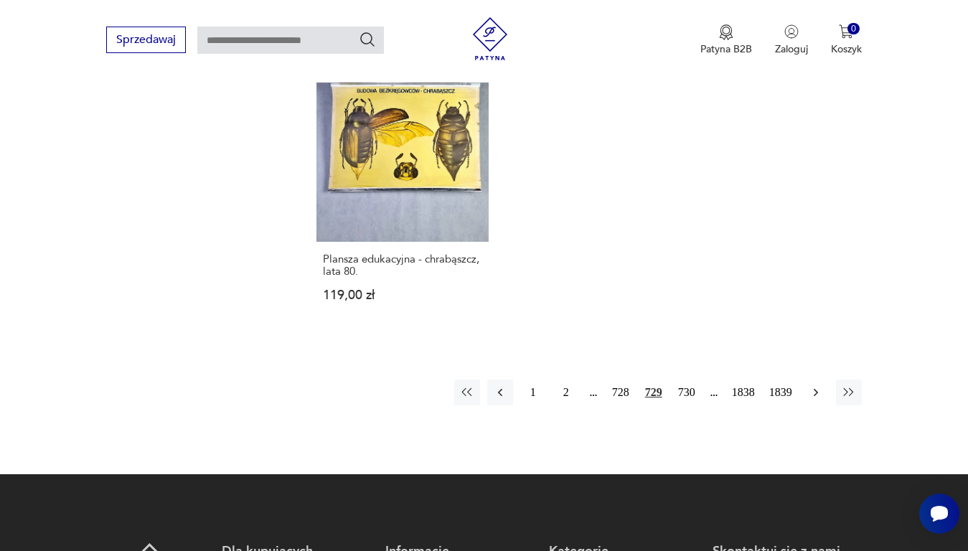
click at [816, 385] on icon "button" at bounding box center [816, 392] width 14 height 14
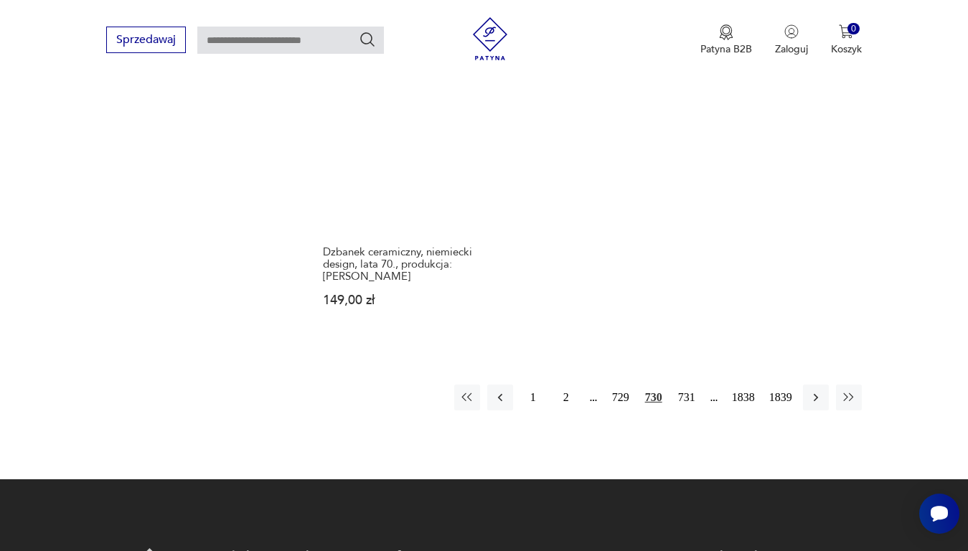
scroll to position [1909, 0]
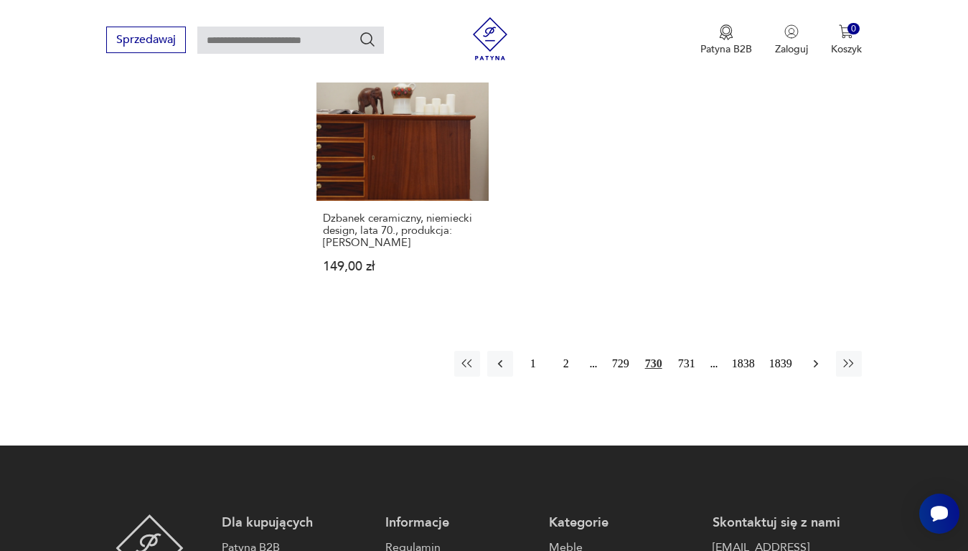
click at [815, 357] on icon "button" at bounding box center [816, 364] width 14 height 14
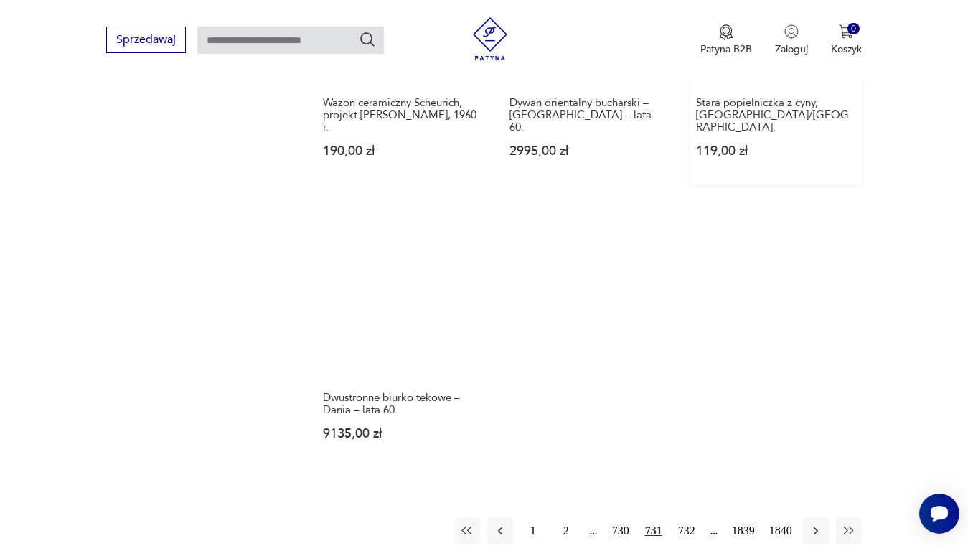
scroll to position [1765, 0]
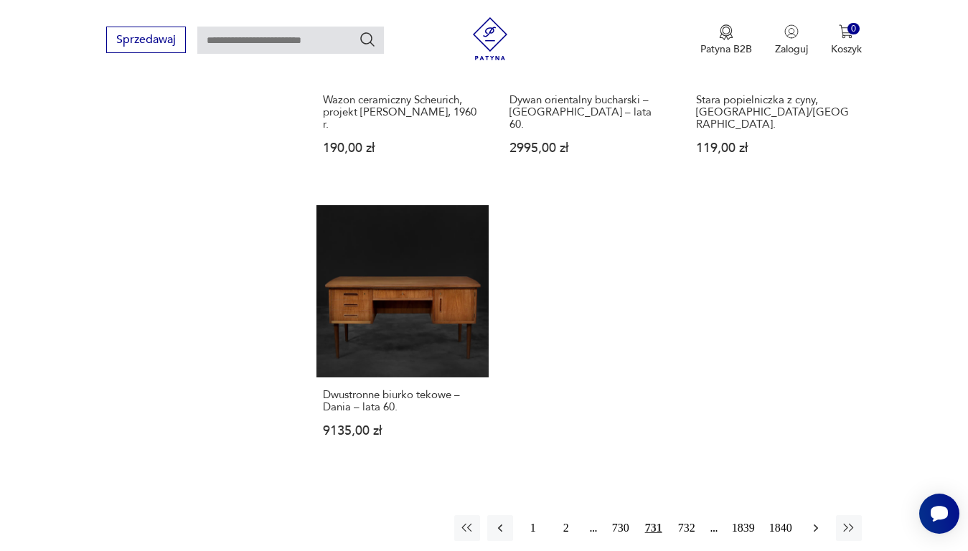
click at [816, 521] on icon "button" at bounding box center [816, 528] width 14 height 14
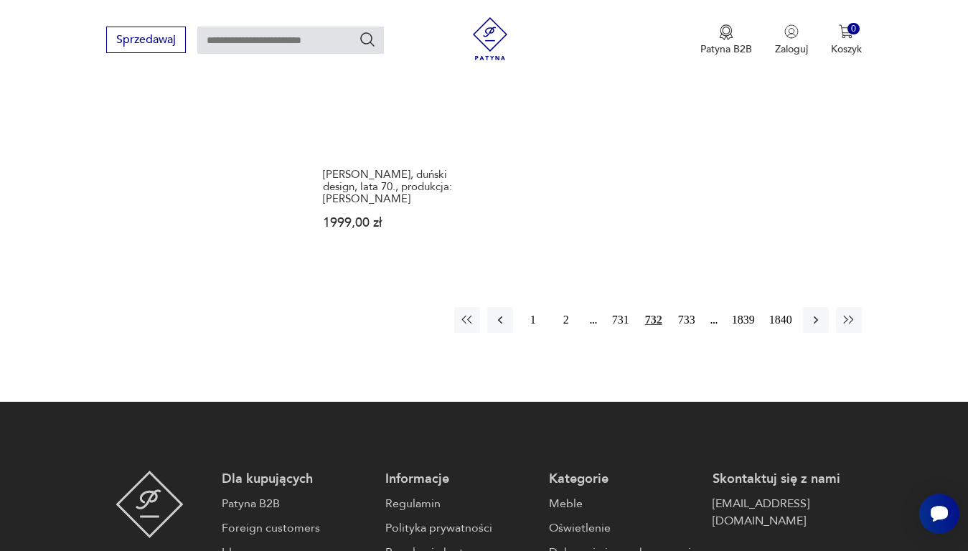
scroll to position [1981, 0]
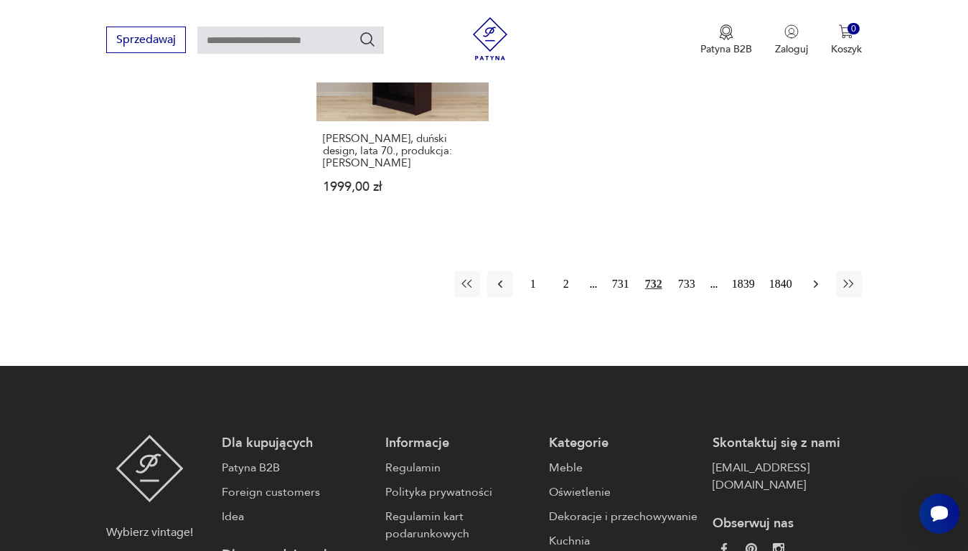
click at [813, 277] on icon "button" at bounding box center [816, 284] width 14 height 14
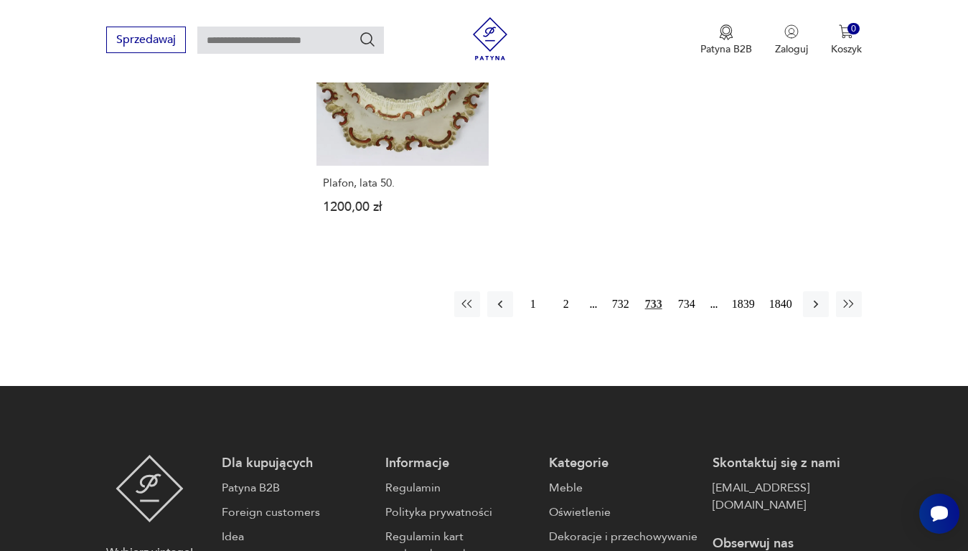
scroll to position [1981, 0]
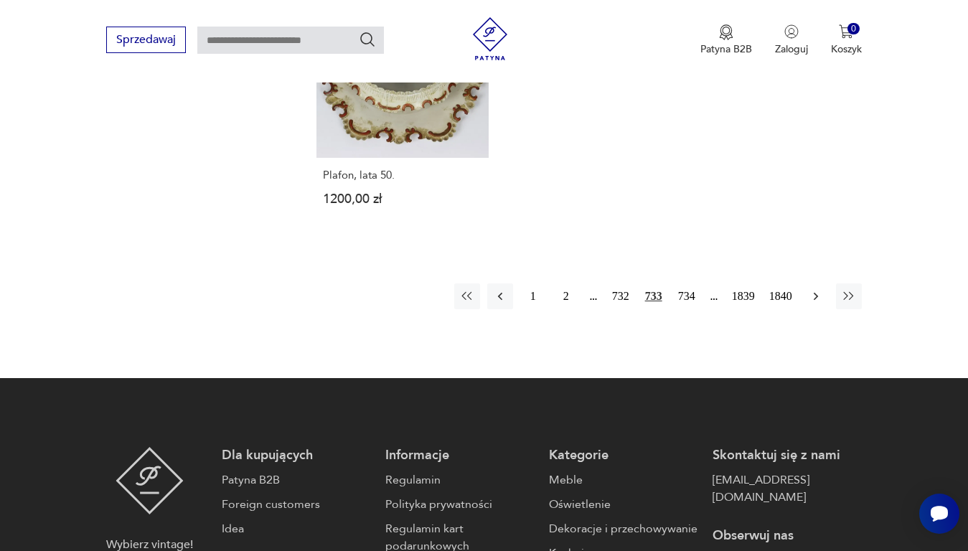
click at [813, 289] on icon "button" at bounding box center [816, 296] width 14 height 14
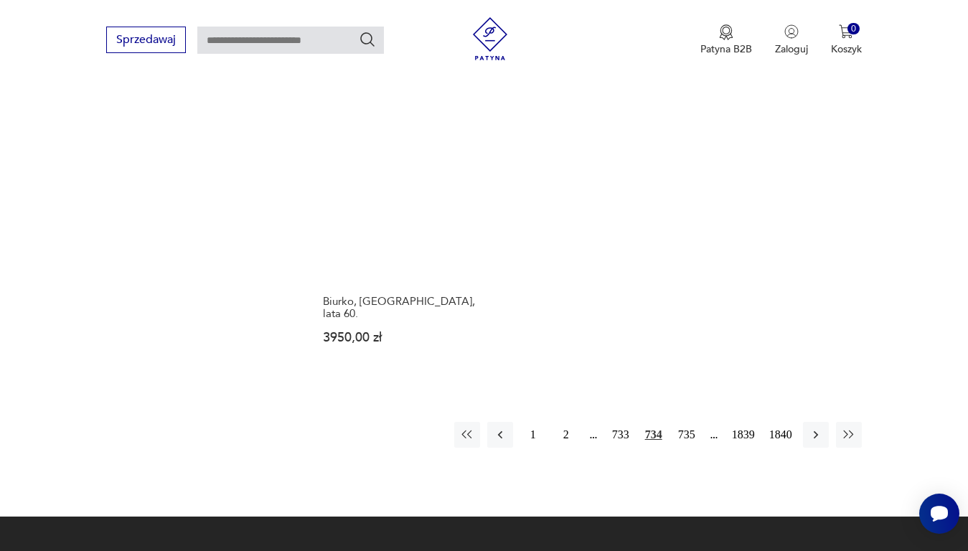
scroll to position [1837, 0]
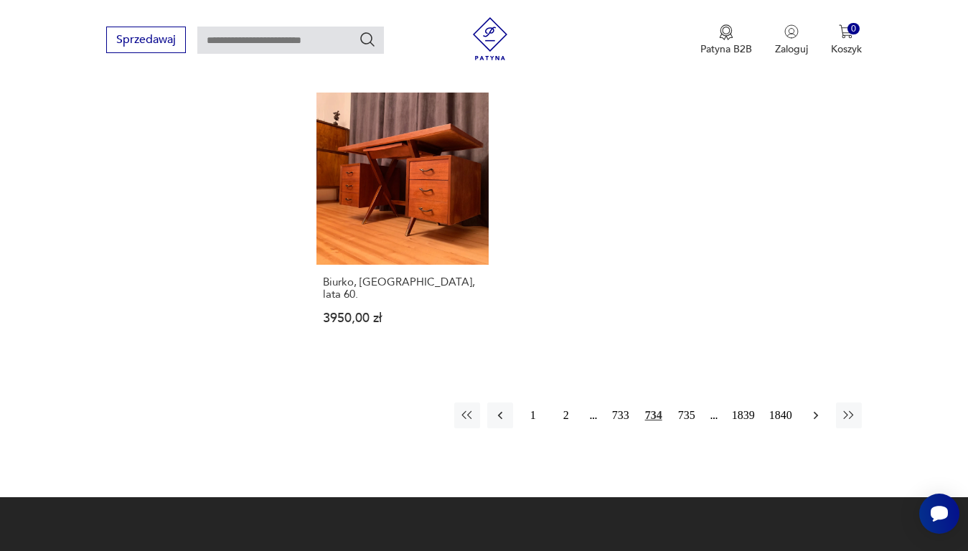
click at [818, 411] on icon "button" at bounding box center [815, 415] width 4 height 8
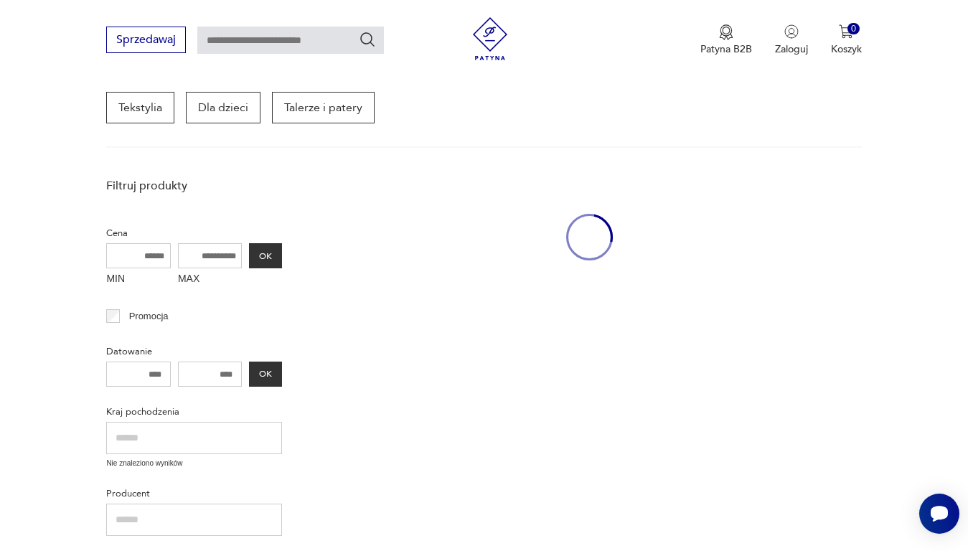
scroll to position [186, 0]
